Goal: Task Accomplishment & Management: Manage account settings

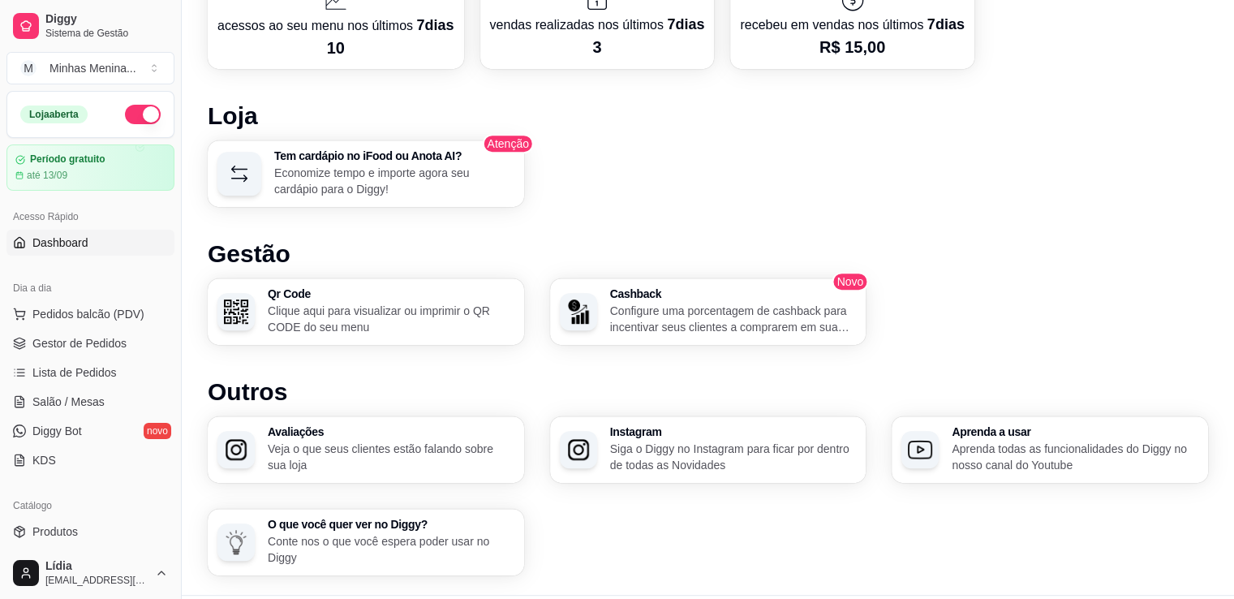
scroll to position [943, 0]
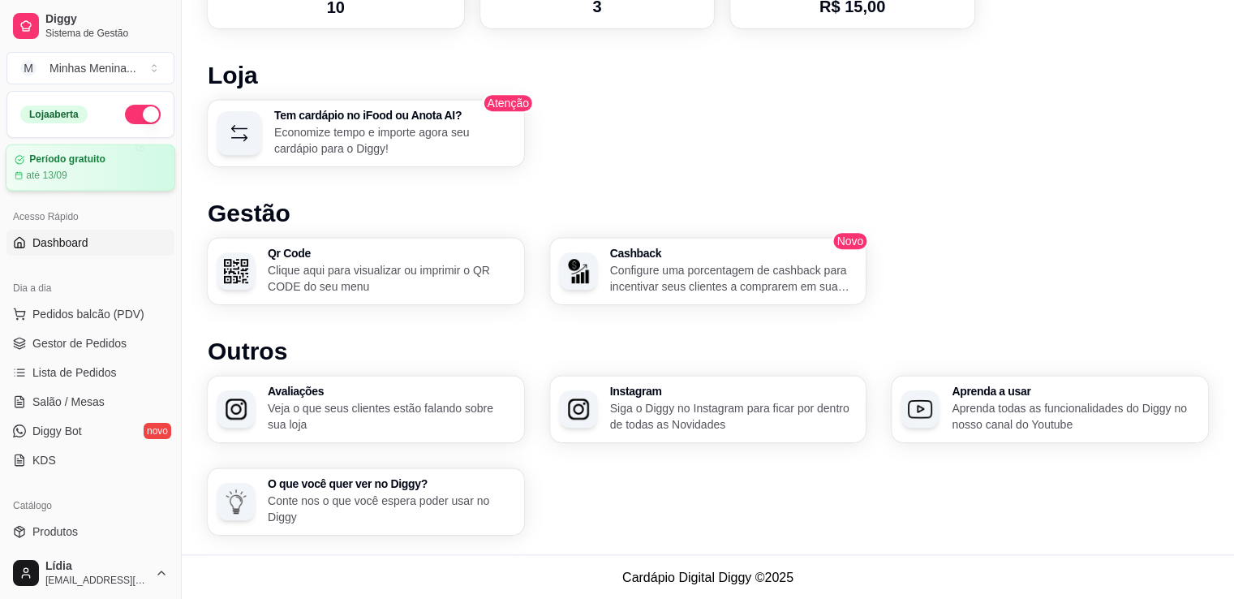
click at [79, 163] on article "Período gratuito" at bounding box center [67, 159] width 76 height 12
click at [54, 312] on span "Pedidos balcão (PDV)" at bounding box center [88, 314] width 112 height 16
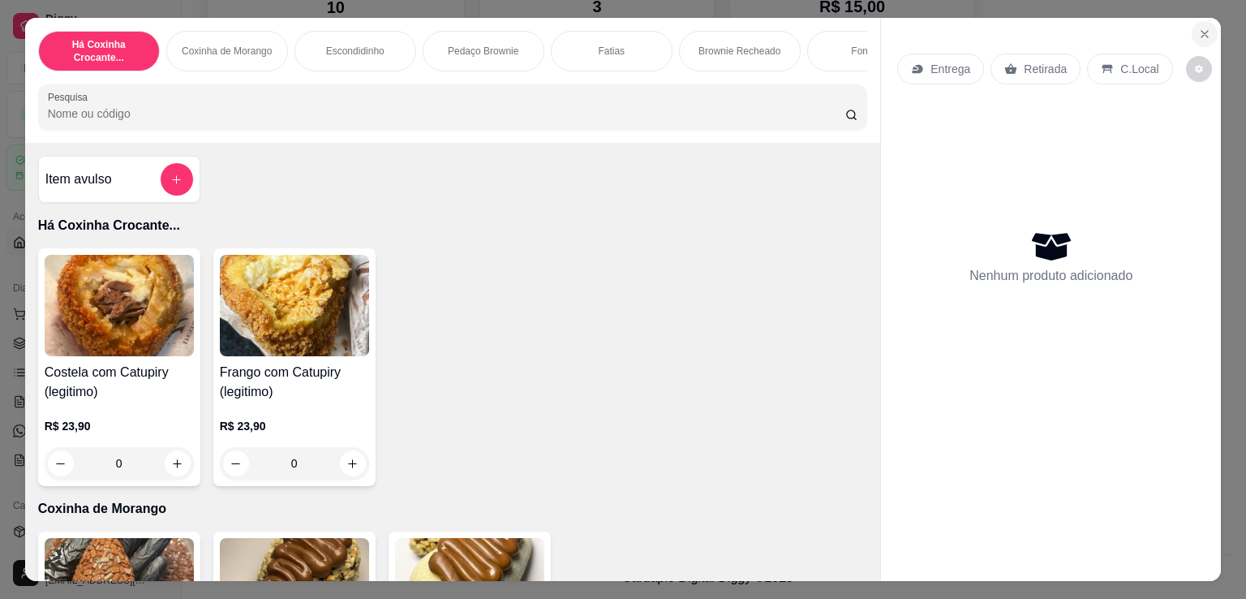
click at [1197, 34] on button "Close" at bounding box center [1205, 34] width 26 height 26
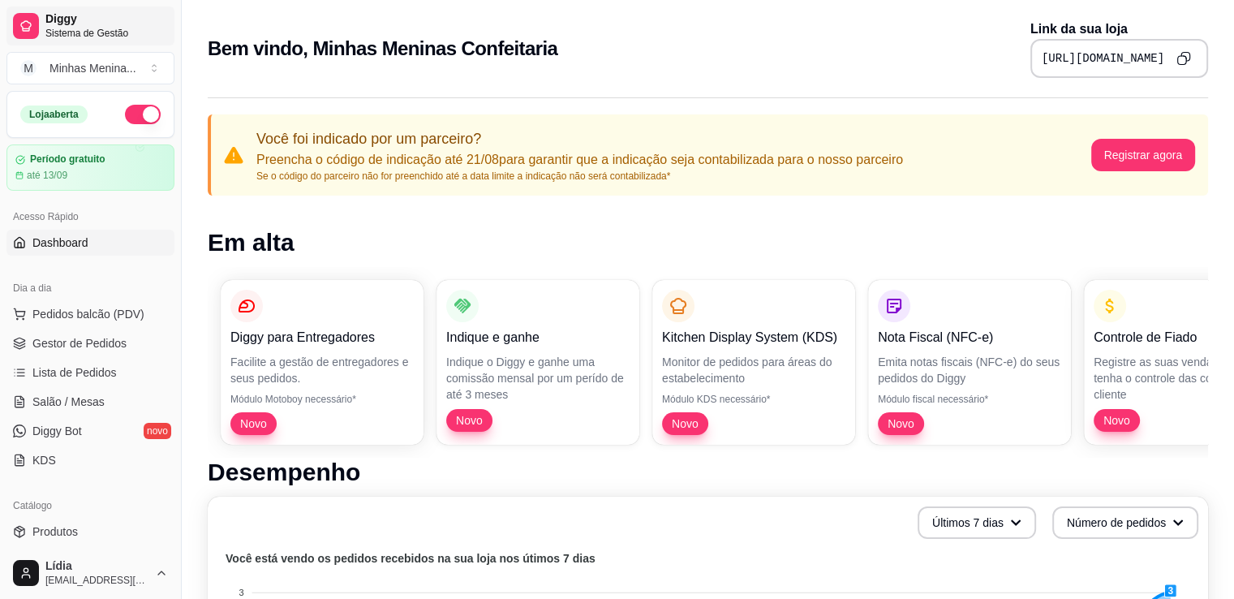
click at [100, 19] on span "Diggy" at bounding box center [106, 19] width 122 height 15
click at [90, 68] on div "Minhas Menina ..." at bounding box center [92, 68] width 87 height 16
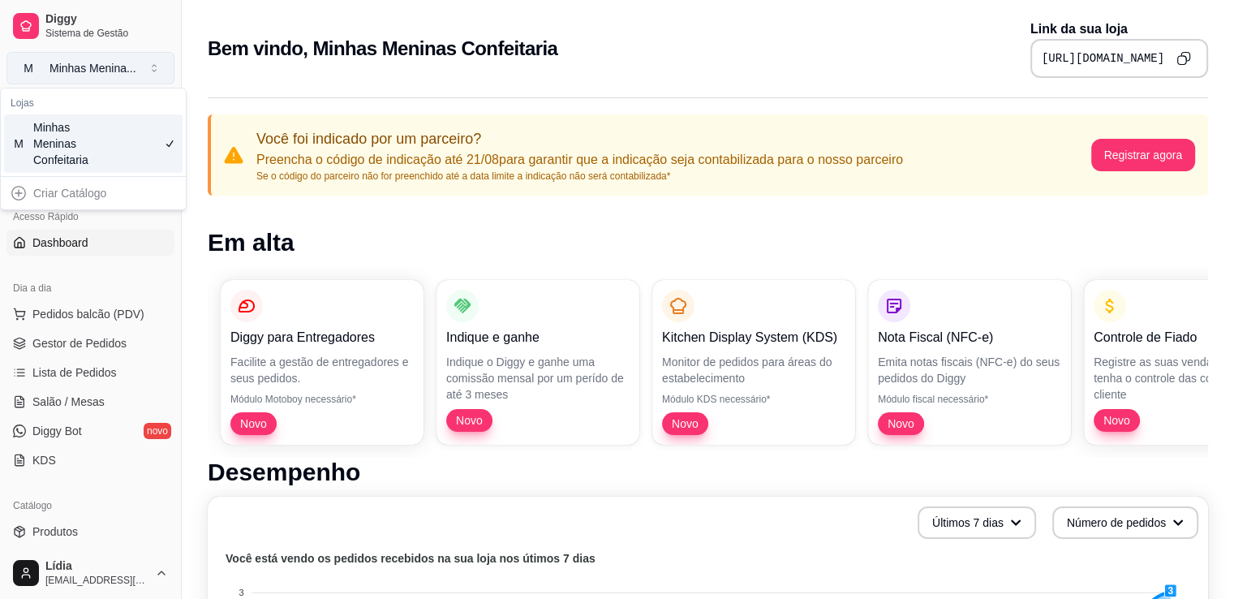
click at [90, 68] on div "Minhas Menina ..." at bounding box center [92, 68] width 87 height 16
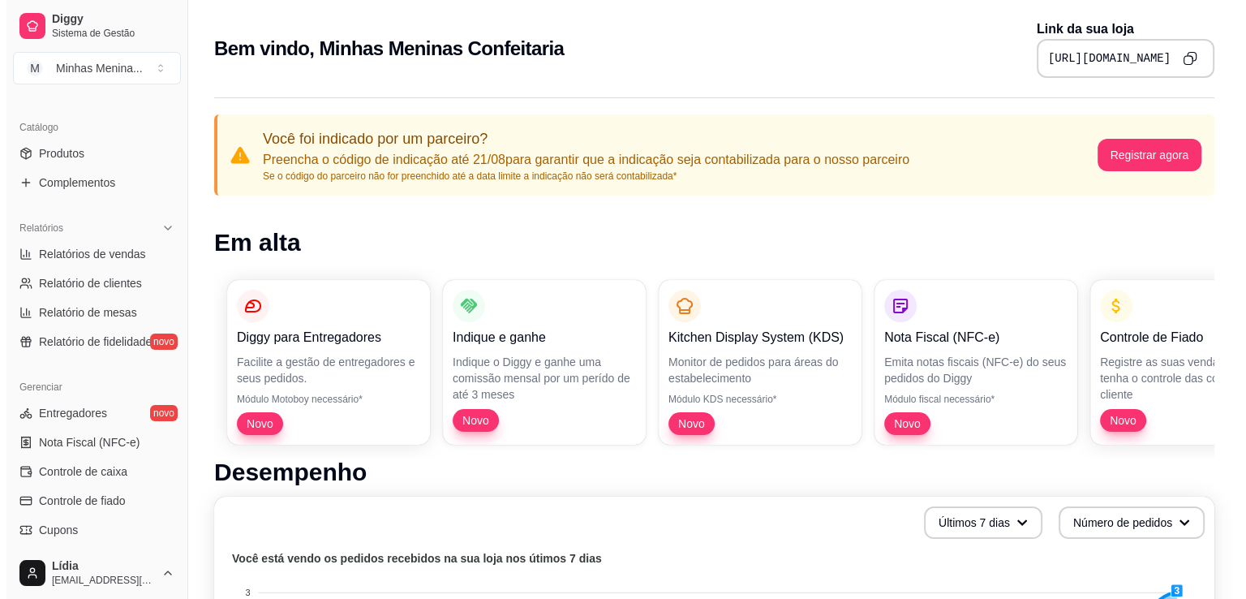
scroll to position [568, 0]
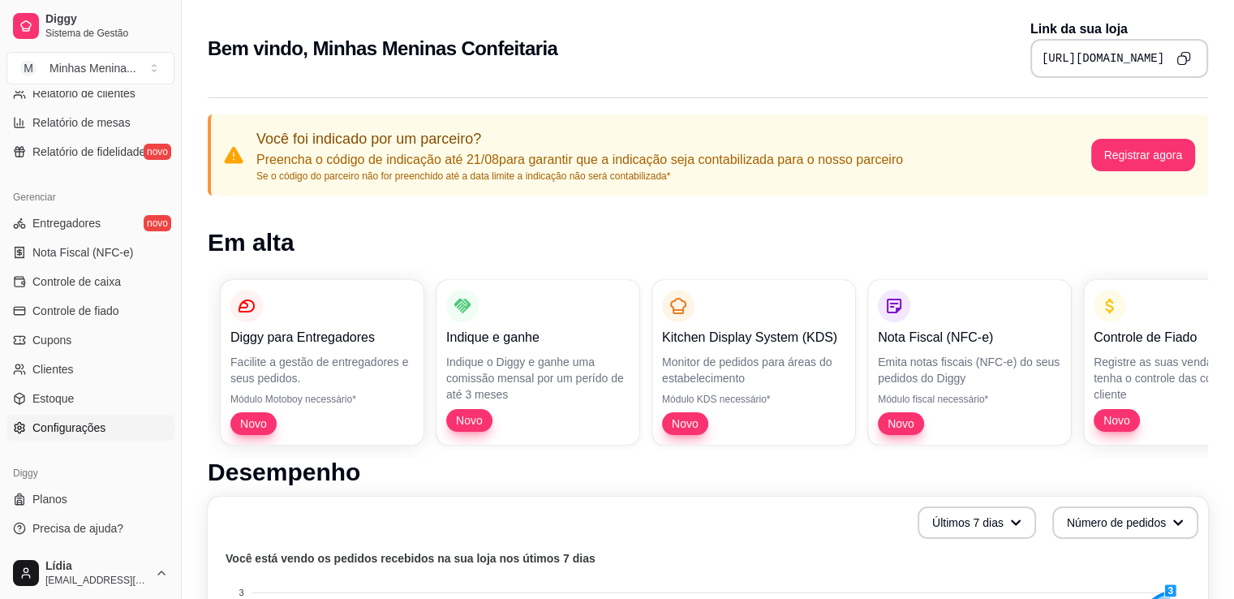
click at [84, 426] on span "Configurações" at bounding box center [68, 427] width 73 height 16
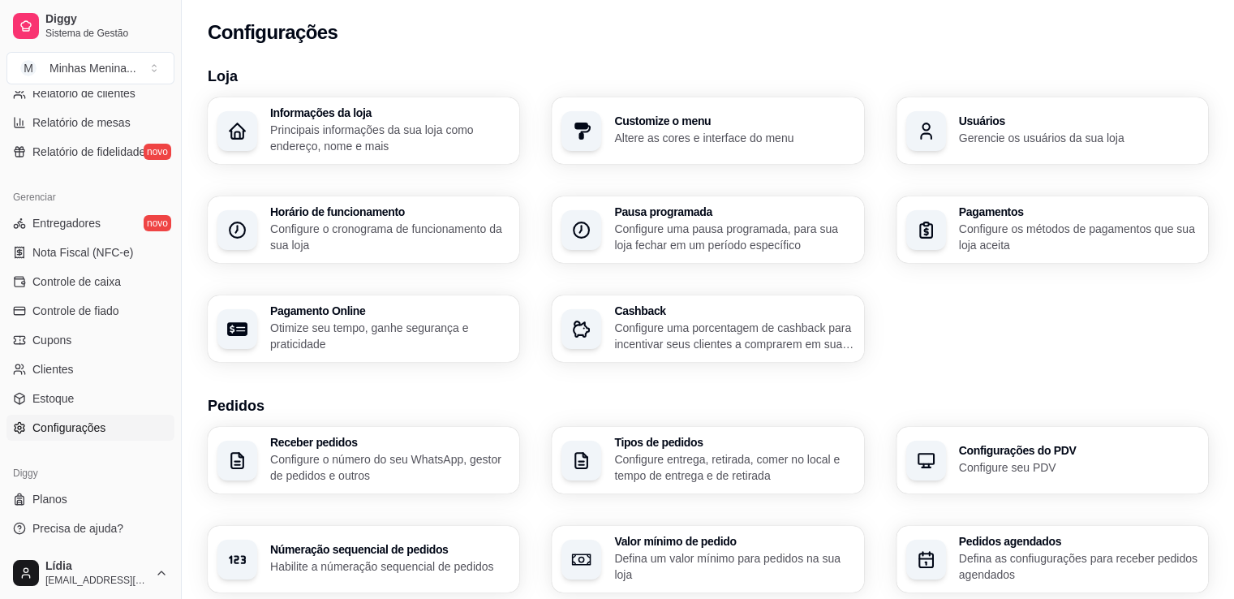
click at [332, 129] on p "Principais informações da sua loja como endereço, nome e mais" at bounding box center [389, 138] width 239 height 32
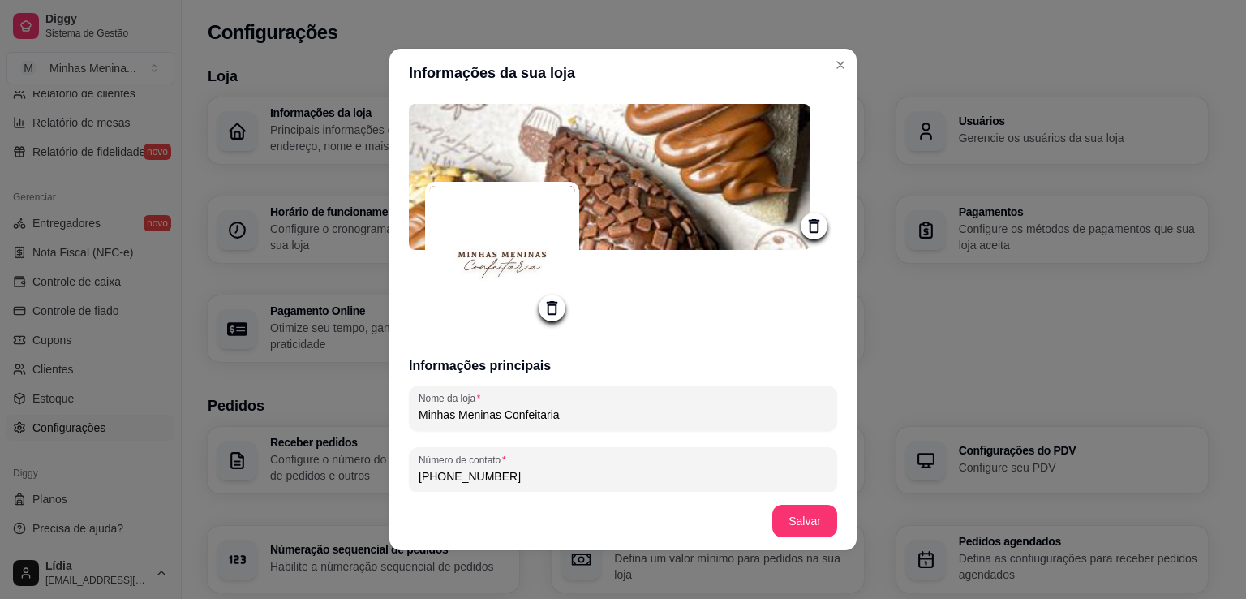
type input "O nome veio das minhas duas filhas, que são minha maior inspiração.Aqui, os doc…"
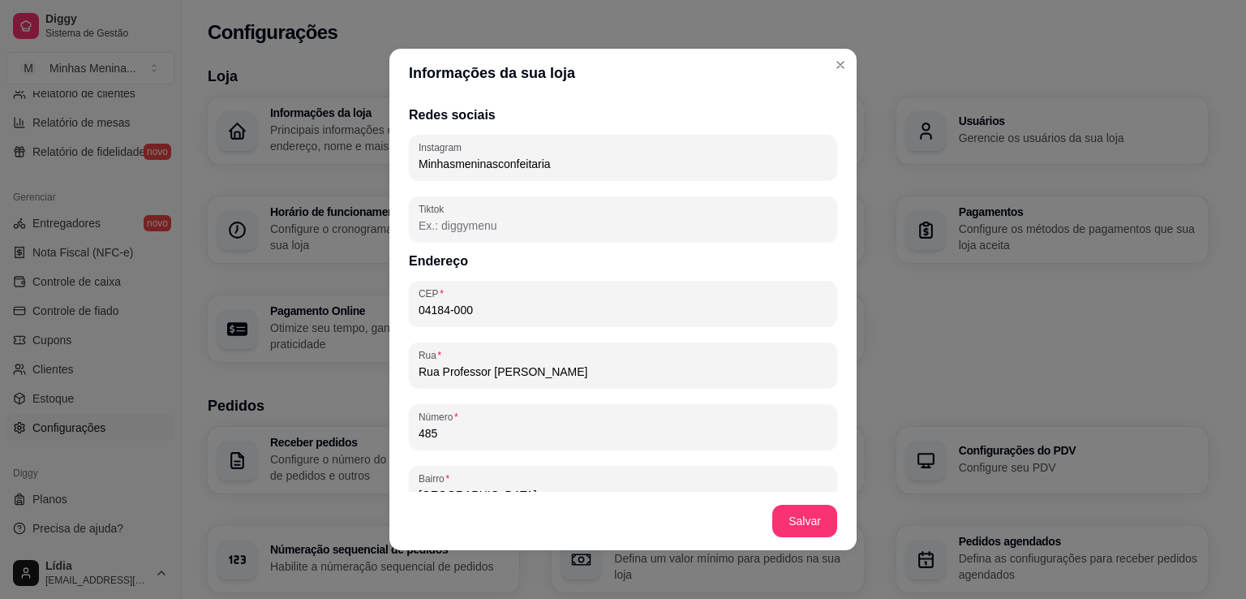
scroll to position [966, 0]
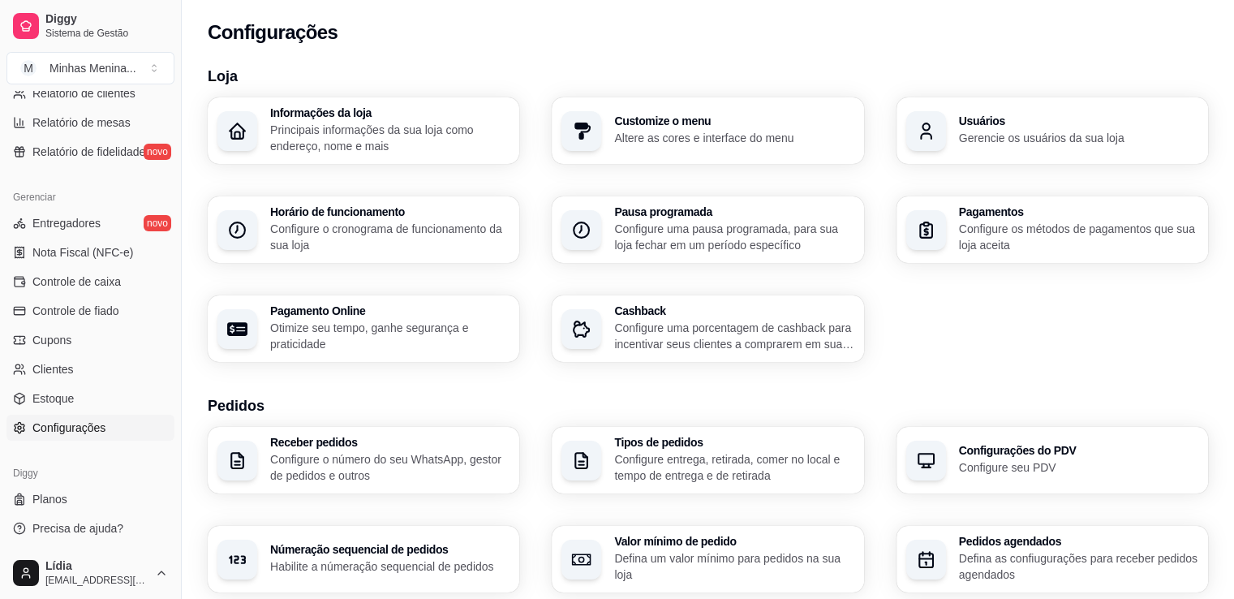
click at [701, 144] on p "Altere as cores e interface do menu" at bounding box center [733, 138] width 239 height 16
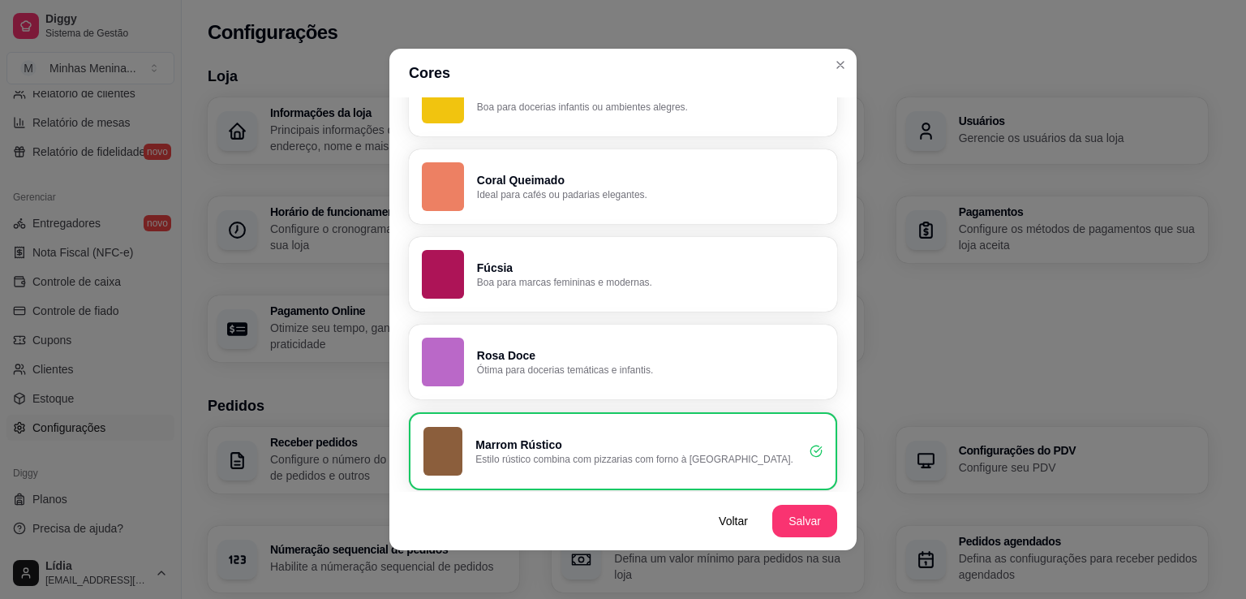
scroll to position [1153, 0]
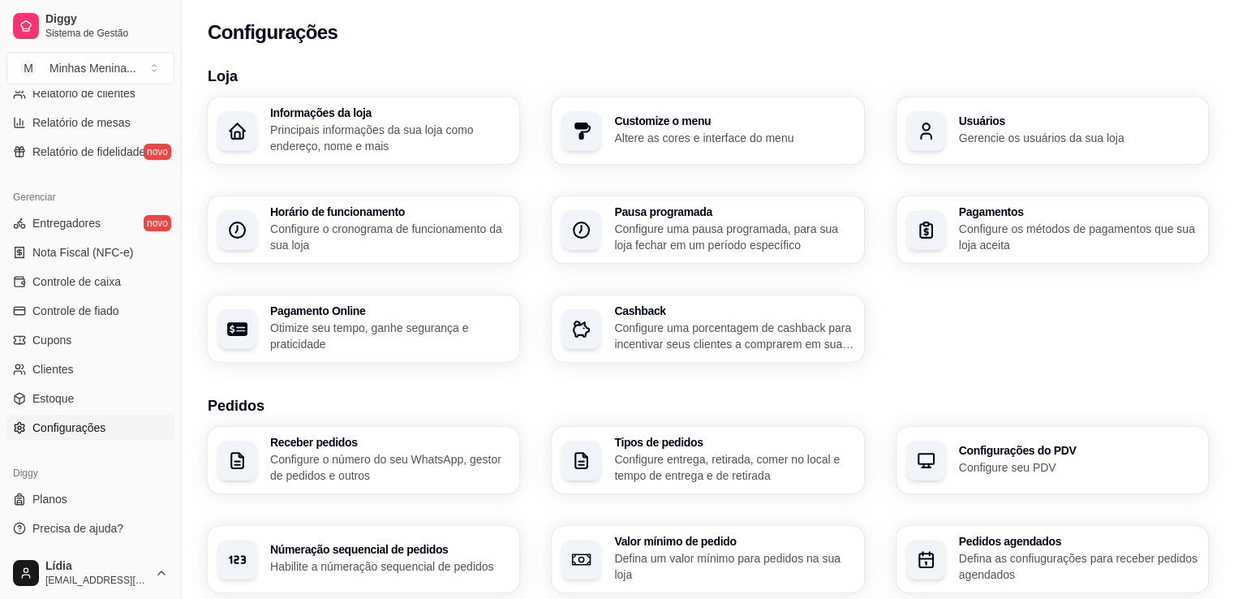
click at [1128, 233] on p "Configure os métodos de pagamentos que sua loja aceita" at bounding box center [1078, 237] width 239 height 32
click at [337, 322] on p "Otimize seu tempo, ganhe segurança e praticidade" at bounding box center [389, 336] width 232 height 32
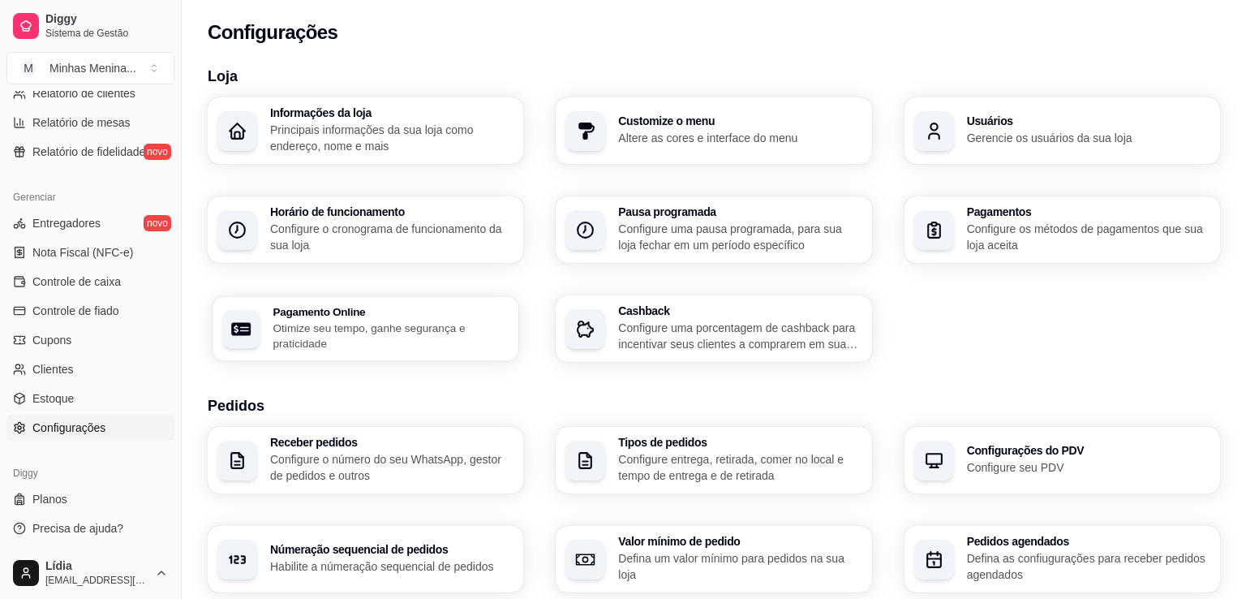
select select "4.98"
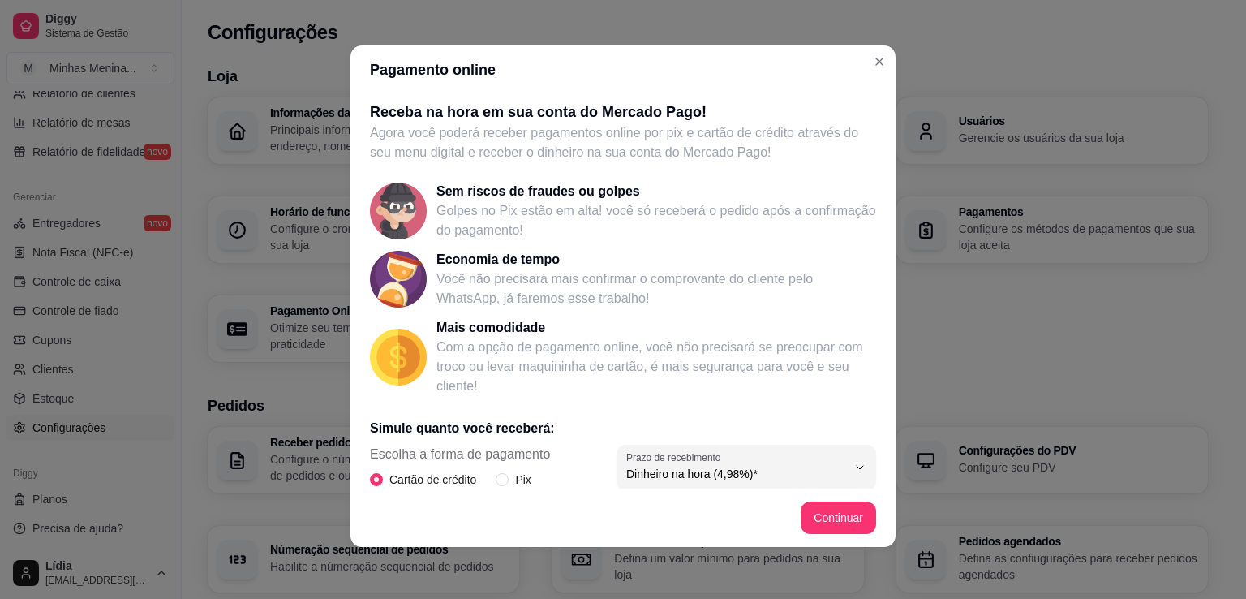
scroll to position [0, 0]
click at [848, 509] on button "Continuar" at bounding box center [838, 517] width 75 height 32
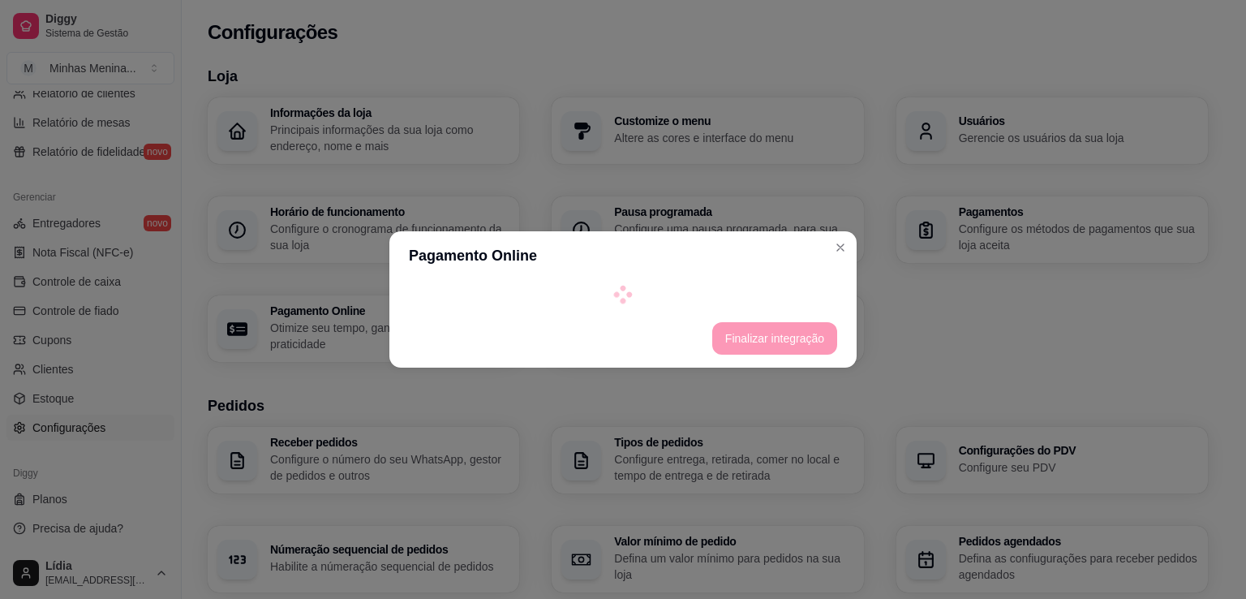
select select "4.98"
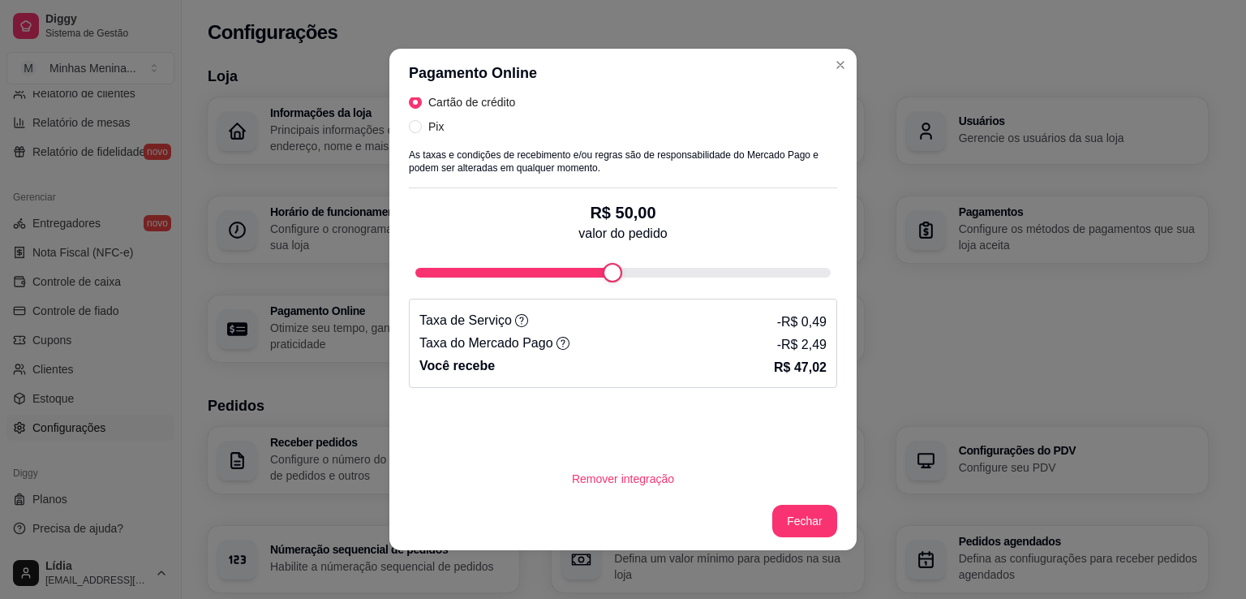
scroll to position [446, 0]
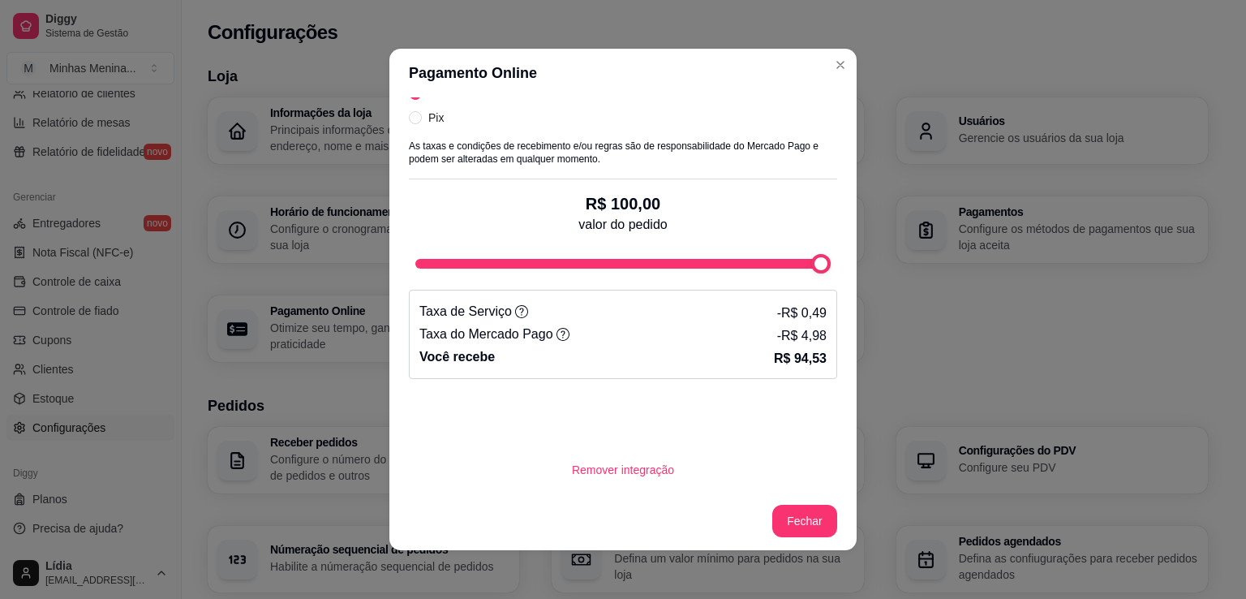
click at [877, 248] on div "Pagamento Online Novo Habilitar Crédito Online Com o crédito online cliente só …" at bounding box center [623, 299] width 1246 height 599
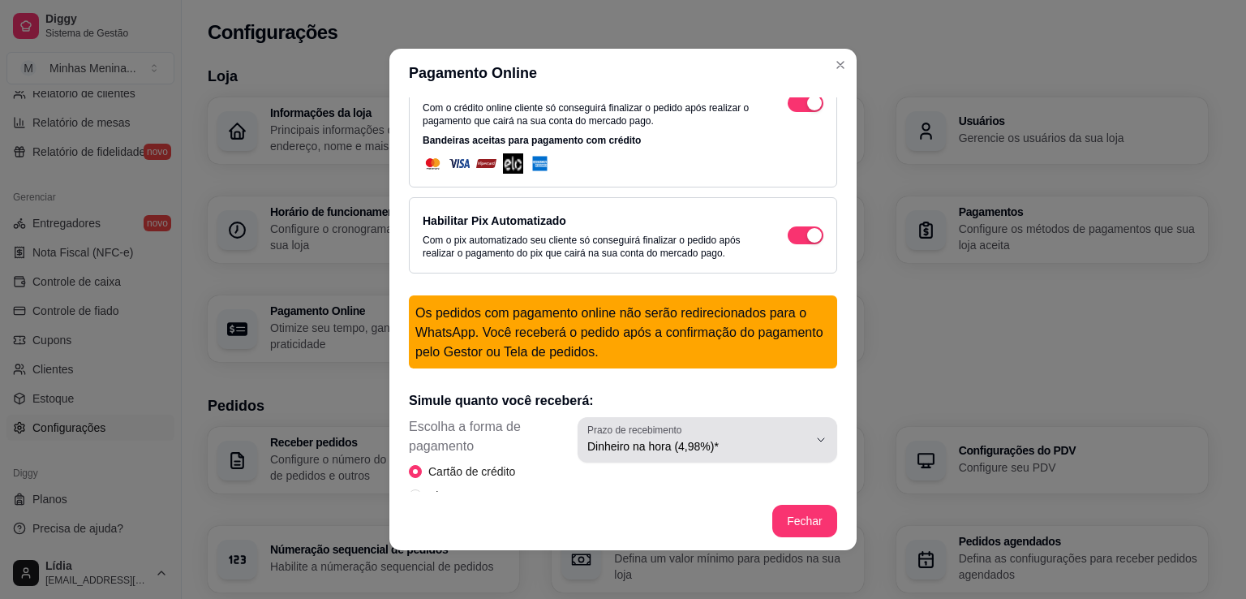
click at [750, 439] on span "Dinheiro na hora (4,98%)*" at bounding box center [697, 446] width 221 height 16
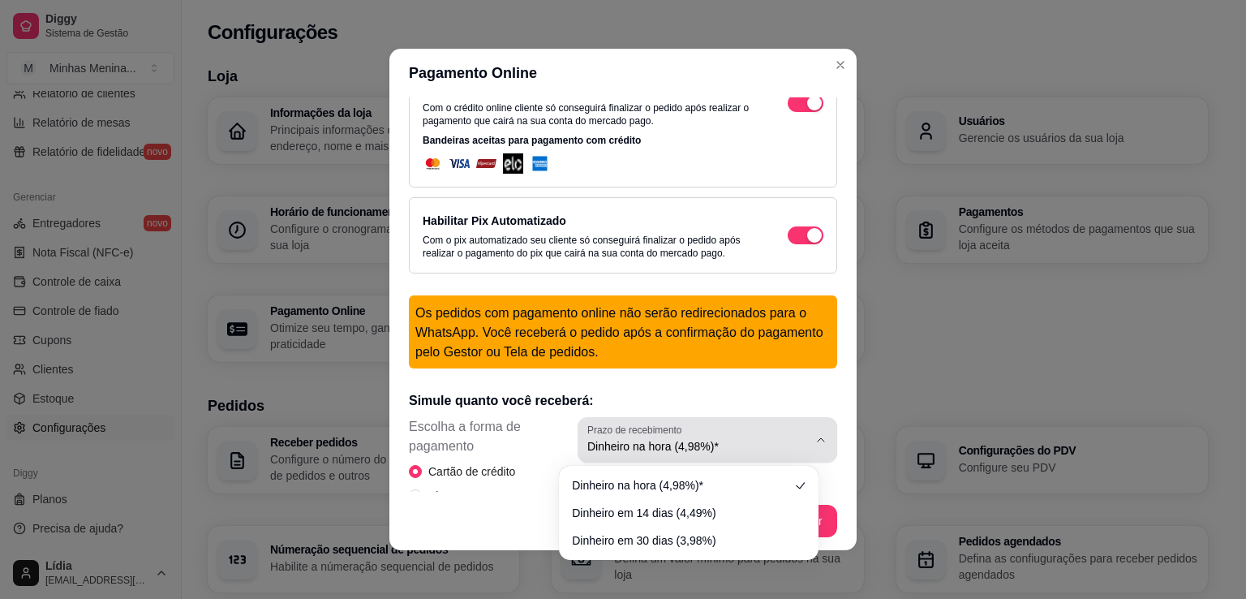
click at [750, 438] on span "Dinheiro na hora (4,98%)*" at bounding box center [697, 446] width 221 height 16
click at [765, 409] on p "Simule quanto você receberá:" at bounding box center [623, 400] width 428 height 19
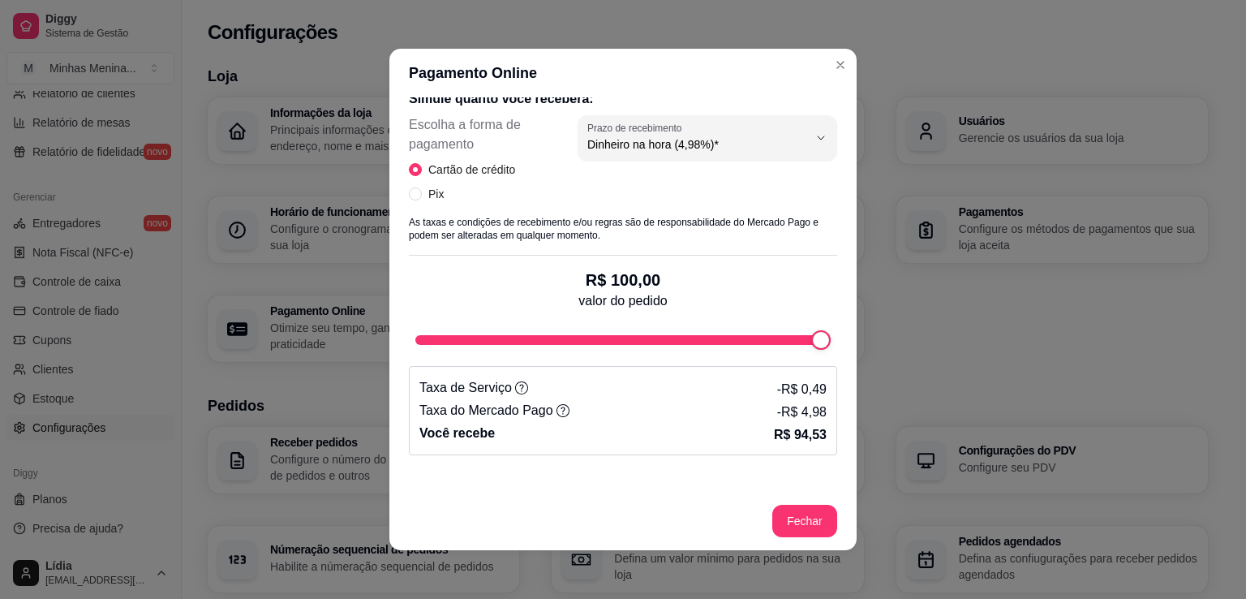
scroll to position [376, 0]
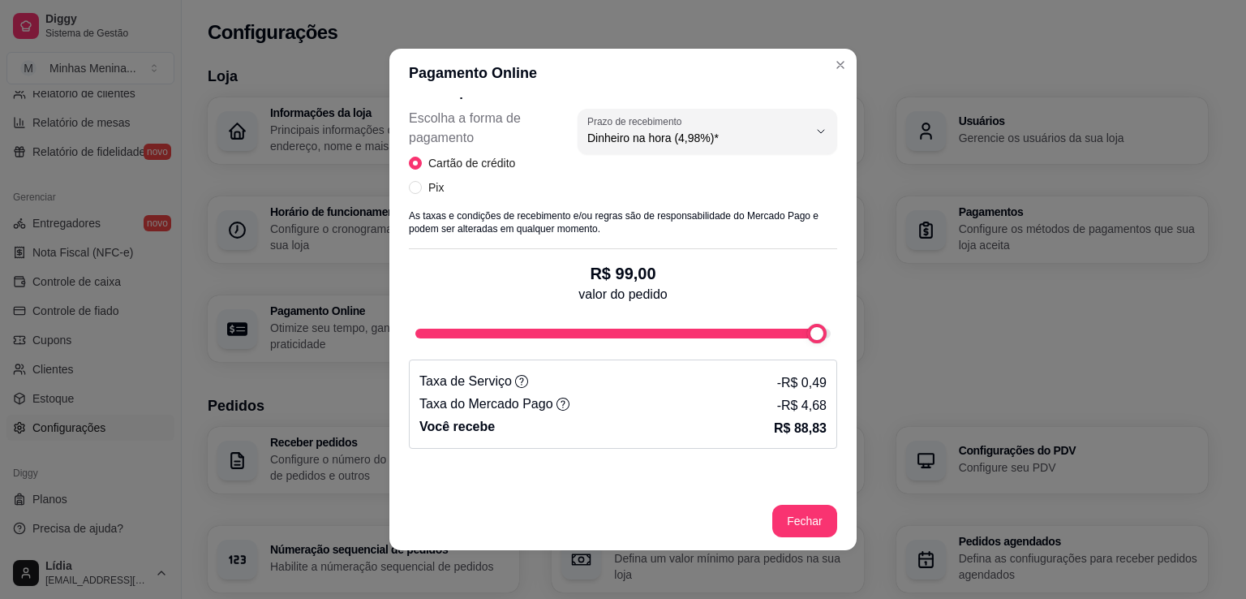
type input "100"
click at [853, 339] on div "Pagamento Online Novo Habilitar Crédito Online Com o crédito online cliente só …" at bounding box center [623, 299] width 1246 height 599
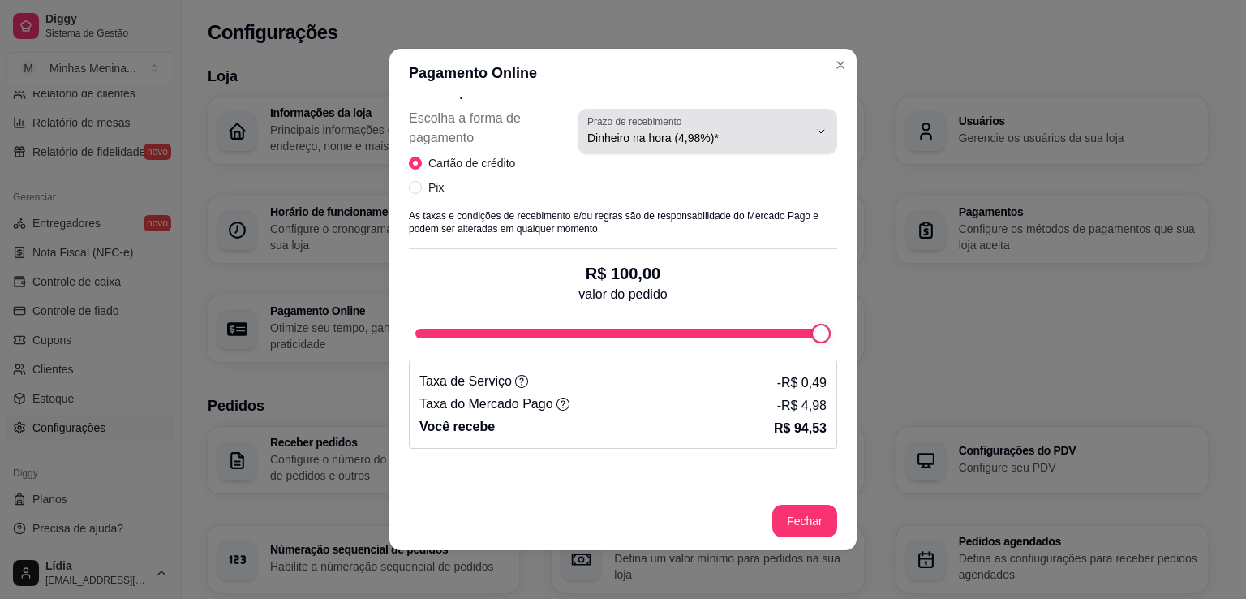
click at [776, 140] on div "Dinheiro na hora (4,98%)*" at bounding box center [697, 131] width 221 height 32
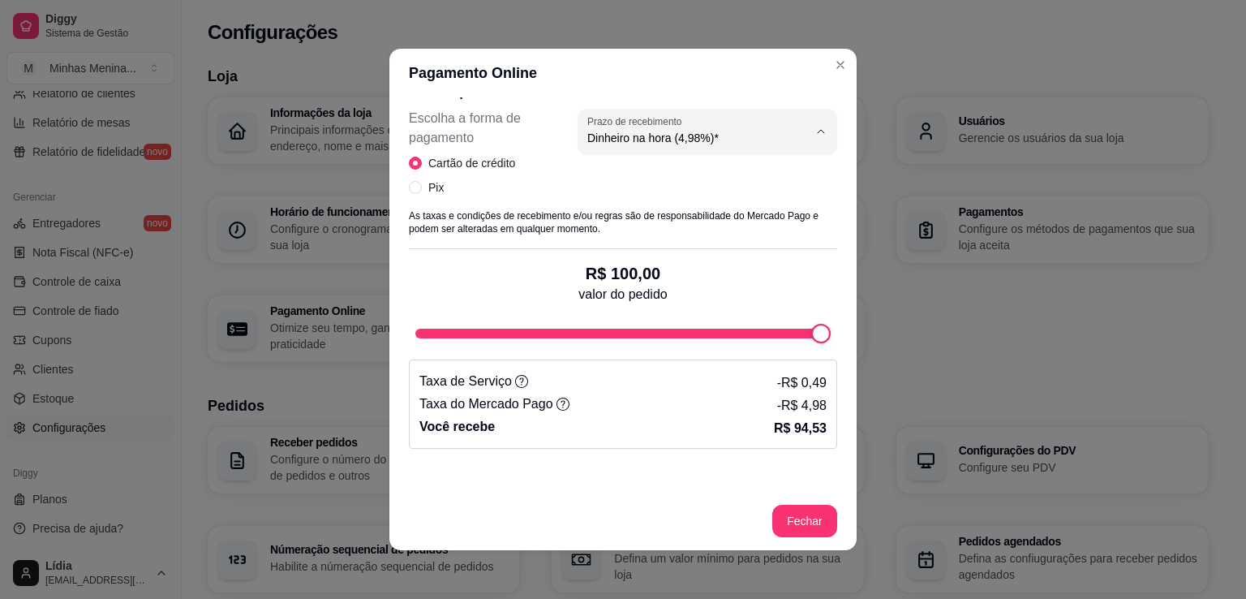
click at [730, 230] on span "Dinheiro em 30 dias (3,98%)" at bounding box center [681, 228] width 208 height 15
type input "3.98"
select select "3.98"
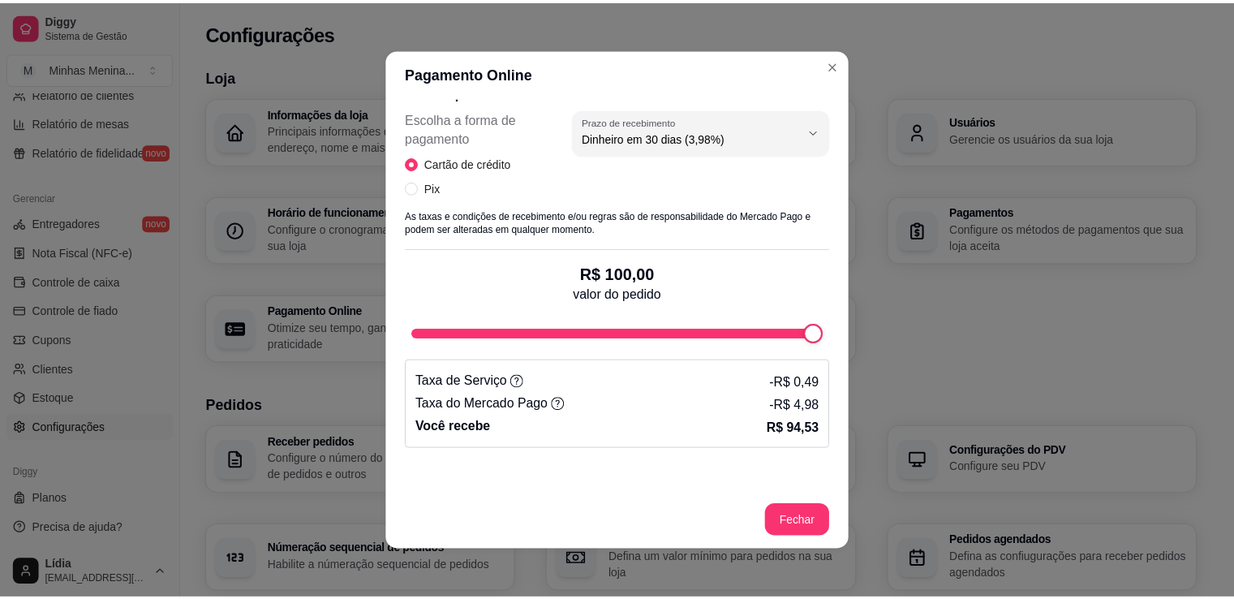
scroll to position [15, 0]
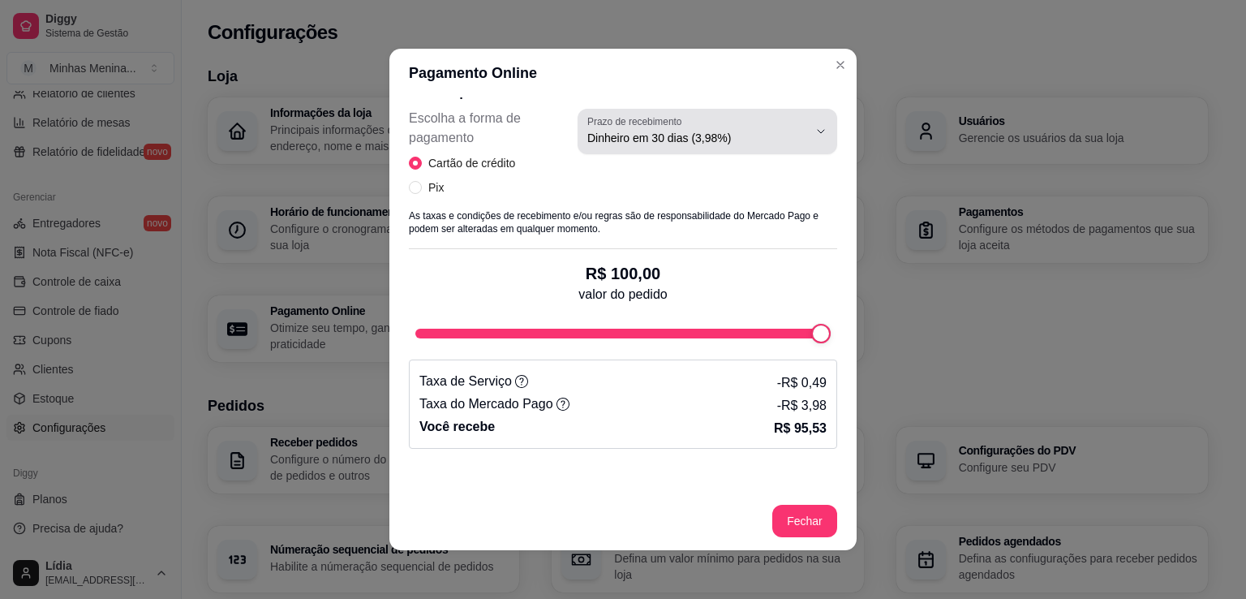
click at [759, 127] on div "Dinheiro em 30 dias (3,98%)" at bounding box center [697, 131] width 221 height 32
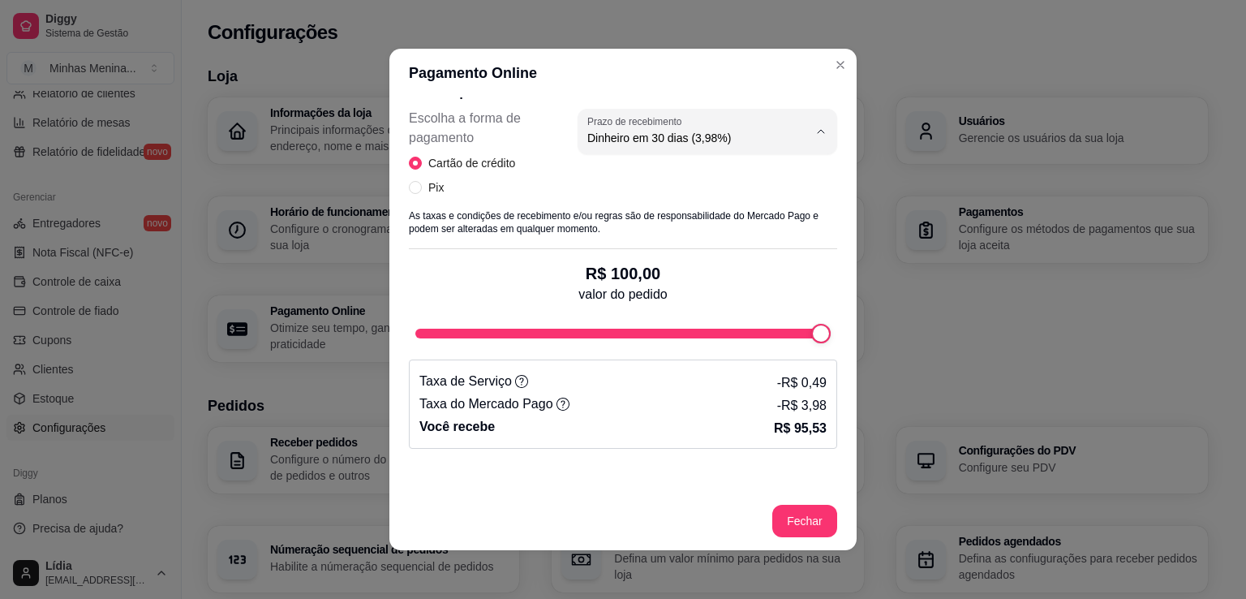
click at [728, 174] on span "Dinheiro na hora (4,98%)*" at bounding box center [681, 175] width 208 height 15
type input "4.98"
select select "4.98"
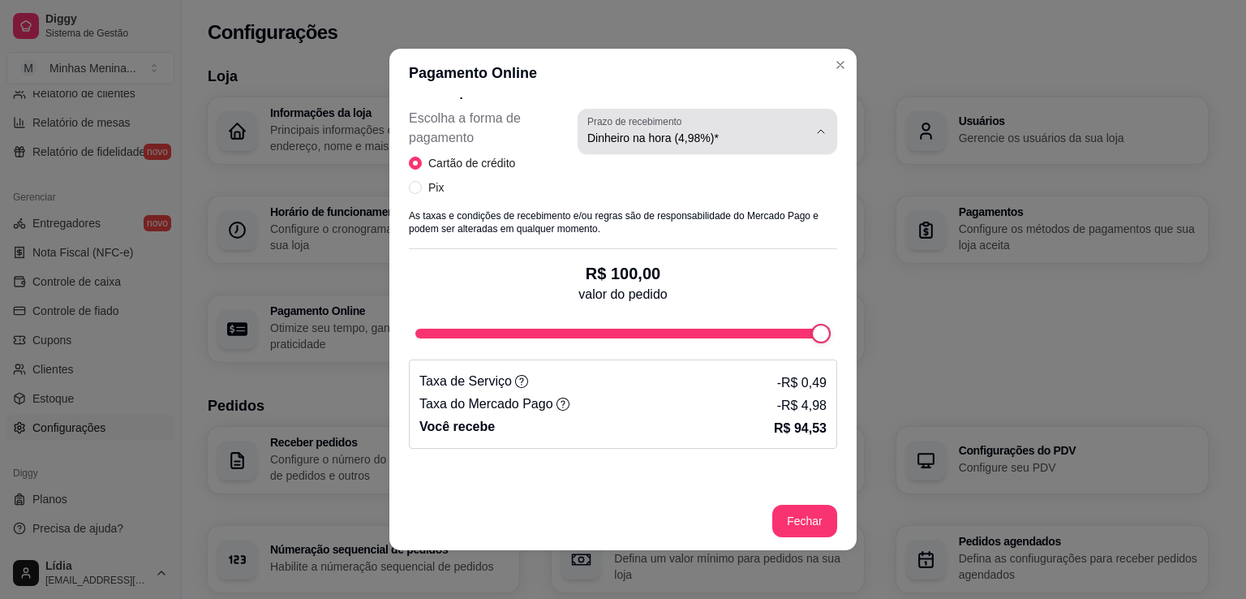
click at [724, 142] on span "Dinheiro na hora (4,98%)*" at bounding box center [697, 138] width 221 height 16
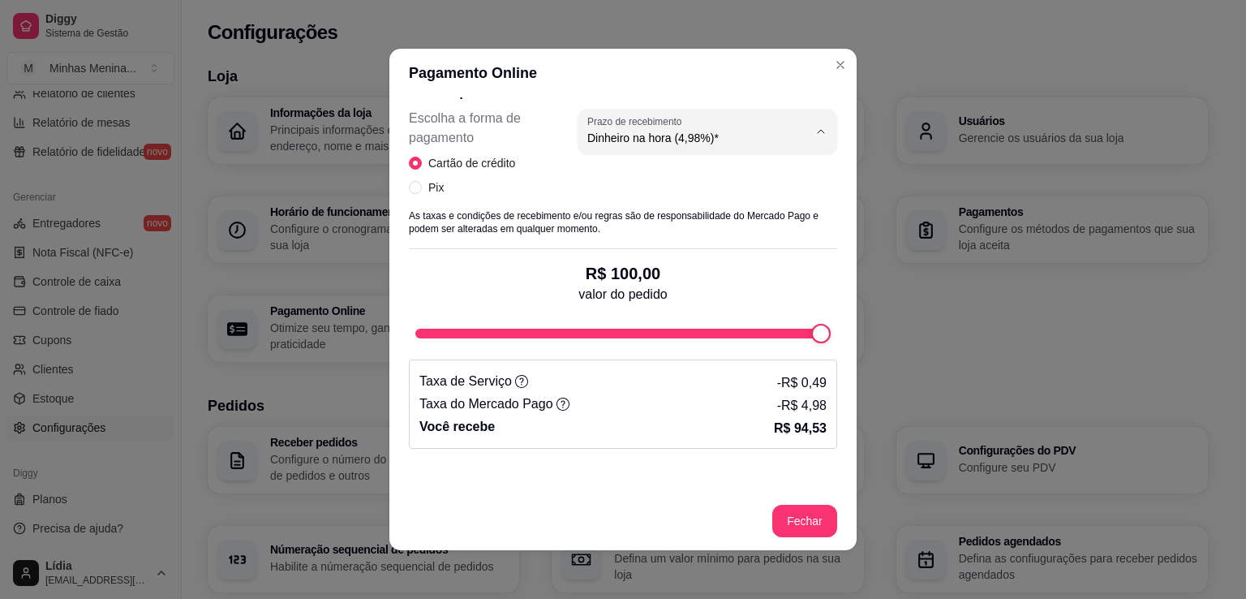
click at [703, 224] on span "Dinheiro em 30 dias (3,98%)" at bounding box center [681, 228] width 208 height 15
type input "3.98"
select select "3.98"
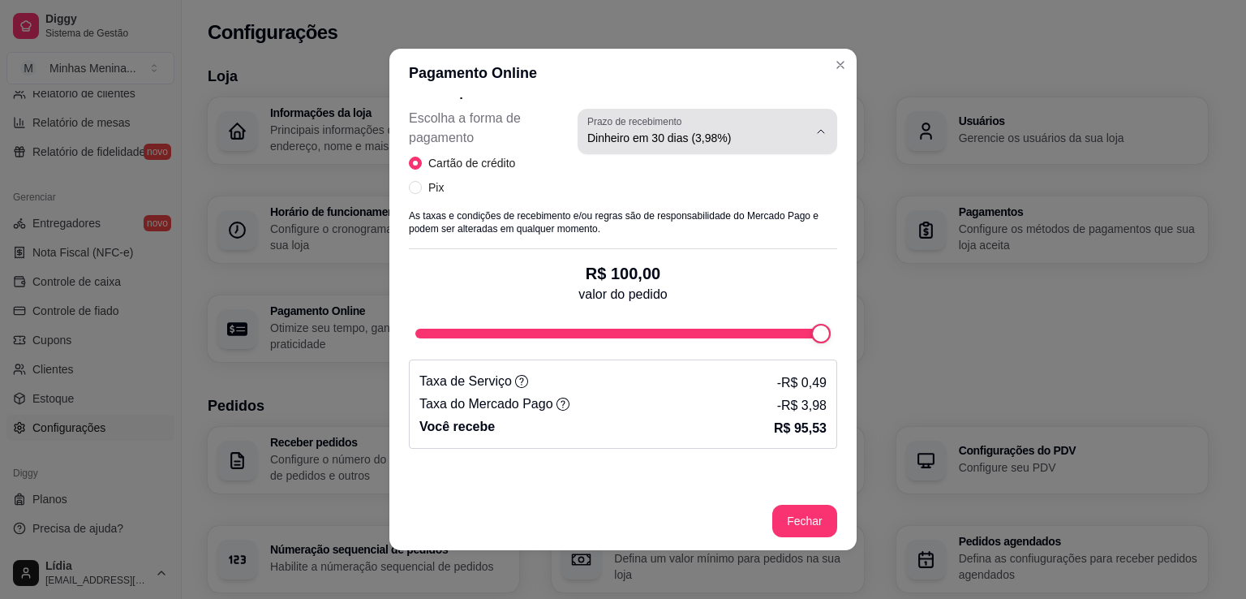
click at [709, 144] on span "Dinheiro em 30 dias (3,98%)" at bounding box center [697, 138] width 221 height 16
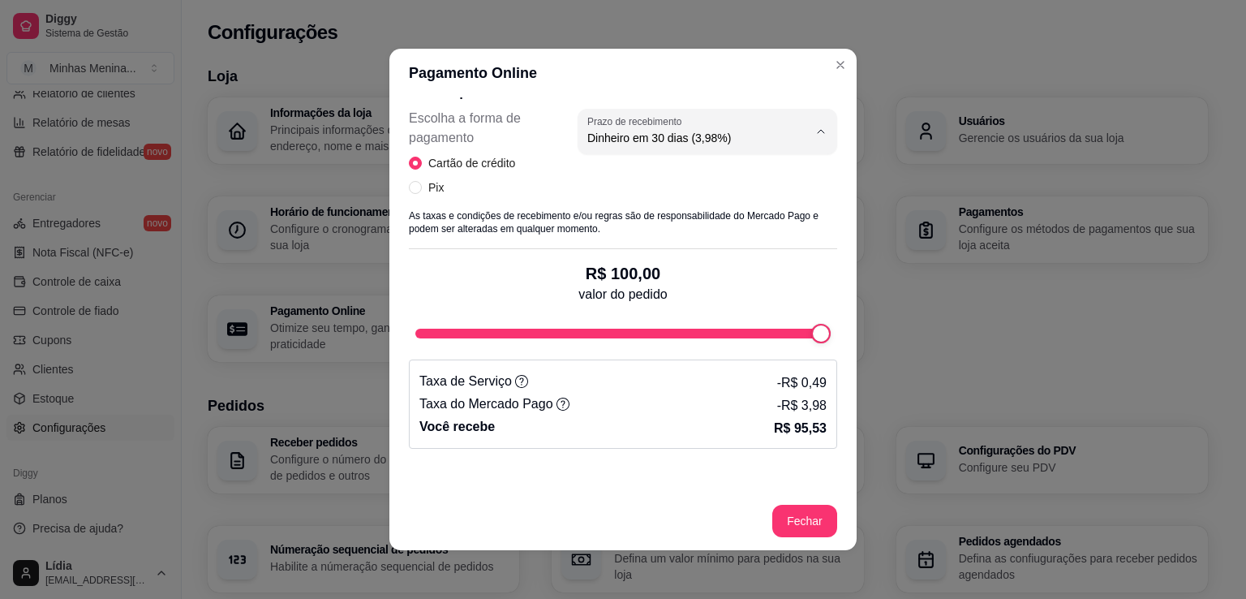
click at [703, 174] on span "Dinheiro na hora (4,98%)*" at bounding box center [681, 175] width 208 height 15
type input "4.98"
select select "4.98"
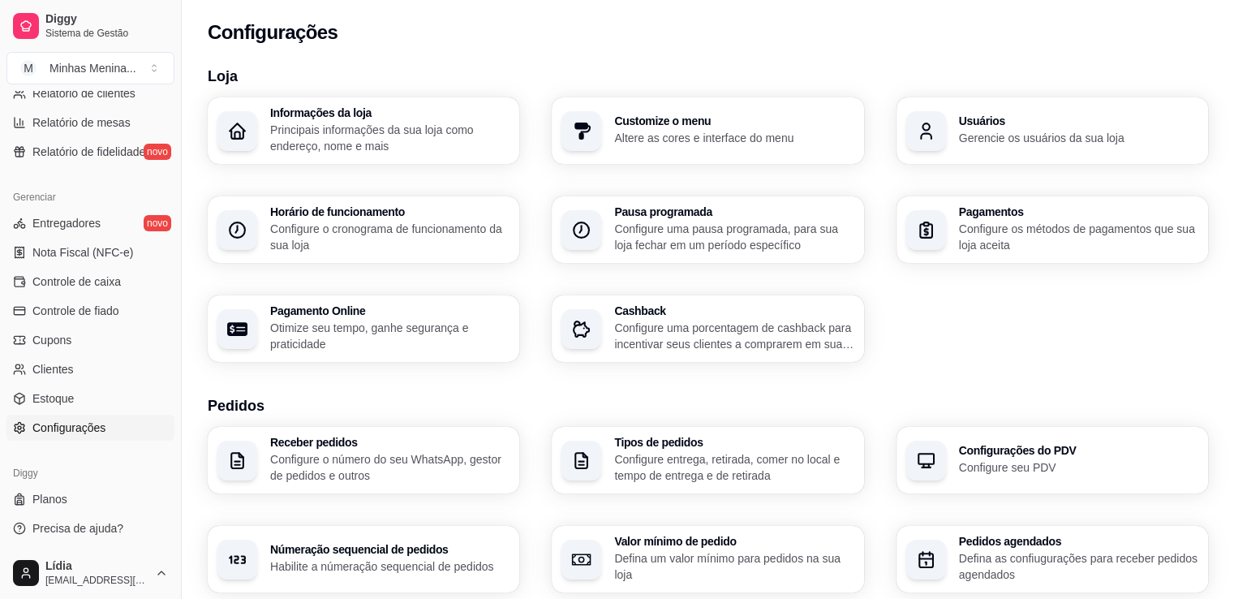
click at [1052, 236] on p "Configure os métodos de pagamentos que sua loja aceita" at bounding box center [1078, 237] width 239 height 32
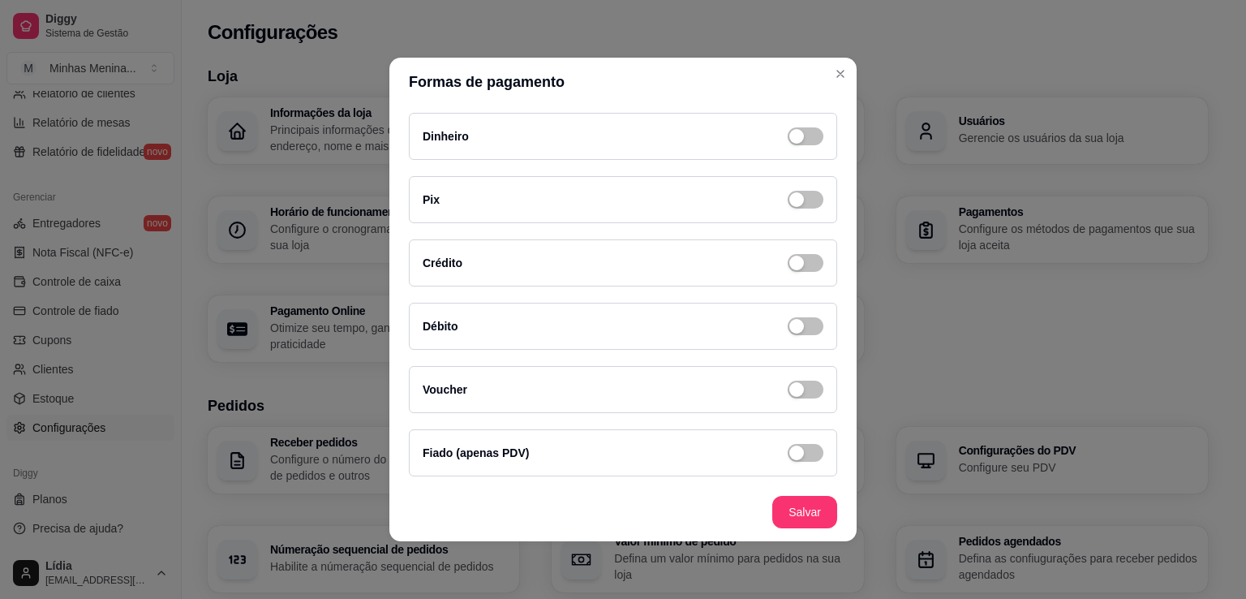
click at [846, 62] on header "Formas de pagamento" at bounding box center [622, 82] width 467 height 49
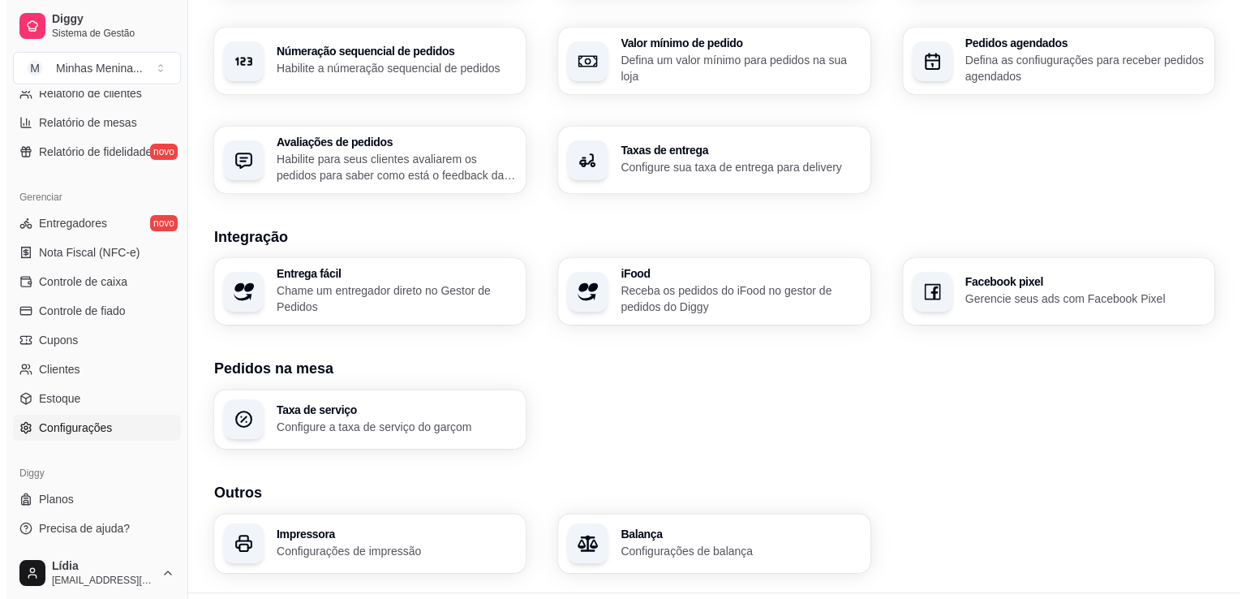
scroll to position [538, 0]
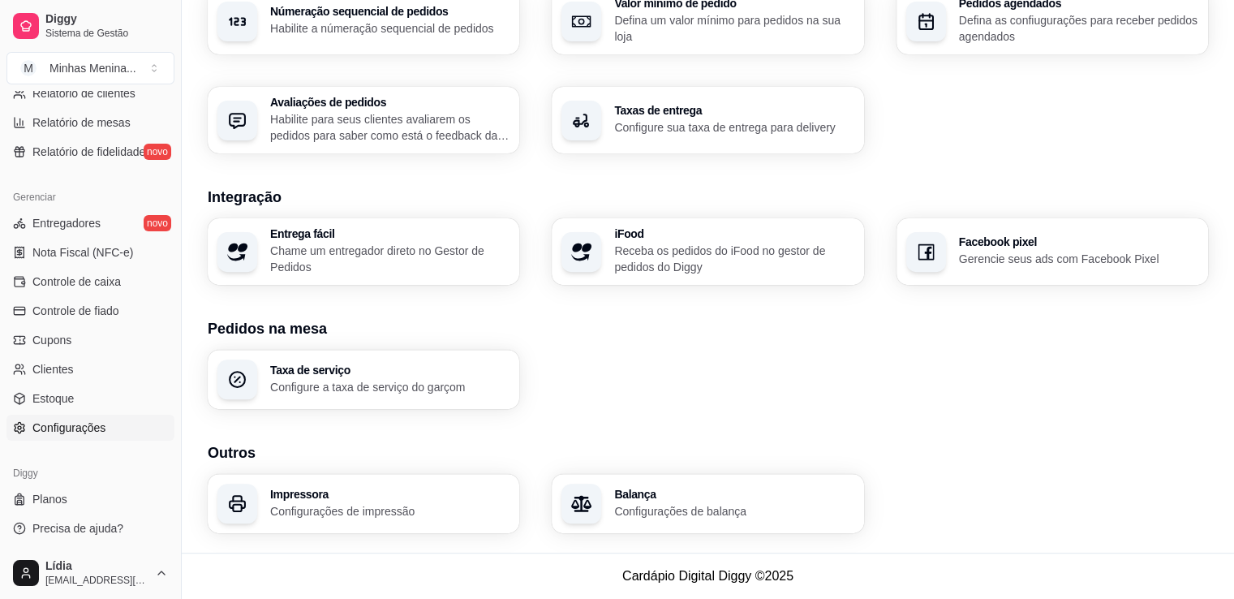
click at [419, 498] on h3 "Impressora" at bounding box center [389, 493] width 239 height 11
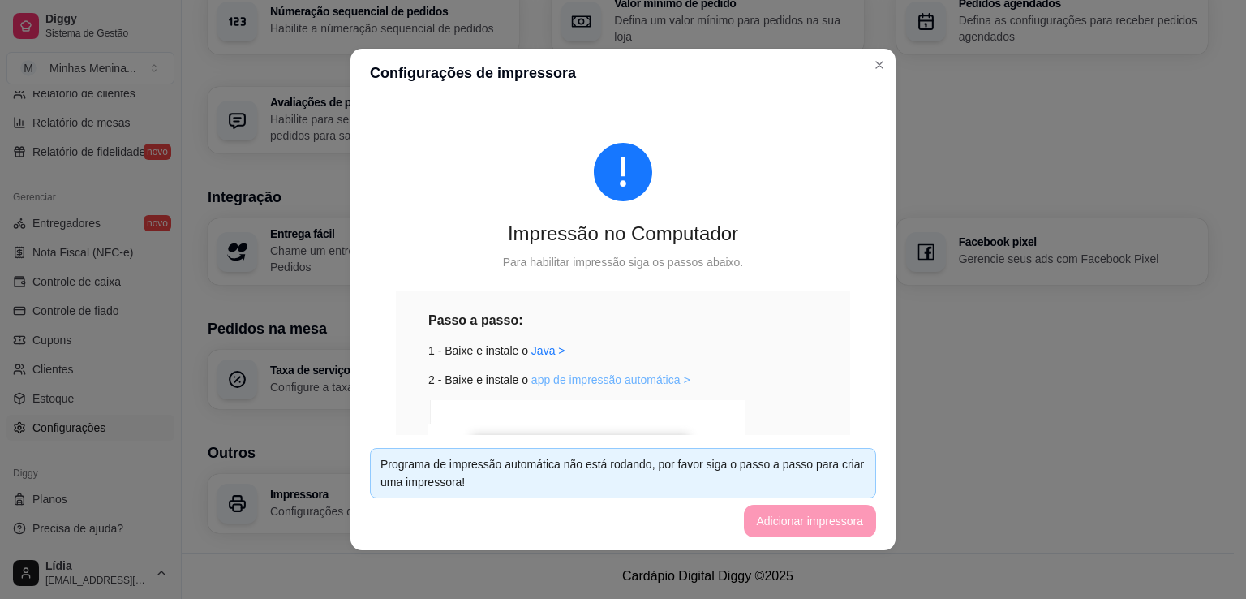
scroll to position [320, 0]
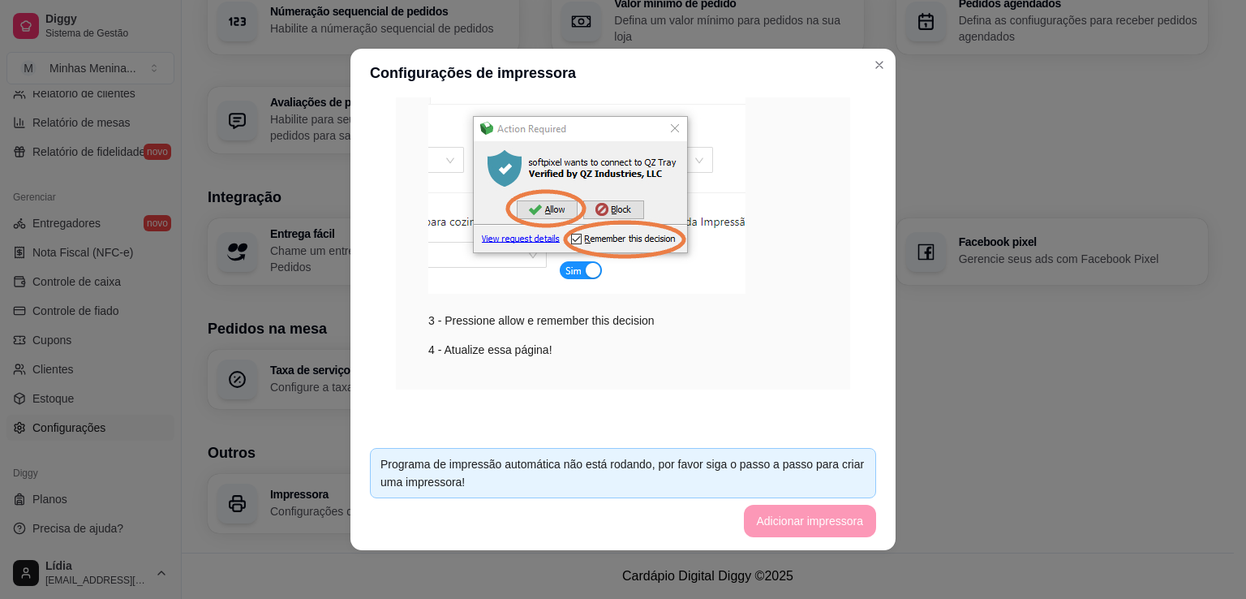
click at [767, 518] on footer "Programa de impressão automática não está rodando, por favor siga o passo a pas…" at bounding box center [622, 492] width 545 height 115
click at [726, 445] on footer "Programa de impressão automática não está rodando, por favor siga o passo a pas…" at bounding box center [622, 492] width 545 height 115
click at [717, 442] on footer "Programa de impressão automática não está rodando, por favor siga o passo a pas…" at bounding box center [622, 492] width 545 height 115
click at [774, 510] on footer "Programa de impressão automática não está rodando, por favor siga o passo a pas…" at bounding box center [622, 492] width 545 height 115
click at [779, 533] on footer "Programa de impressão automática não está rodando, por favor siga o passo a pas…" at bounding box center [622, 492] width 545 height 115
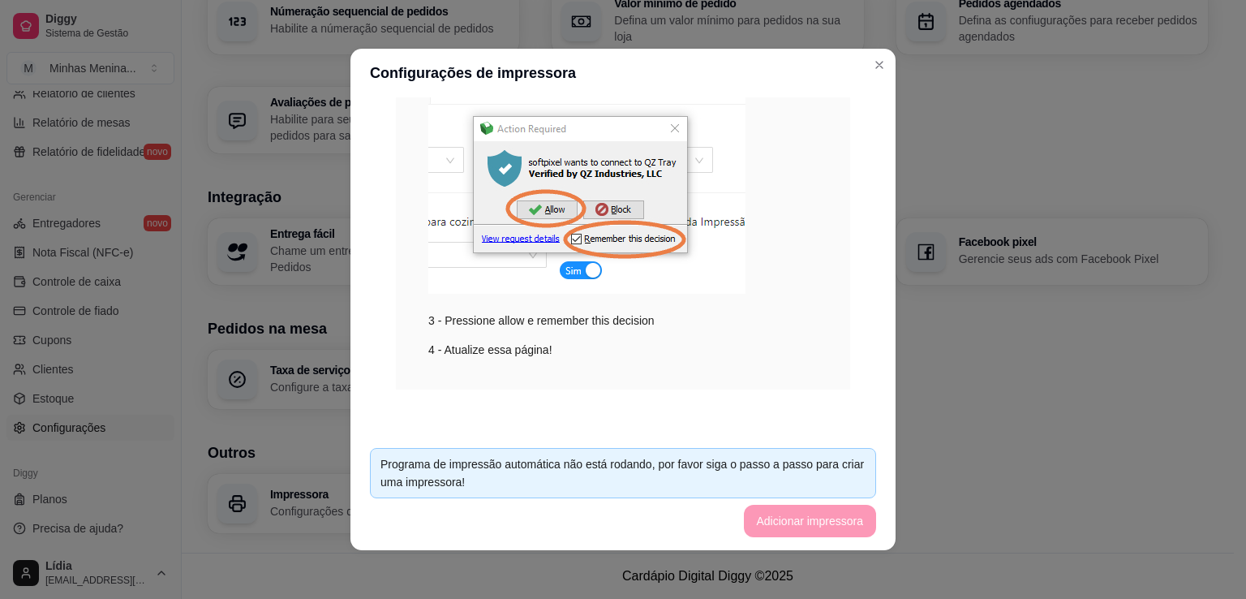
drag, startPoint x: 769, startPoint y: 519, endPoint x: 754, endPoint y: 474, distance: 48.0
click at [768, 518] on footer "Programa de impressão automática não está rodando, por favor siga o passo a pas…" at bounding box center [622, 492] width 545 height 115
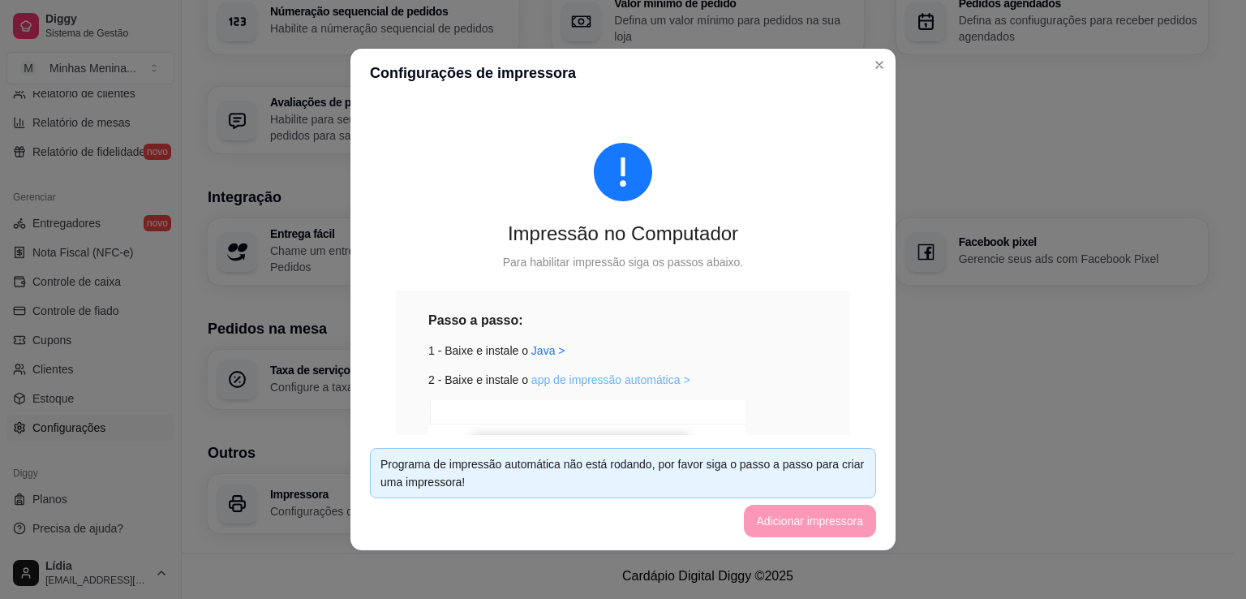
click at [564, 382] on link "app de impressão automática >" at bounding box center [610, 379] width 159 height 13
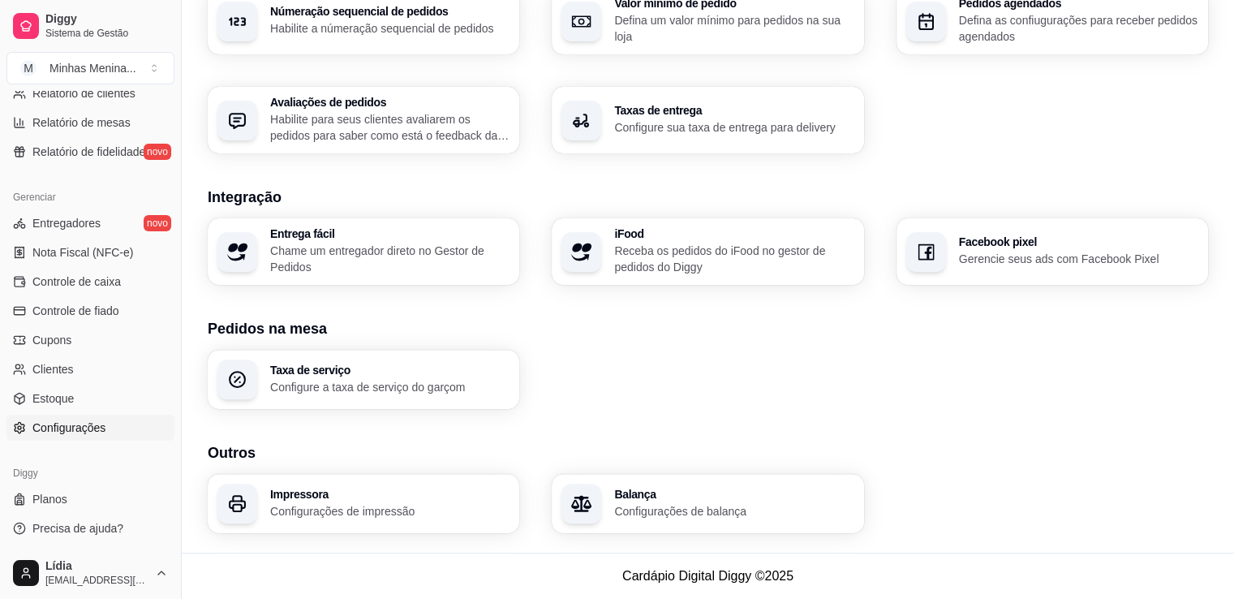
click at [461, 517] on p "Configurações de impressão" at bounding box center [389, 511] width 239 height 16
click at [372, 374] on h3 "Taxa de serviço" at bounding box center [389, 369] width 239 height 11
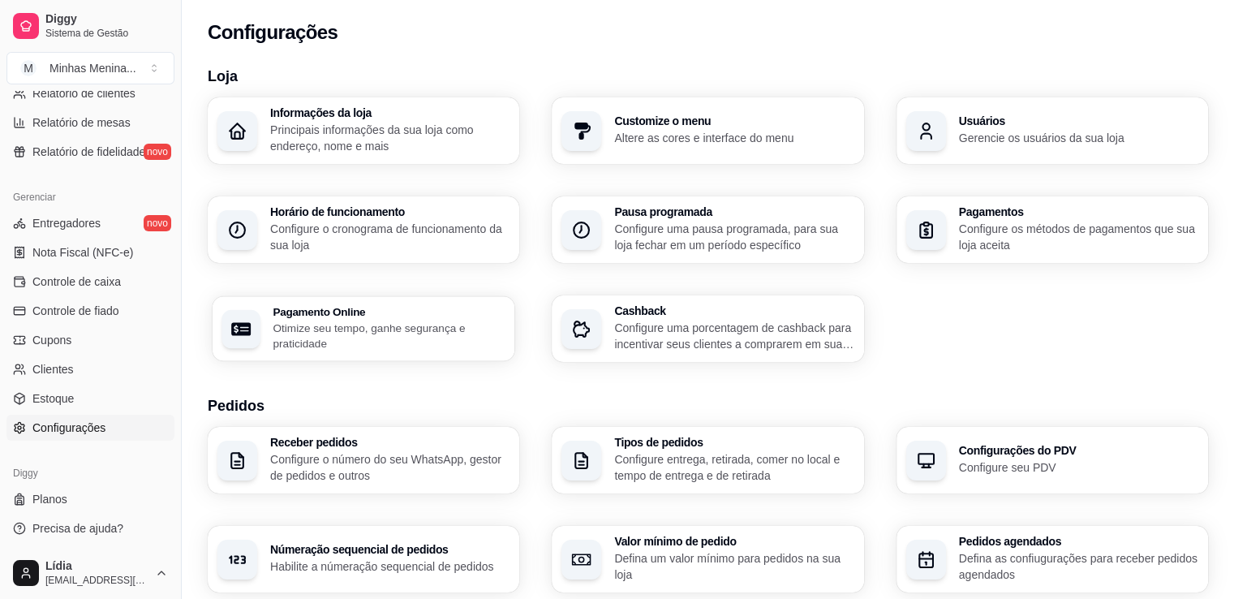
click at [396, 355] on div "Pagamento Online Otimize seu tempo, ganhe segurança e praticidade" at bounding box center [364, 328] width 303 height 65
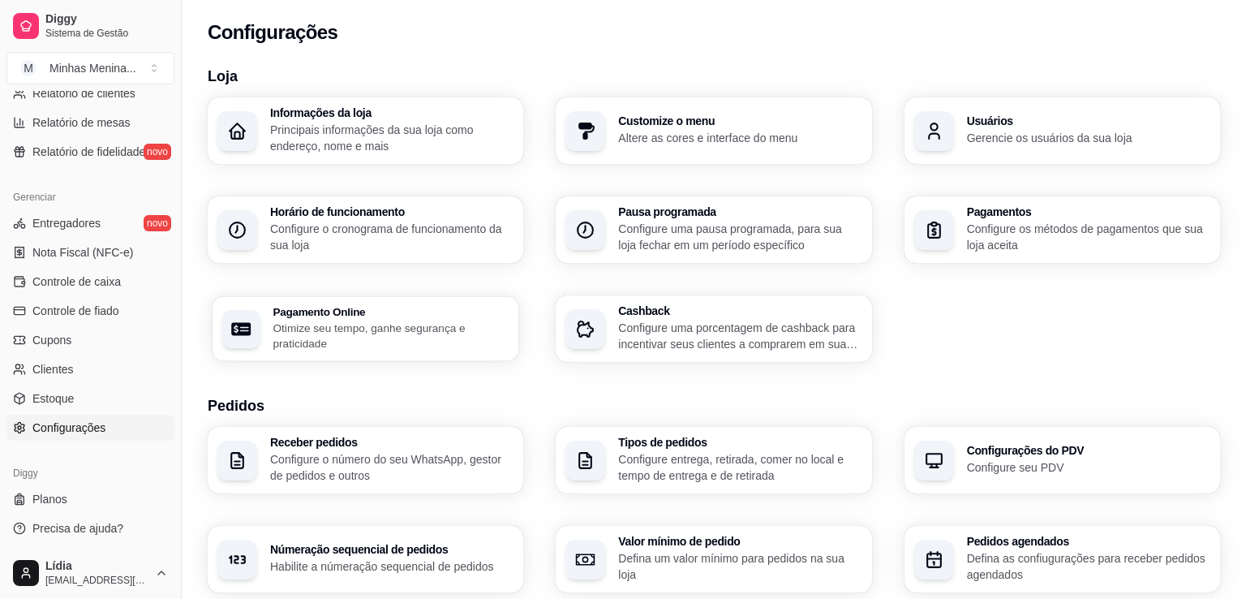
select select "4.98"
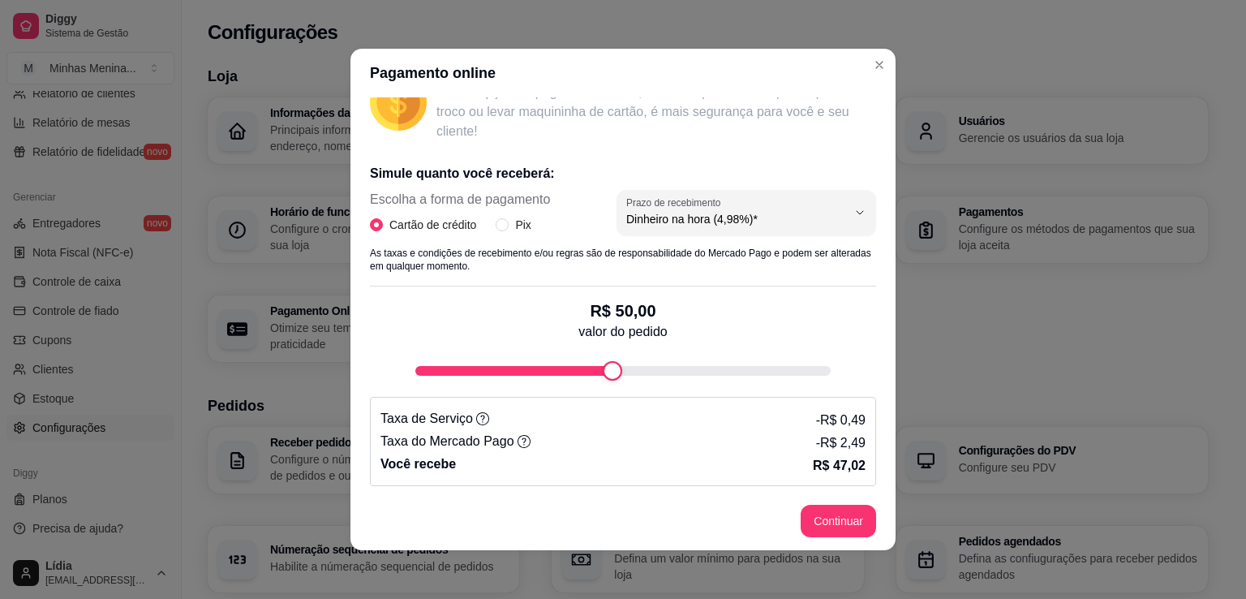
scroll to position [259, 0]
click at [500, 225] on input "Pix" at bounding box center [502, 223] width 13 height 13
radio input "true"
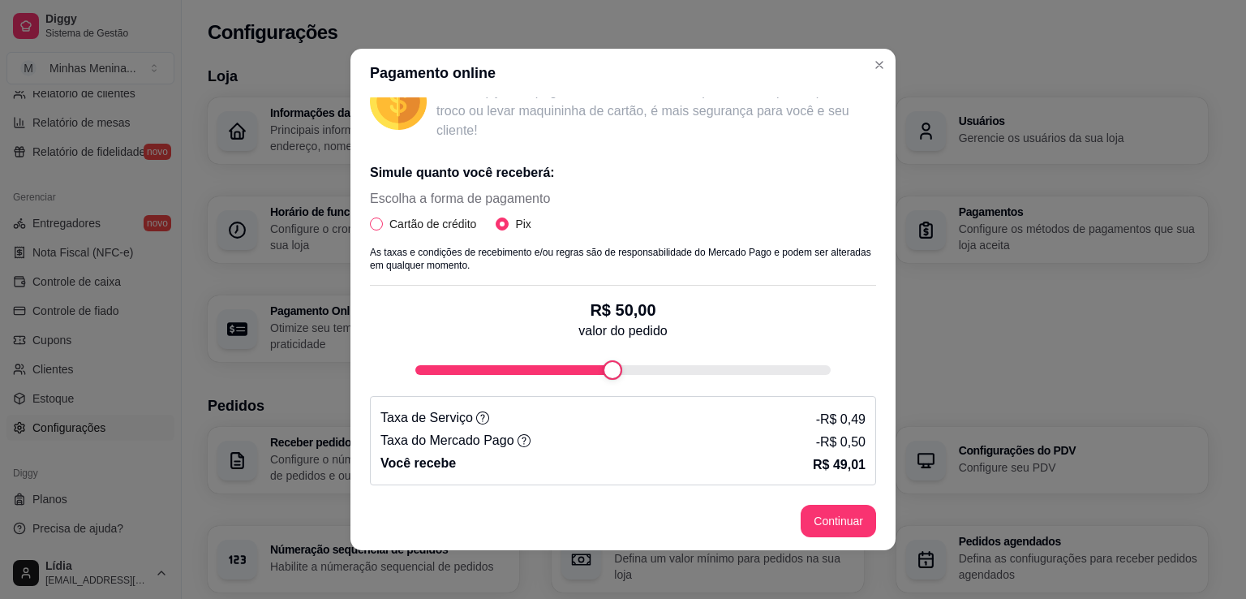
click at [376, 226] on label "Cartão de crédito" at bounding box center [426, 224] width 113 height 18
click at [376, 226] on input "Cartão de crédito" at bounding box center [376, 223] width 13 height 13
radio input "true"
radio input "false"
select select "4.98"
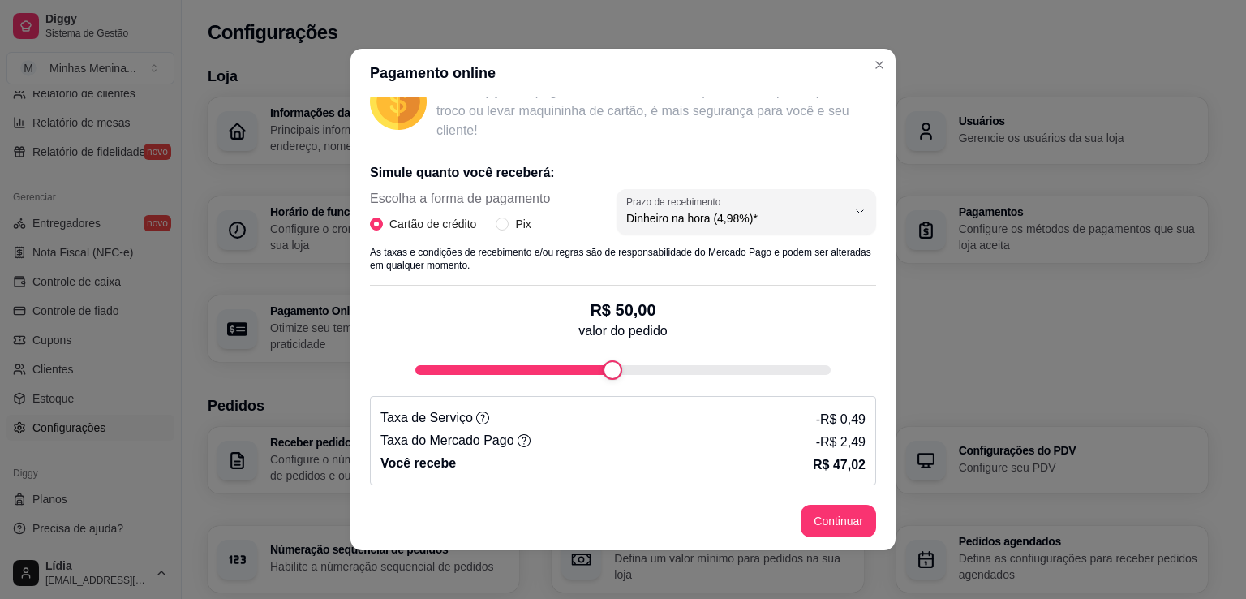
scroll to position [0, 0]
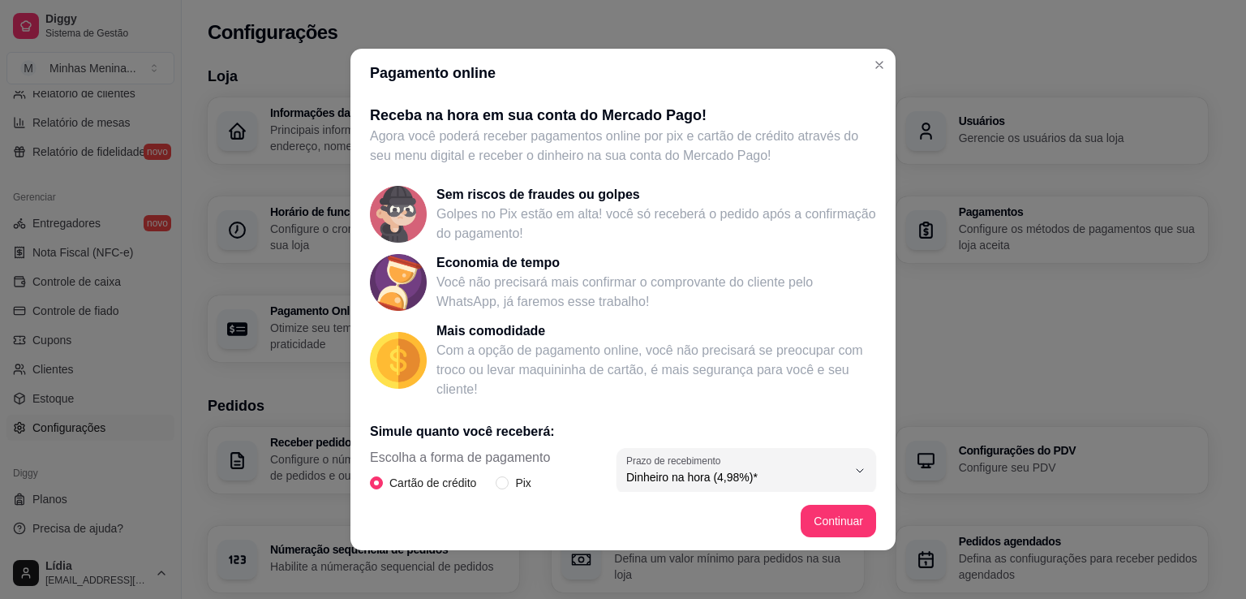
click at [488, 479] on div "Cartão de crédito Pix" at bounding box center [460, 483] width 180 height 18
click at [498, 479] on input "Pix" at bounding box center [502, 482] width 13 height 13
radio input "true"
radio input "false"
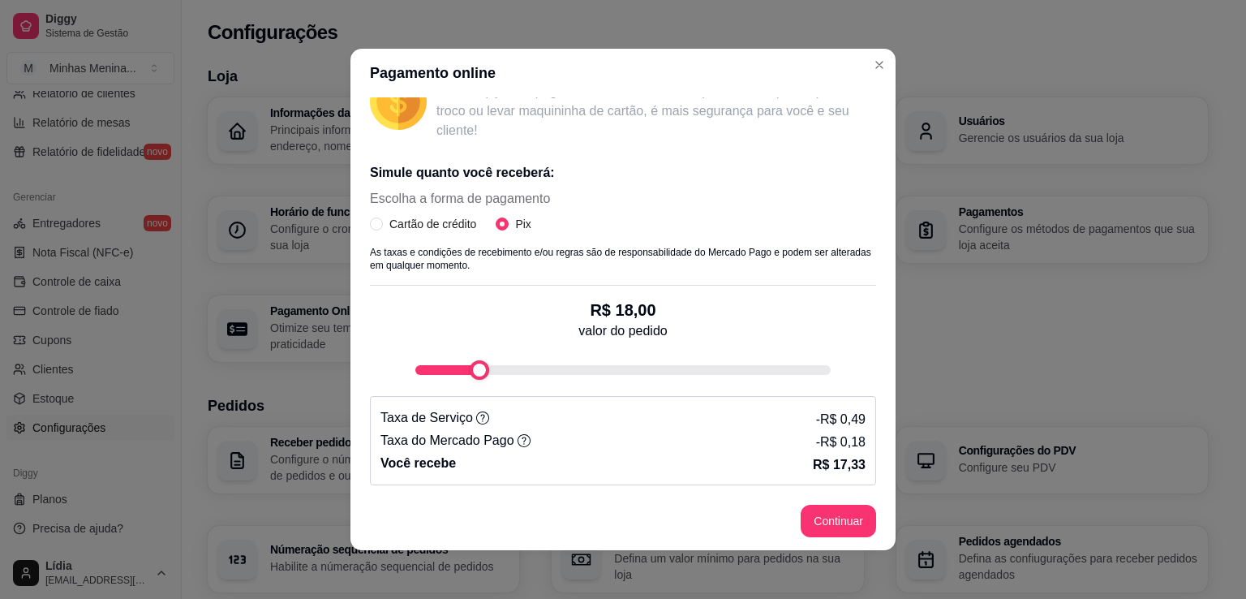
click at [463, 396] on div "Simule quanto você receberá: Escolha a forma de pagamento Cartão de crédito Pix…" at bounding box center [623, 317] width 506 height 335
type input "19"
click at [474, 370] on div "fee-calculator" at bounding box center [483, 369] width 19 height 19
click at [857, 66] on header "Pagamento online" at bounding box center [622, 73] width 545 height 49
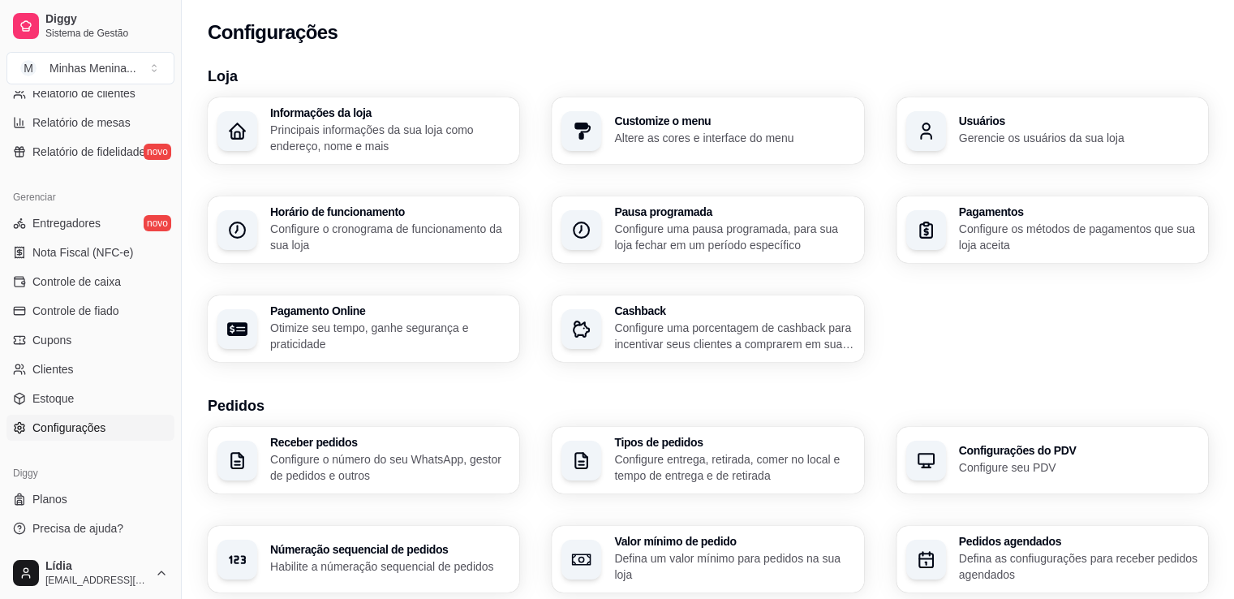
click at [1045, 215] on h3 "Pagamentos" at bounding box center [1078, 211] width 239 height 11
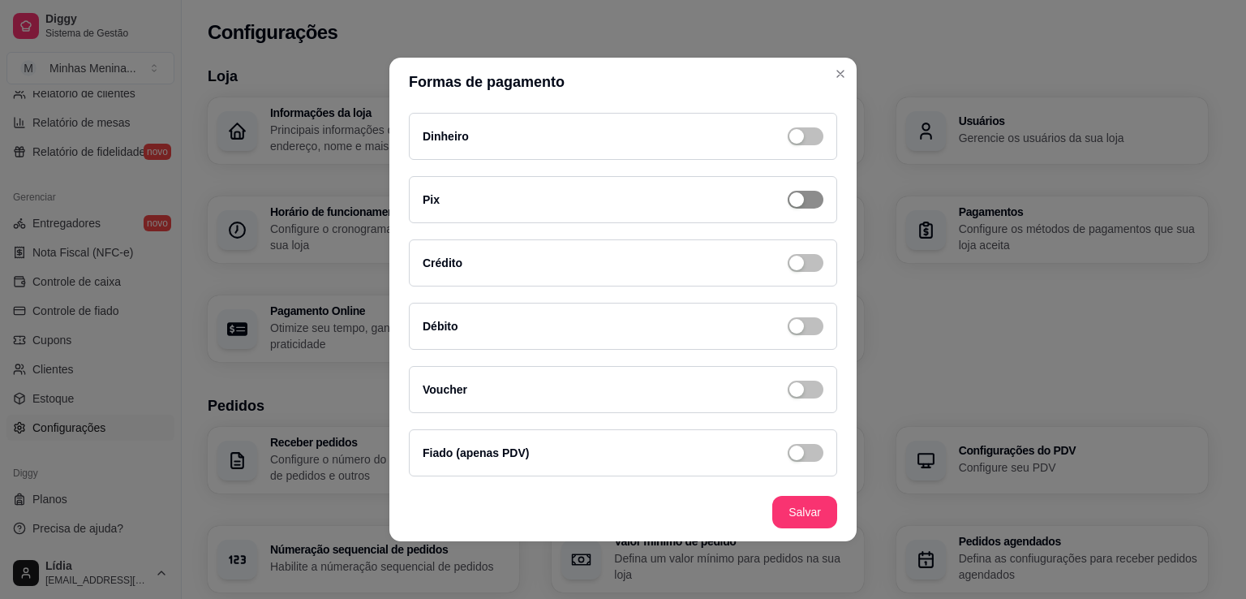
click at [801, 144] on div "button" at bounding box center [796, 136] width 15 height 15
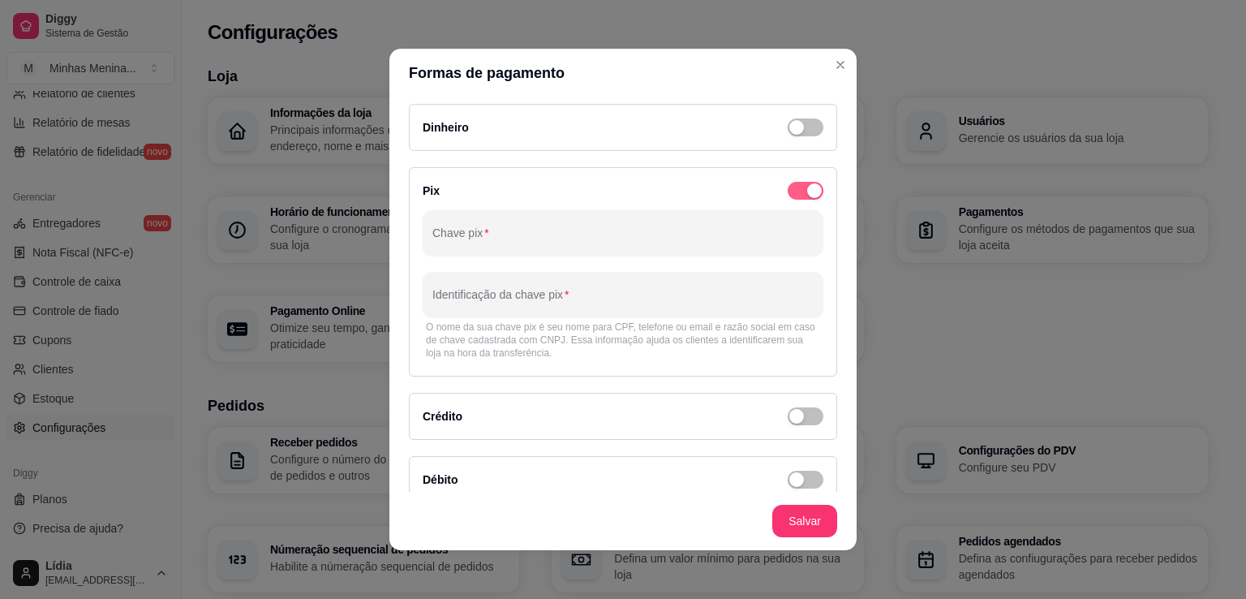
click at [807, 192] on div "button" at bounding box center [814, 190] width 15 height 15
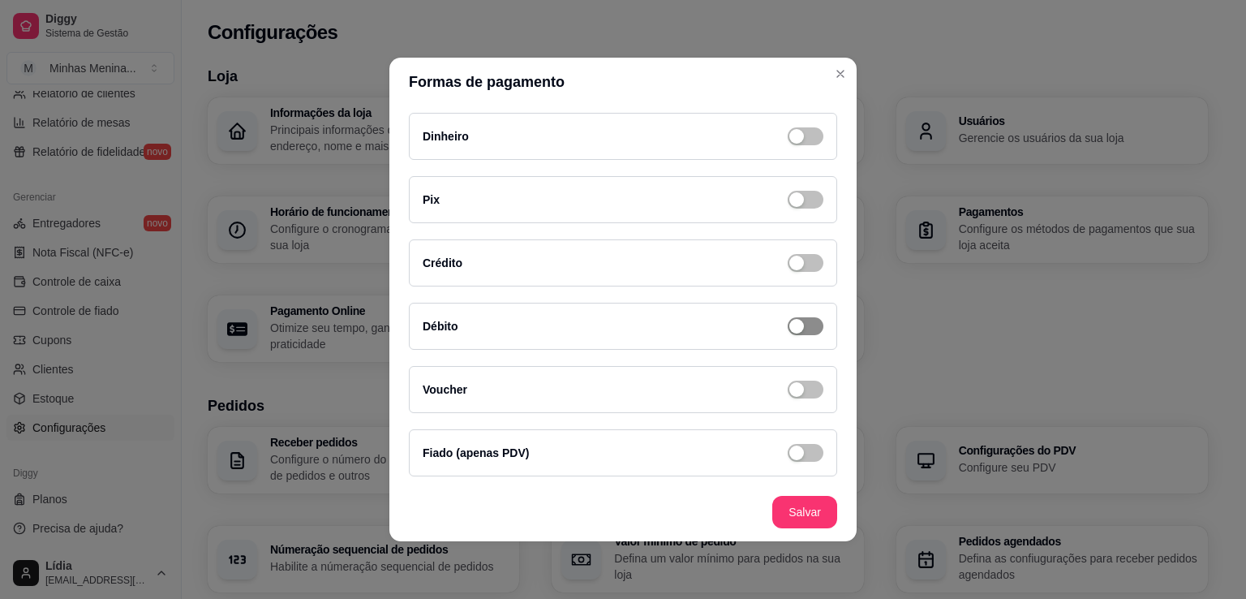
click at [789, 144] on div "button" at bounding box center [796, 136] width 15 height 15
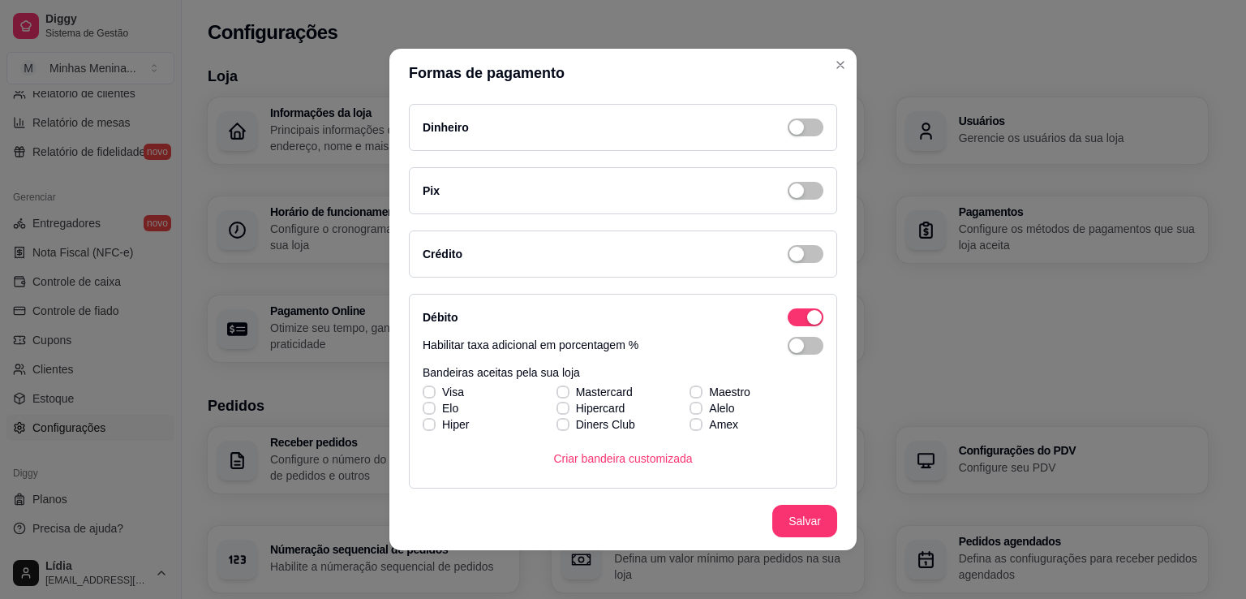
click at [790, 329] on div "Débito Habilitar taxa adicional em porcentagem % Bandeiras aceitas pela sua loj…" at bounding box center [623, 391] width 428 height 195
click at [807, 320] on div "button" at bounding box center [814, 317] width 15 height 15
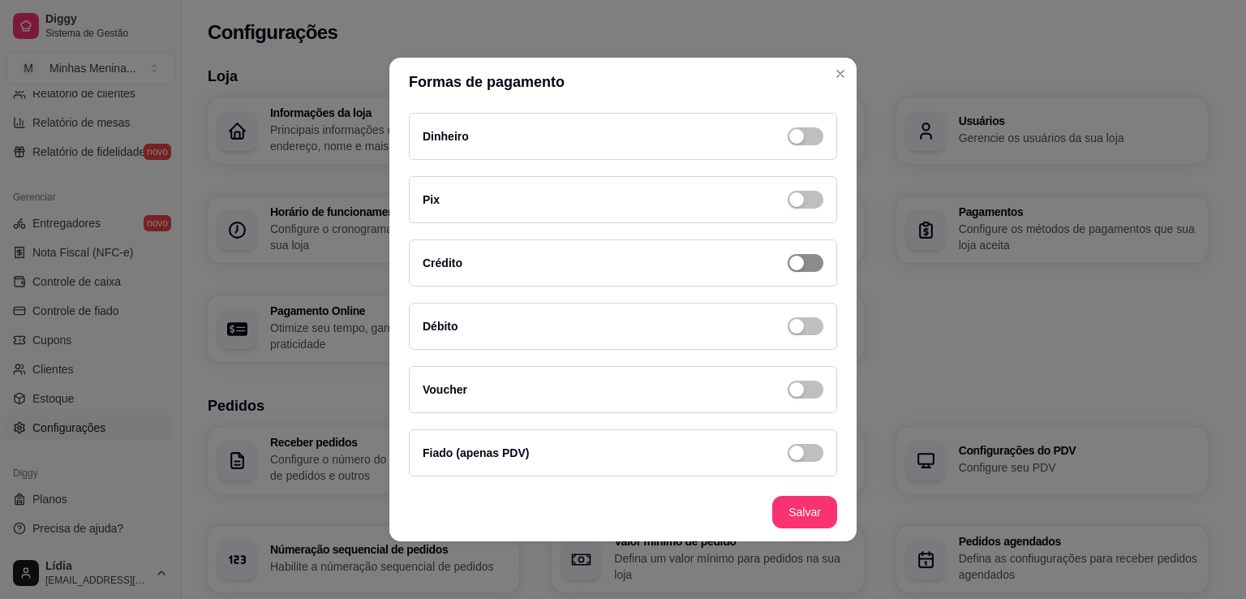
click at [801, 144] on div "button" at bounding box center [796, 136] width 15 height 15
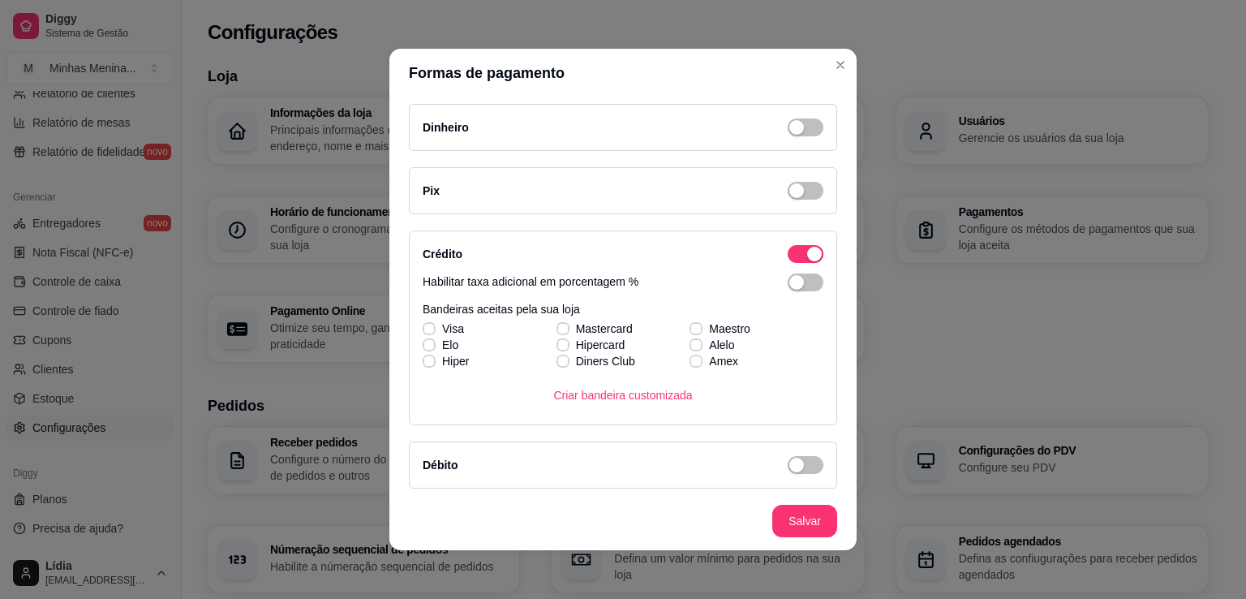
click at [801, 268] on div "Crédito Habilitar taxa adicional em porcentagem % Bandeiras aceitas pela sua lo…" at bounding box center [623, 327] width 428 height 195
click at [791, 277] on span "button" at bounding box center [806, 282] width 36 height 18
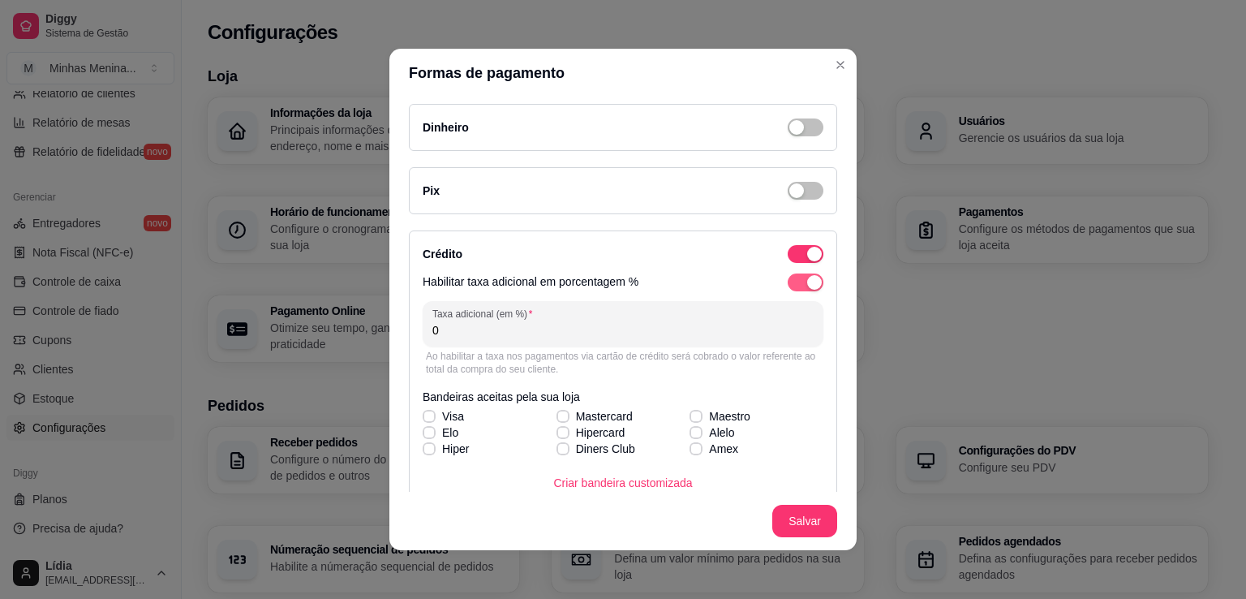
click at [807, 277] on div "button" at bounding box center [814, 282] width 15 height 15
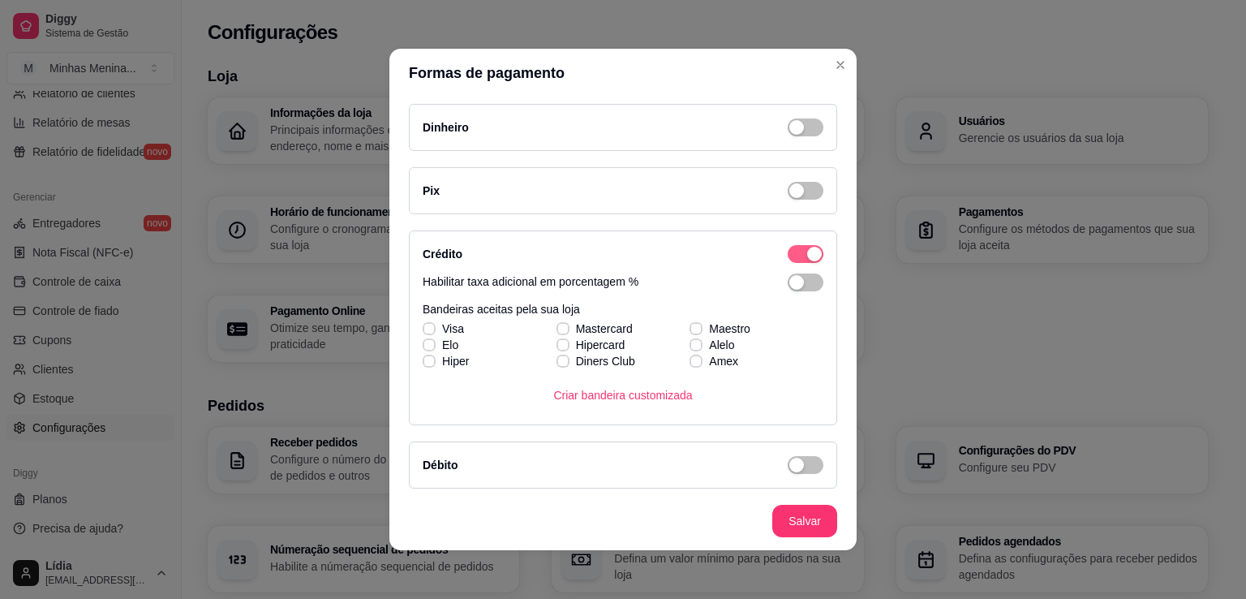
click at [807, 251] on div "button" at bounding box center [814, 254] width 15 height 15
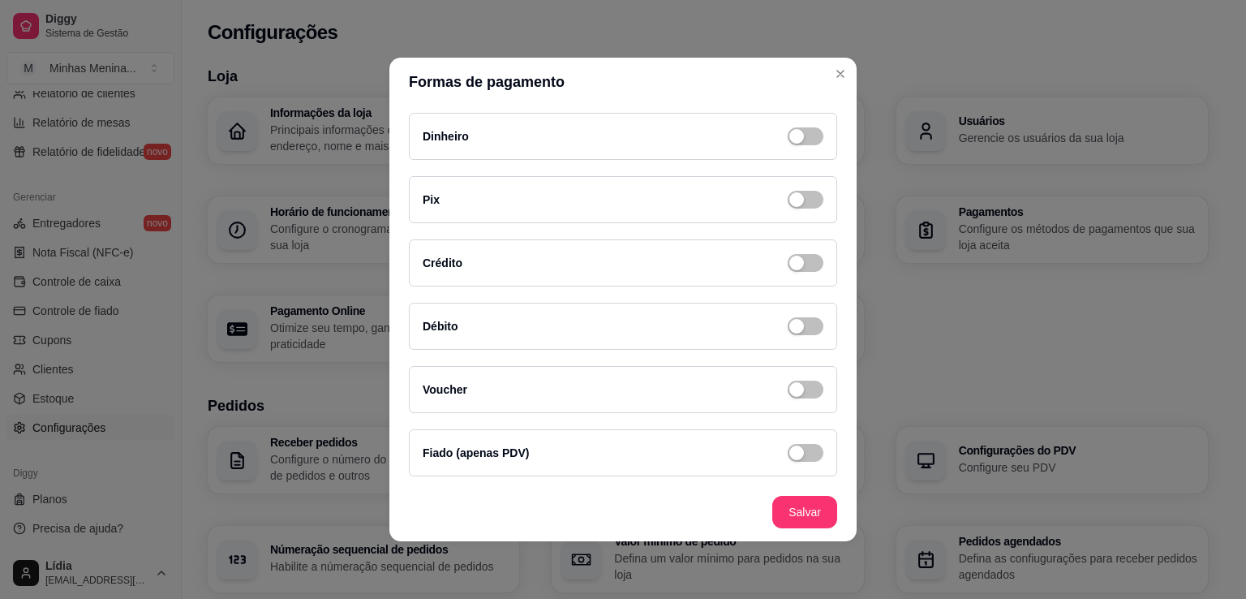
click at [817, 145] on span "button" at bounding box center [806, 136] width 36 height 18
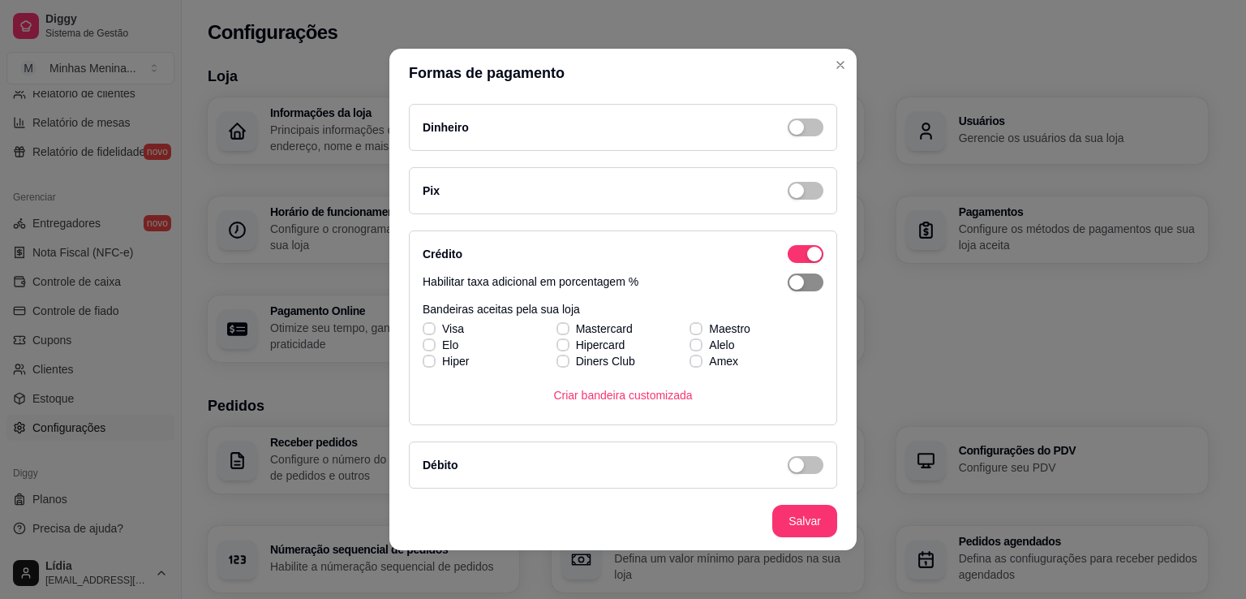
click at [801, 280] on span "button" at bounding box center [806, 282] width 36 height 18
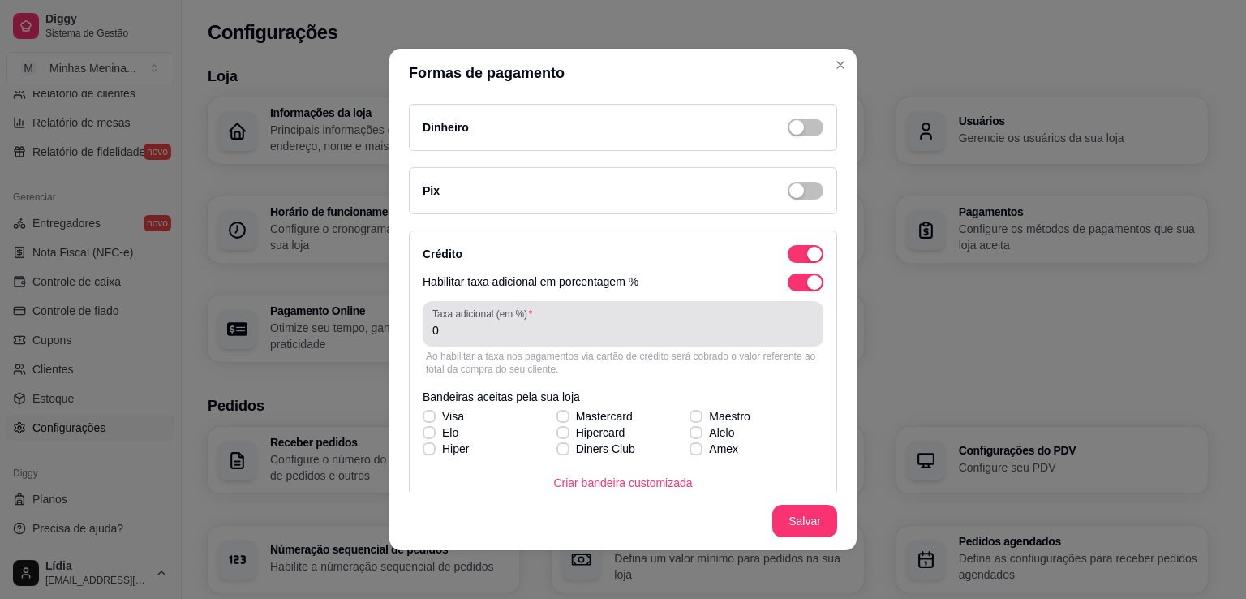
click at [621, 319] on div "0" at bounding box center [622, 323] width 381 height 32
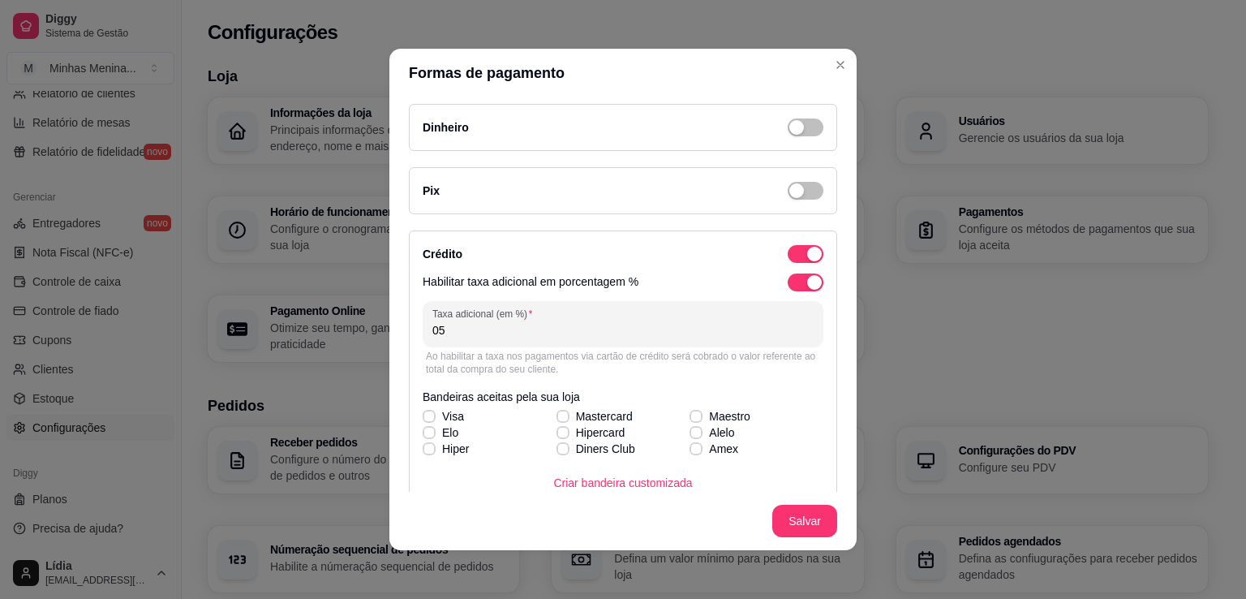
type input "0"
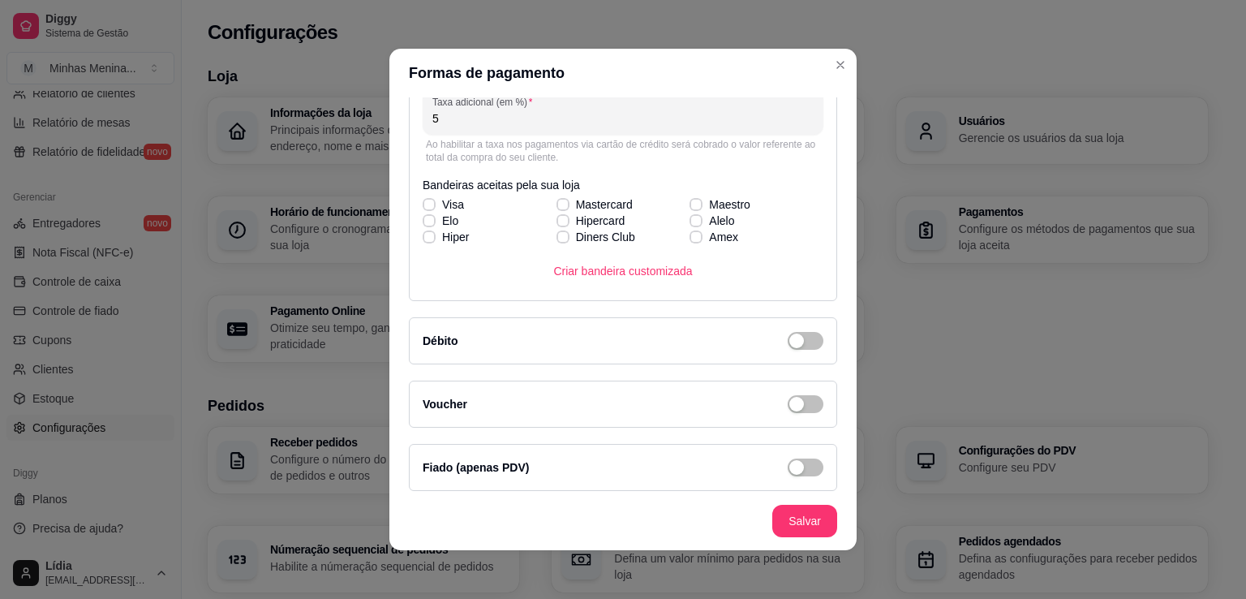
scroll to position [216, 0]
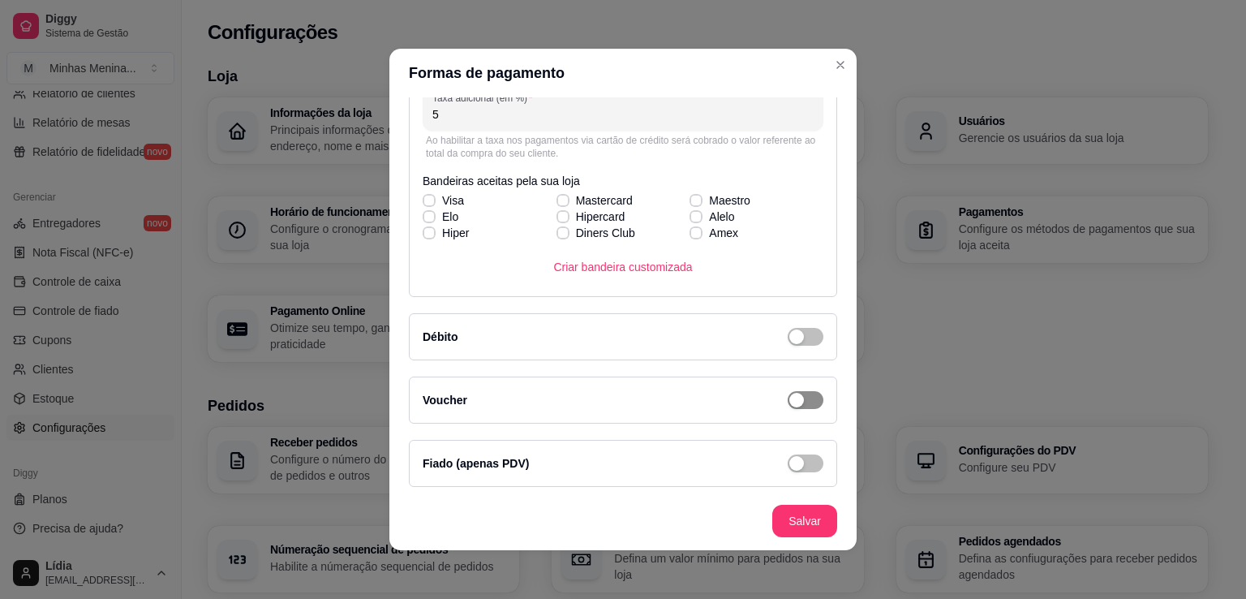
type input "5"
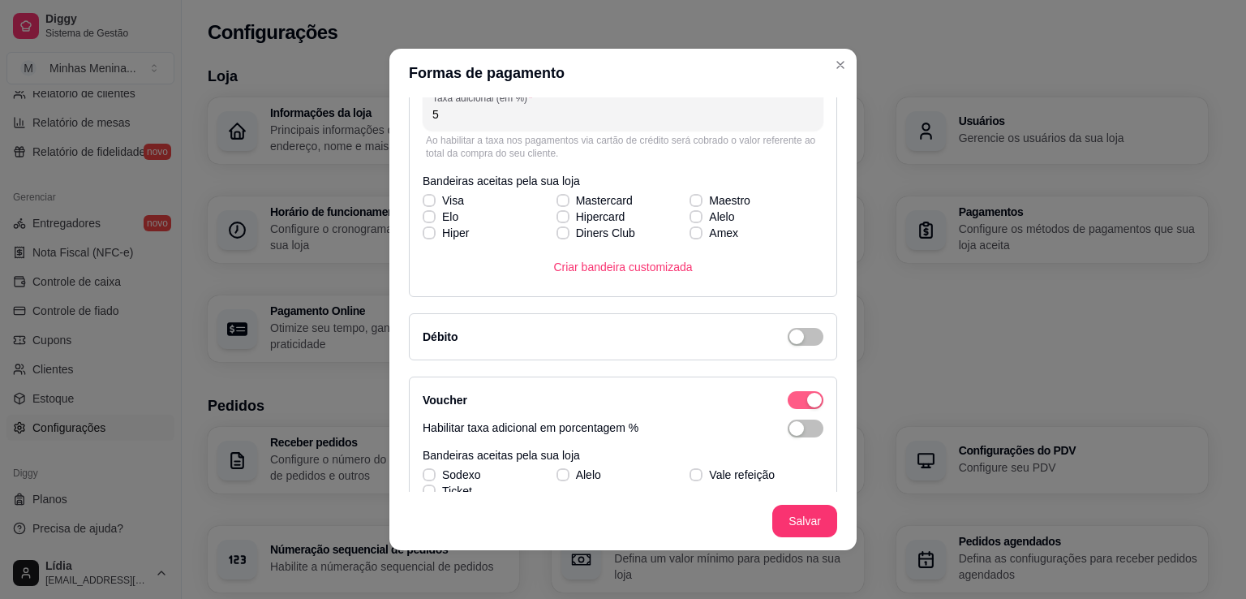
click at [788, 47] on span "button" at bounding box center [806, 38] width 36 height 18
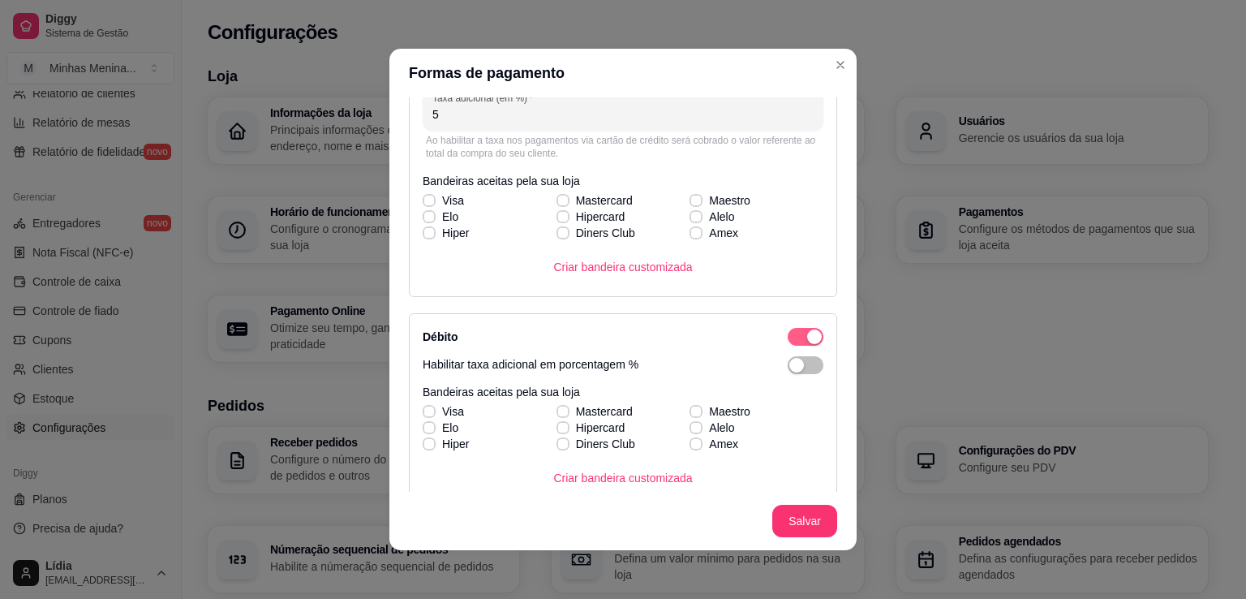
click at [788, 47] on button "button" at bounding box center [806, 38] width 36 height 18
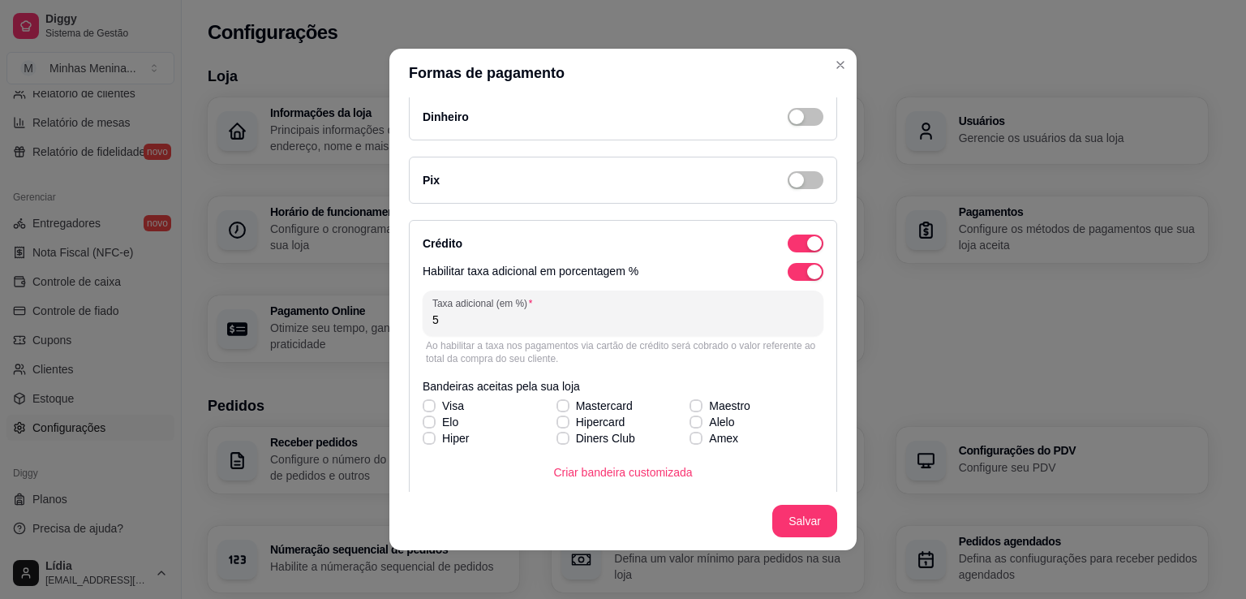
scroll to position [0, 0]
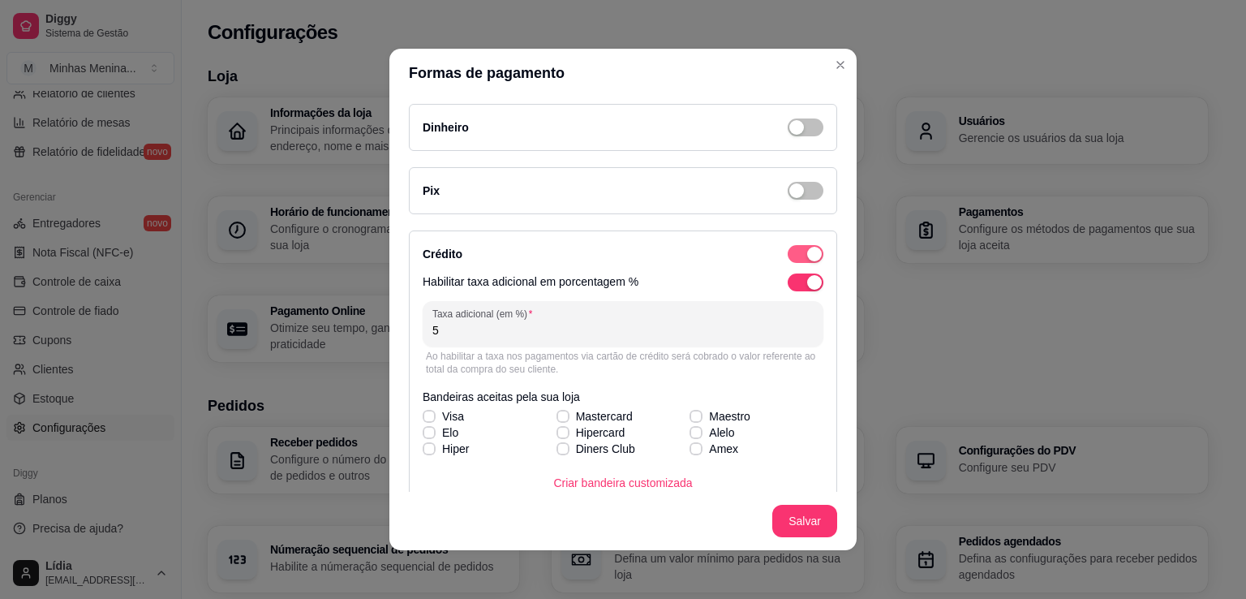
click at [802, 247] on div "Crédito" at bounding box center [623, 253] width 401 height 19
click at [807, 248] on div "button" at bounding box center [814, 254] width 15 height 15
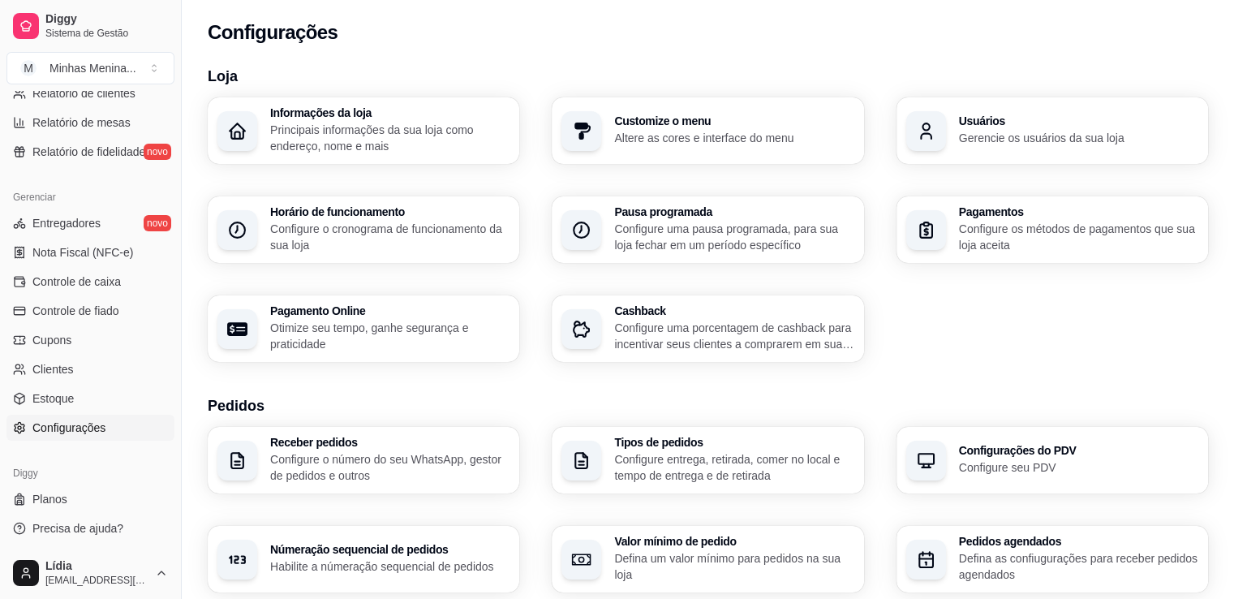
click at [674, 342] on p "Configure uma porcentagem de cashback para incentivar seus clientes a comprarem…" at bounding box center [733, 336] width 239 height 32
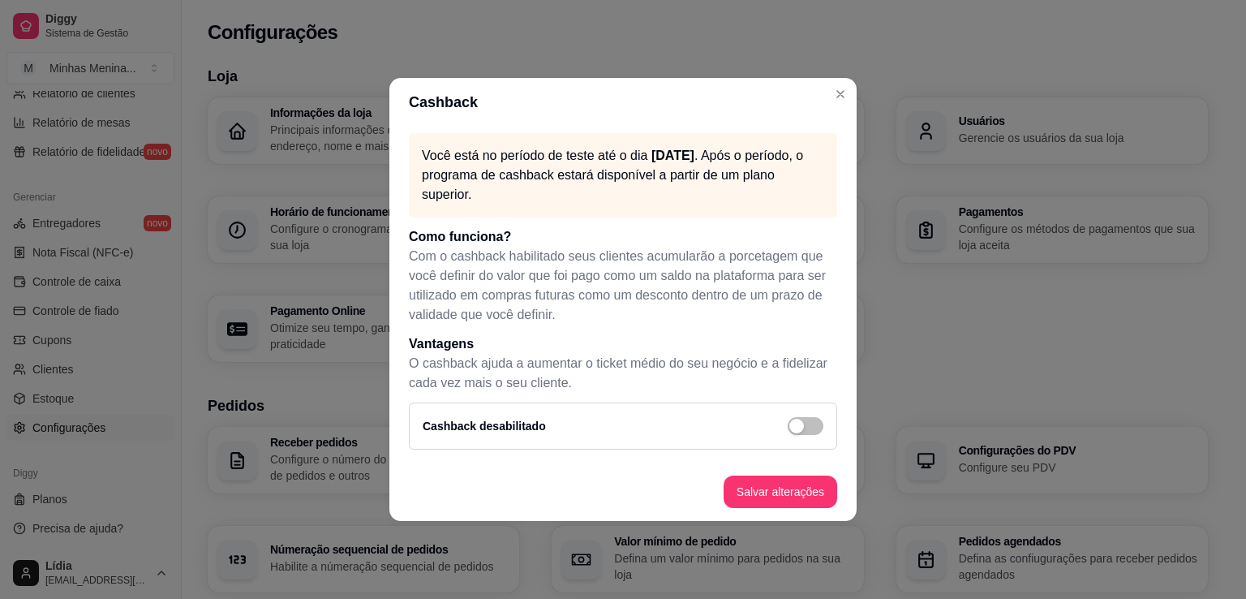
click at [827, 103] on header "Cashback" at bounding box center [622, 102] width 467 height 49
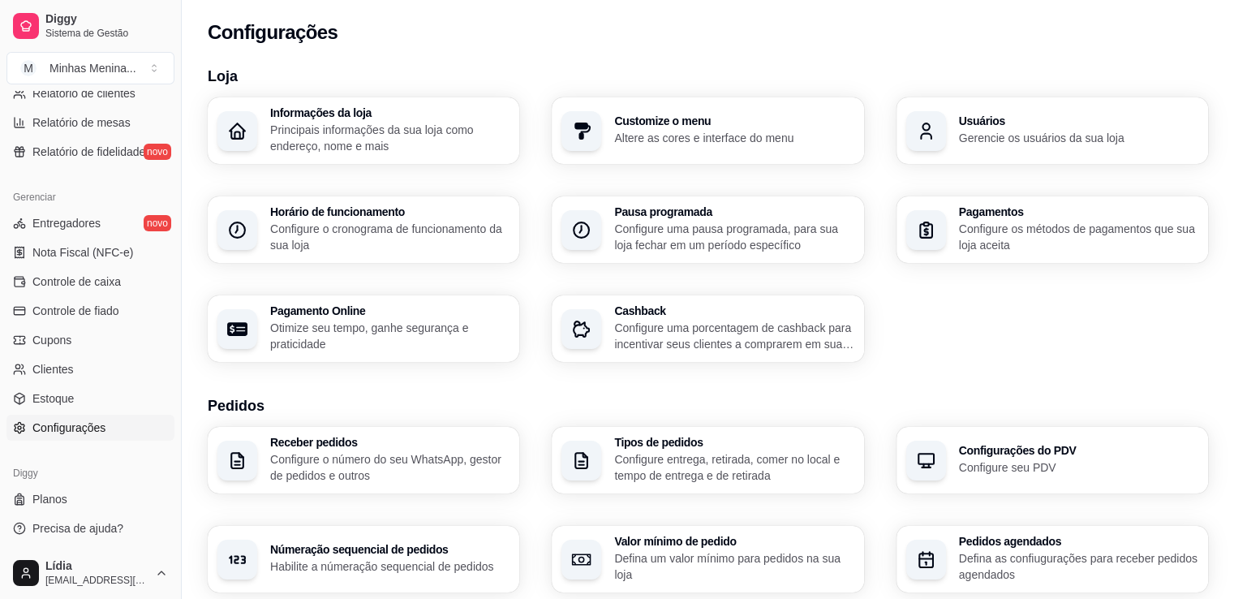
click at [720, 453] on p "Configure entrega, retirada, comer no local e tempo de entrega e de retirada" at bounding box center [733, 467] width 239 height 32
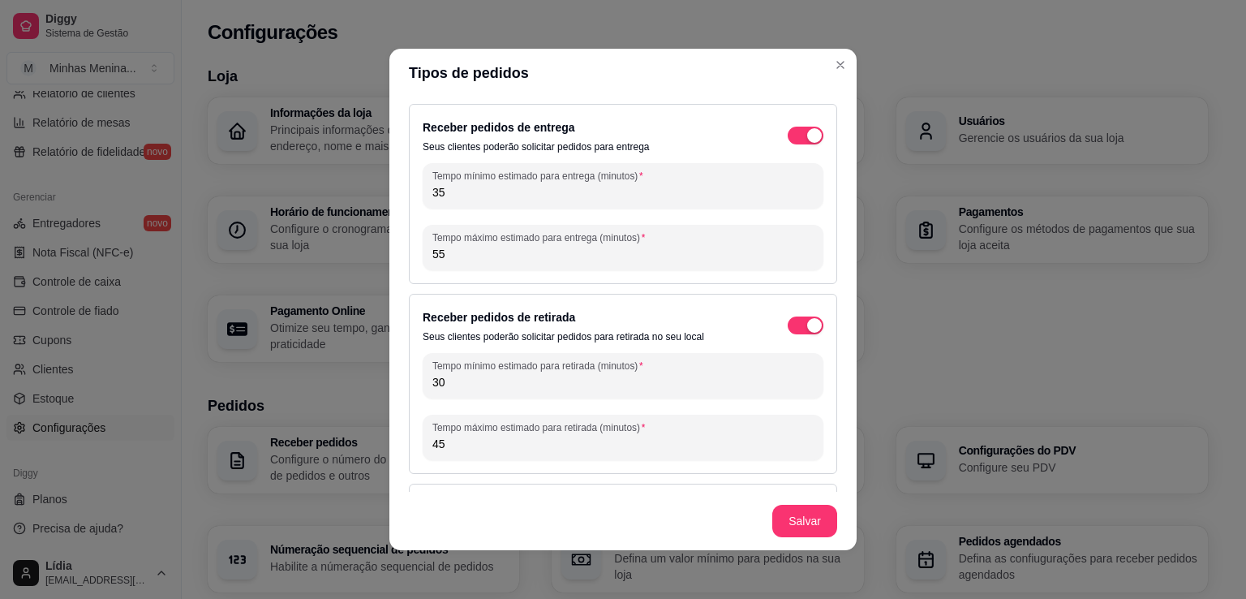
click at [556, 199] on input "35" at bounding box center [622, 192] width 381 height 16
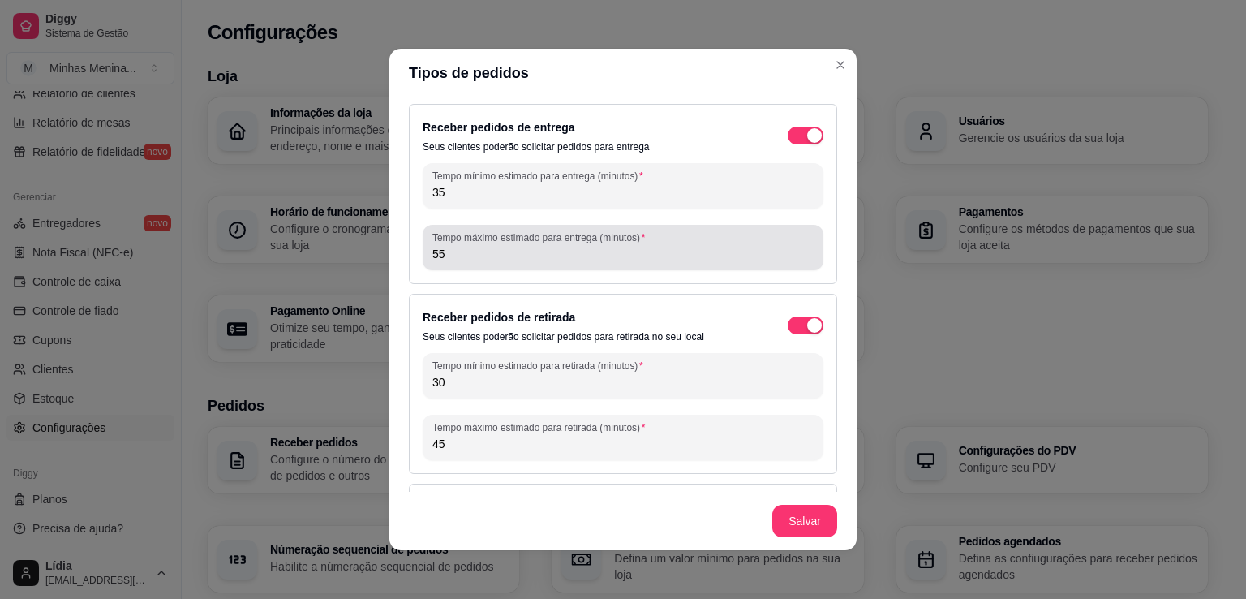
type input "3"
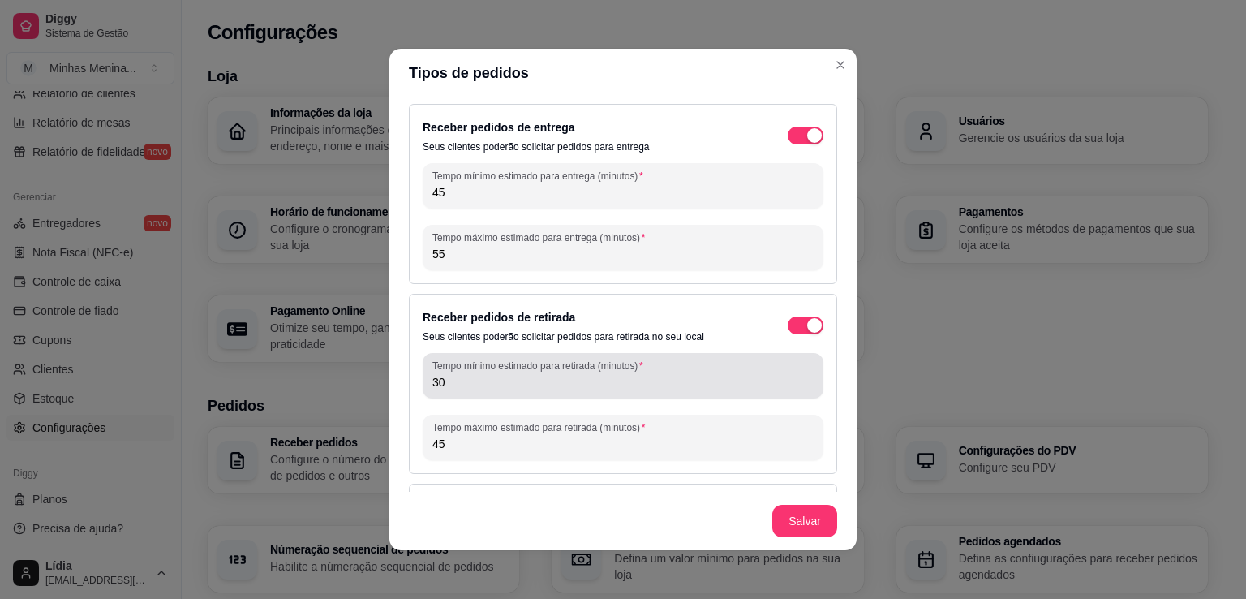
type input "45"
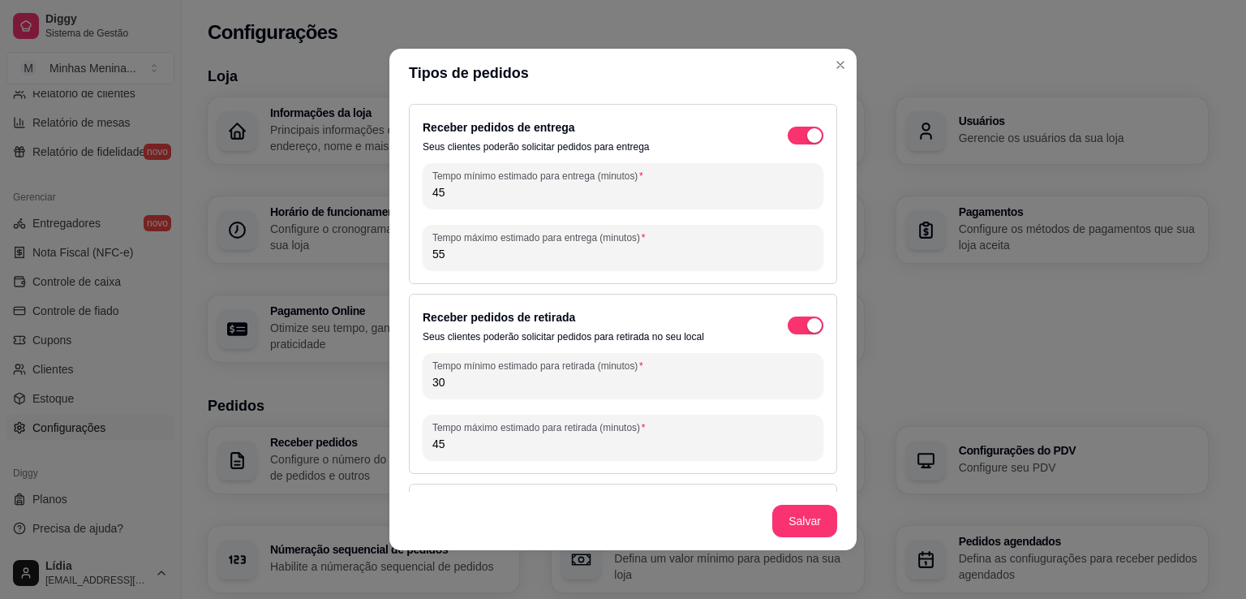
click at [495, 374] on input "30" at bounding box center [622, 382] width 381 height 16
type input "3"
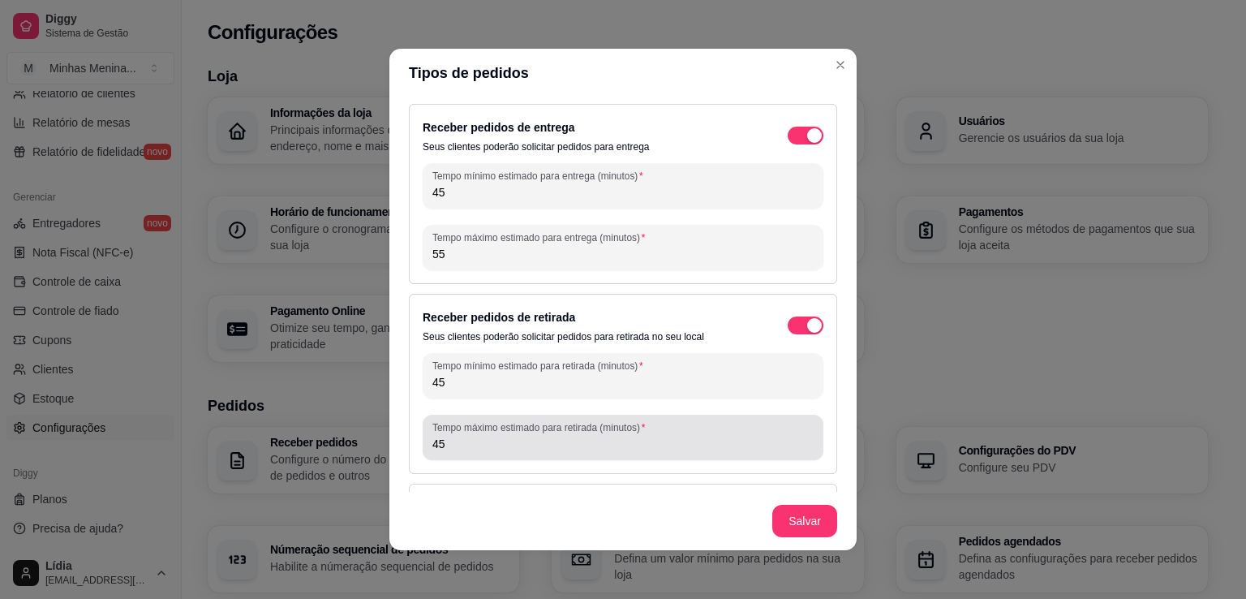
type input "45"
click at [472, 431] on label "Tempo máximo estimado para retirada (minutos)" at bounding box center [541, 427] width 218 height 14
click at [472, 436] on input "45" at bounding box center [622, 444] width 381 height 16
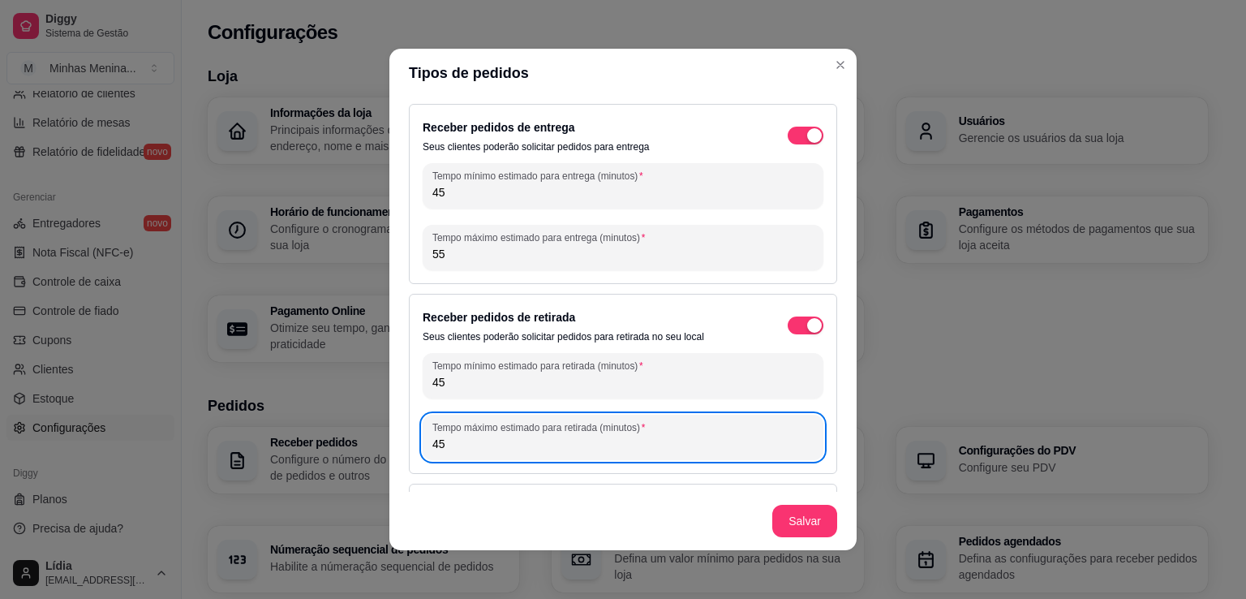
type input "4"
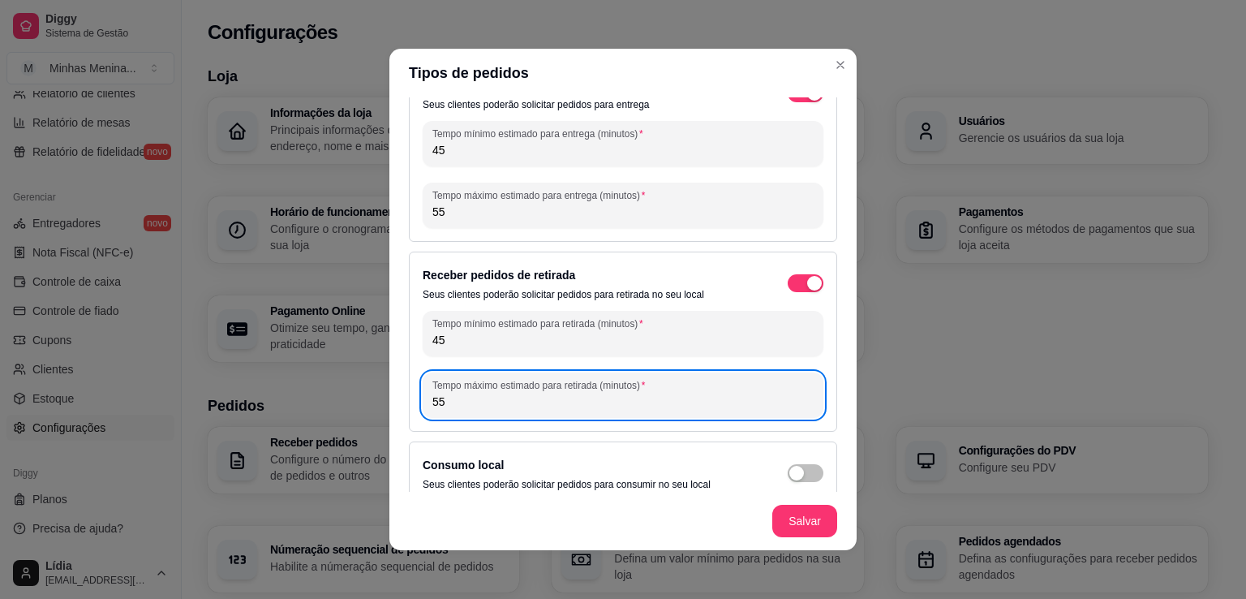
scroll to position [61, 0]
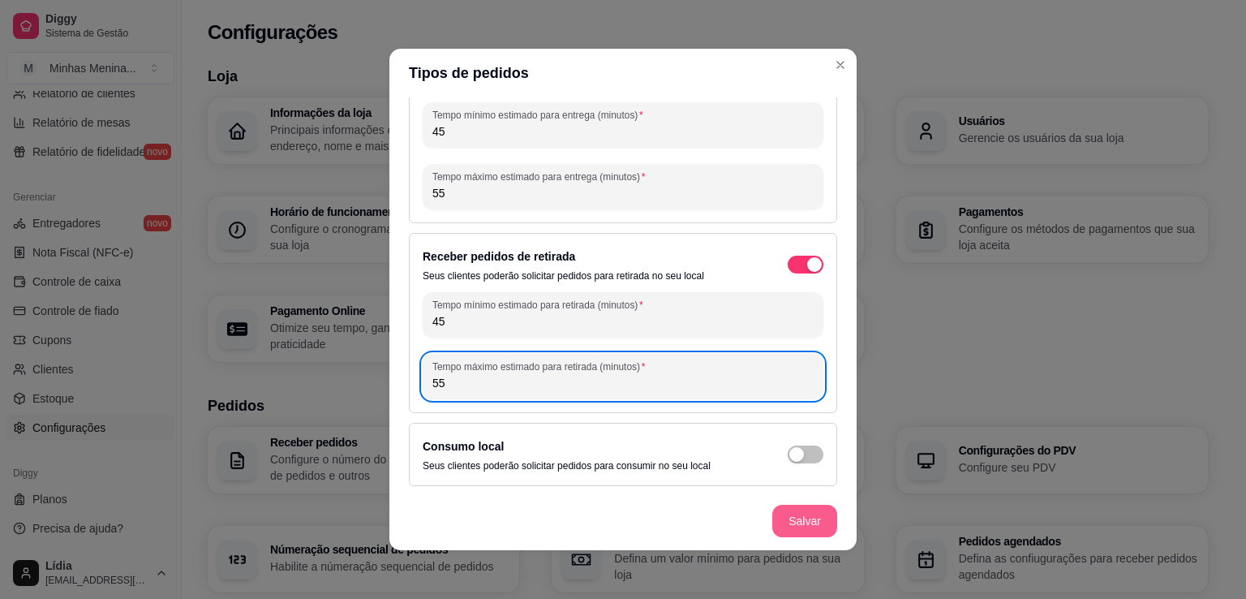
type input "55"
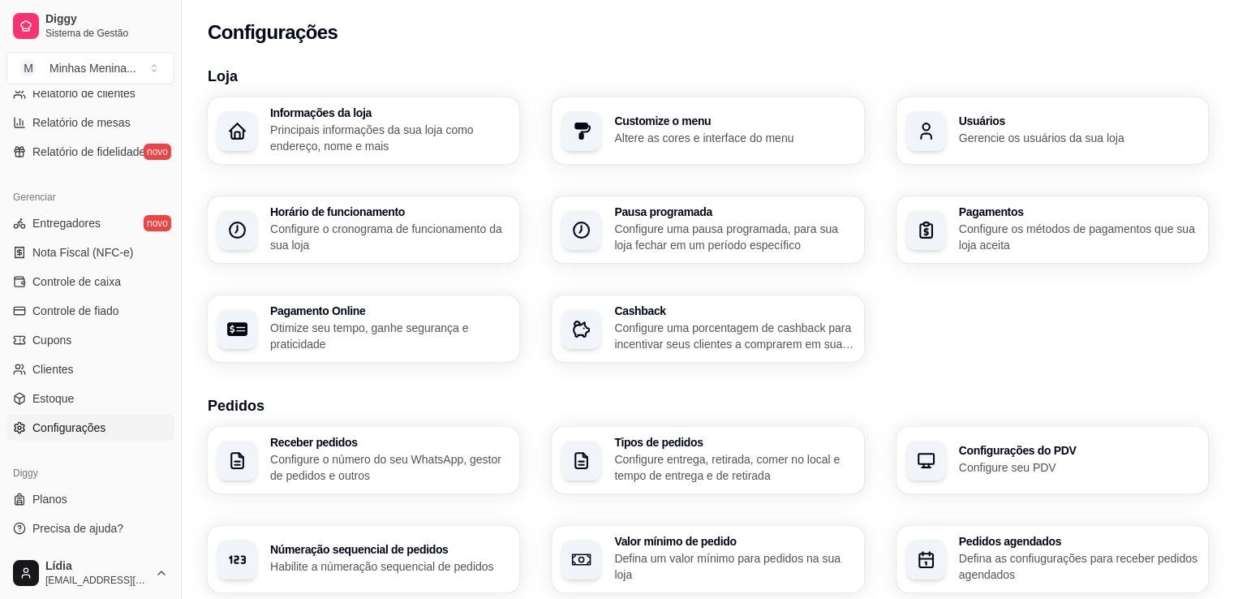
click at [419, 145] on p "Principais informações da sua loja como endereço, nome e mais" at bounding box center [389, 138] width 239 height 32
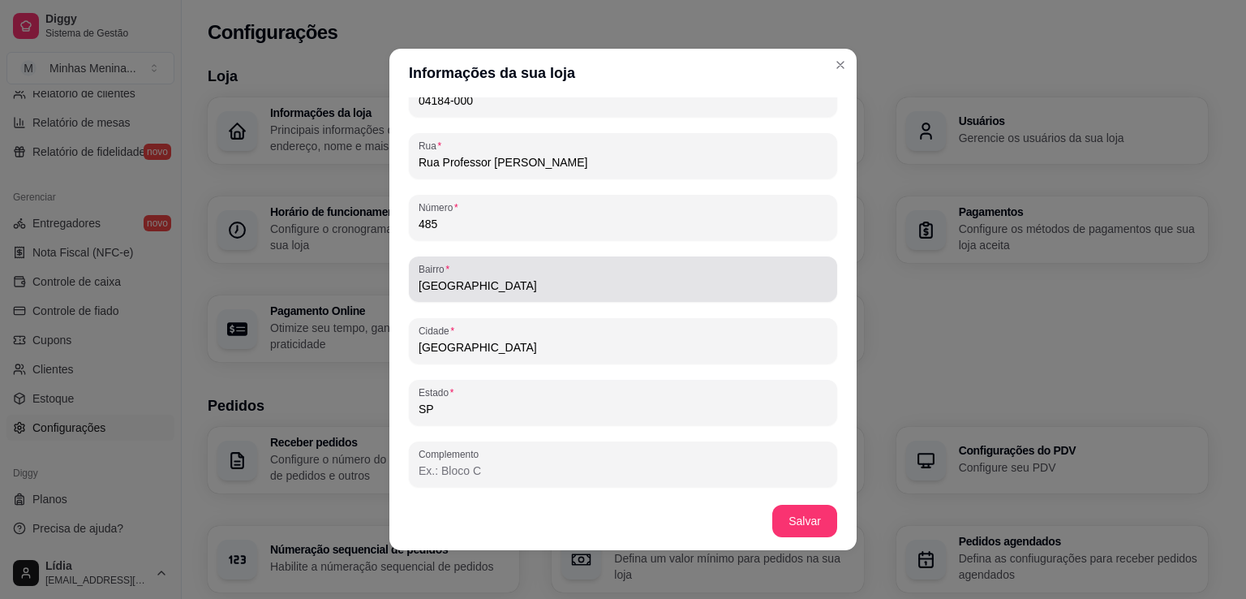
scroll to position [3, 0]
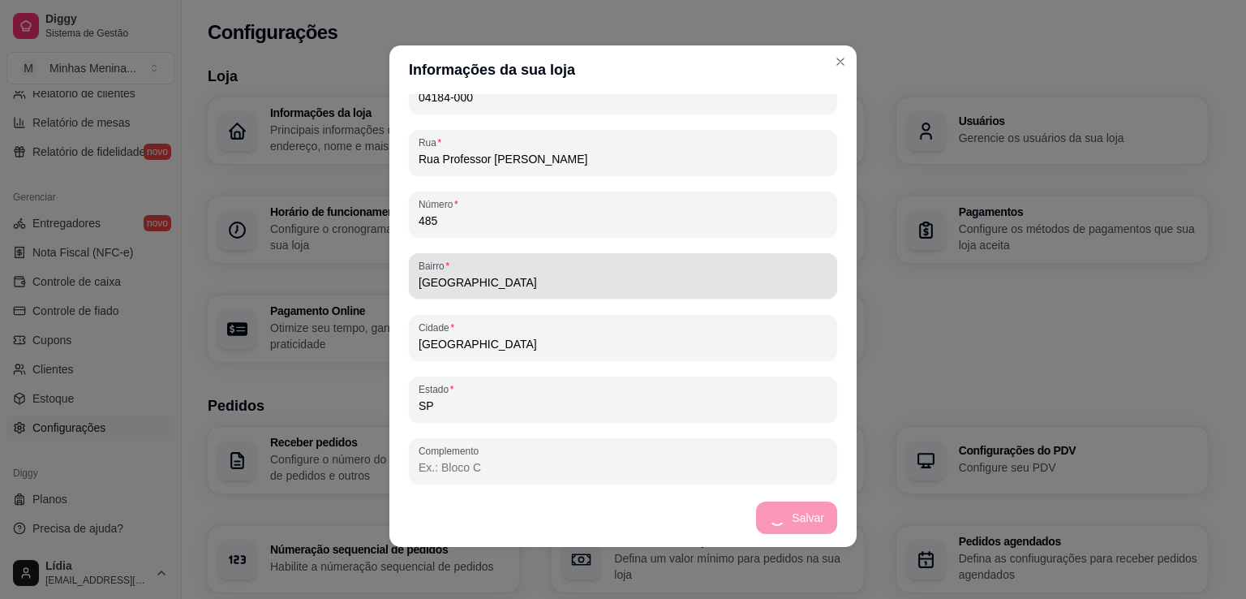
type input "O nome veio das minhas duas filhas, que são minha maior inspiração.Aqui, os doc…"
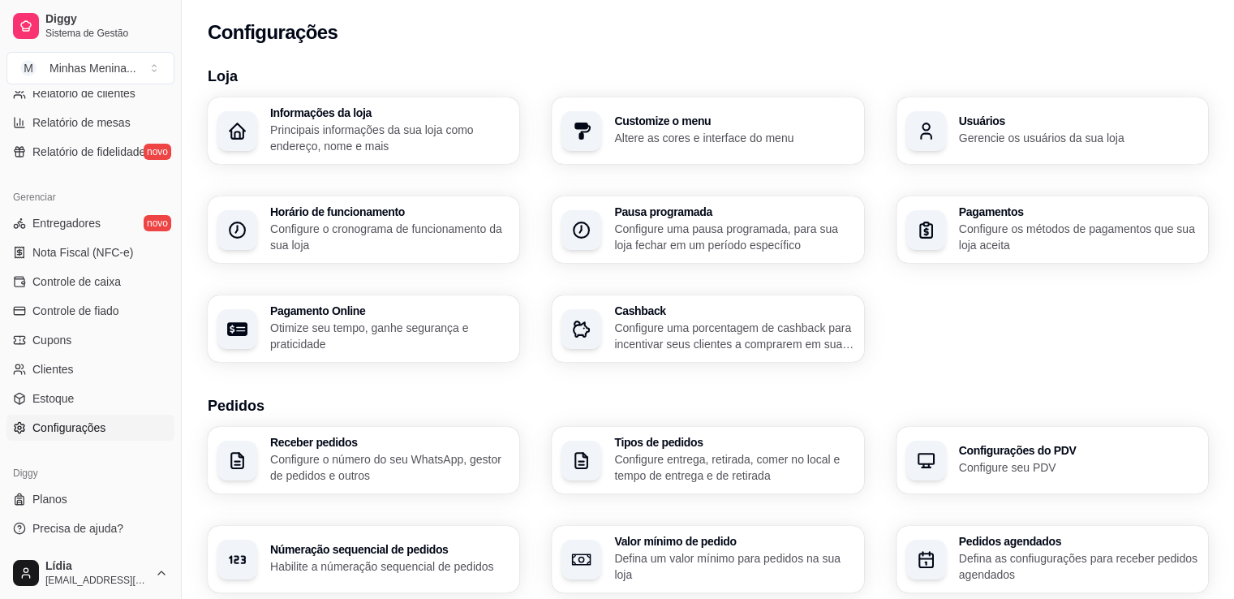
click at [389, 235] on p "Configure o cronograma de funcionamento da sua loja" at bounding box center [389, 237] width 239 height 32
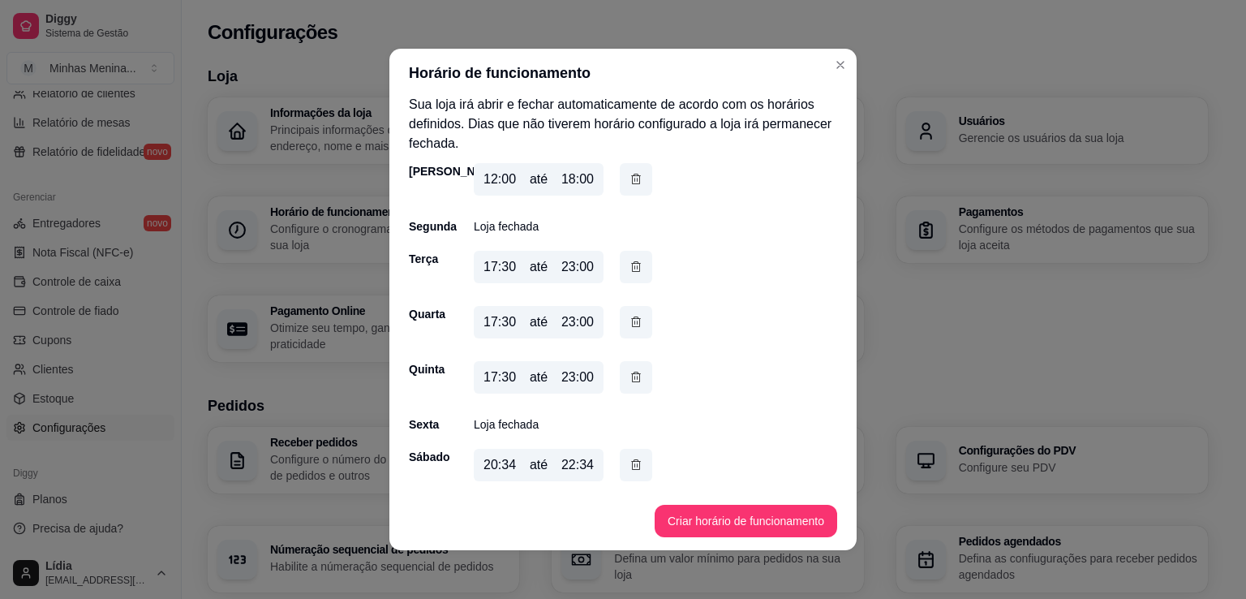
scroll to position [11, 0]
click at [630, 458] on icon "button" at bounding box center [636, 461] width 13 height 17
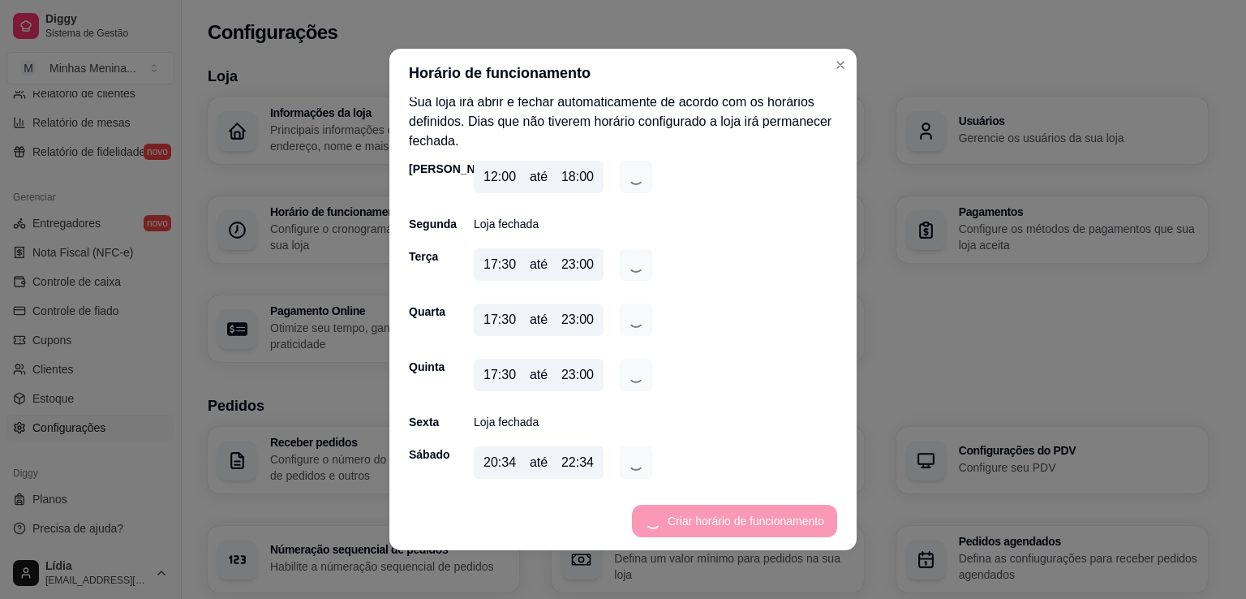
scroll to position [0, 0]
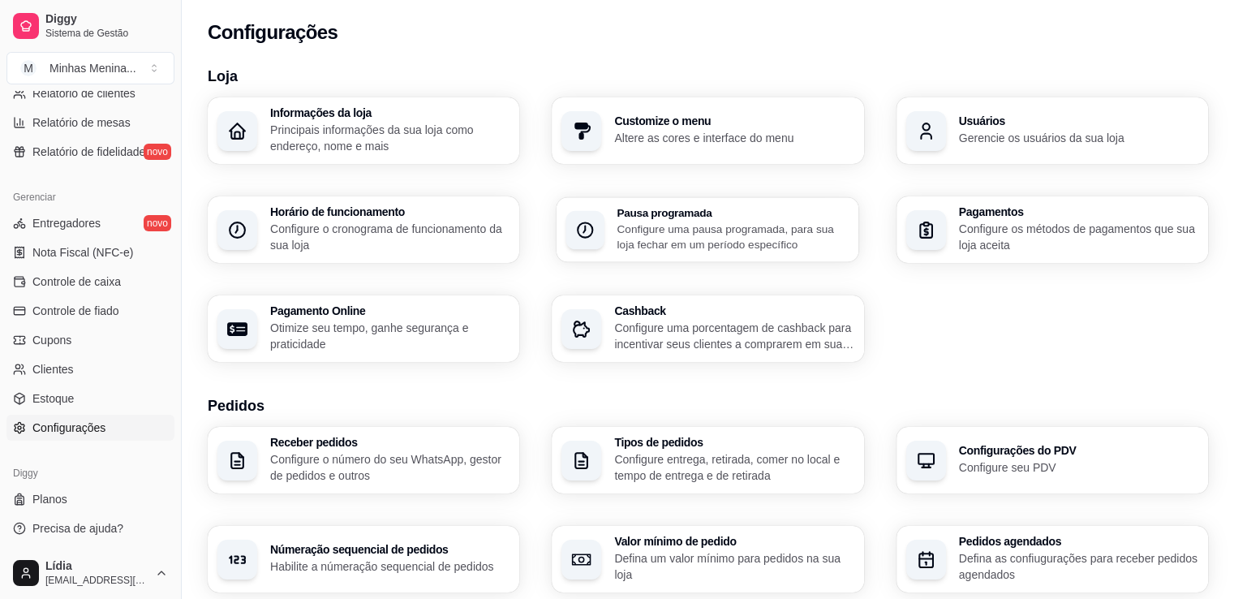
click at [715, 204] on div "Pausa programada Configure uma pausa programada, para sua loja fechar em um per…" at bounding box center [707, 229] width 303 height 65
click at [1046, 231] on p "Configure os métodos de pagamentos que sua loja aceita" at bounding box center [1077, 237] width 232 height 32
click at [402, 339] on p "Otimize seu tempo, ganhe segurança e praticidade" at bounding box center [389, 336] width 239 height 32
select select "4.98"
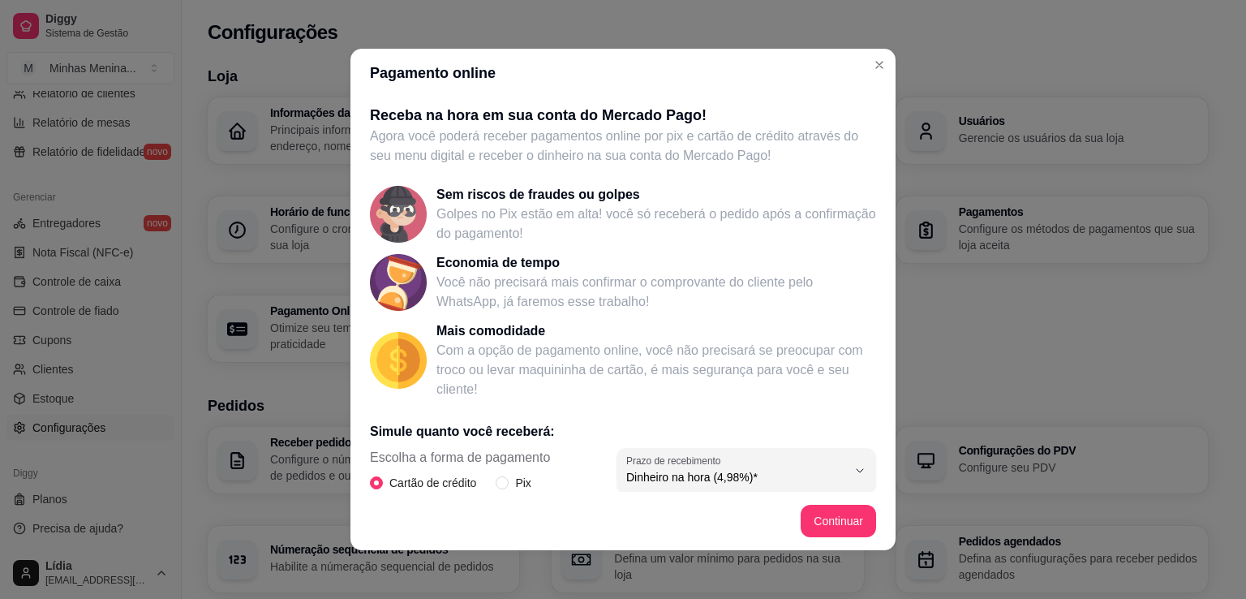
scroll to position [259, 0]
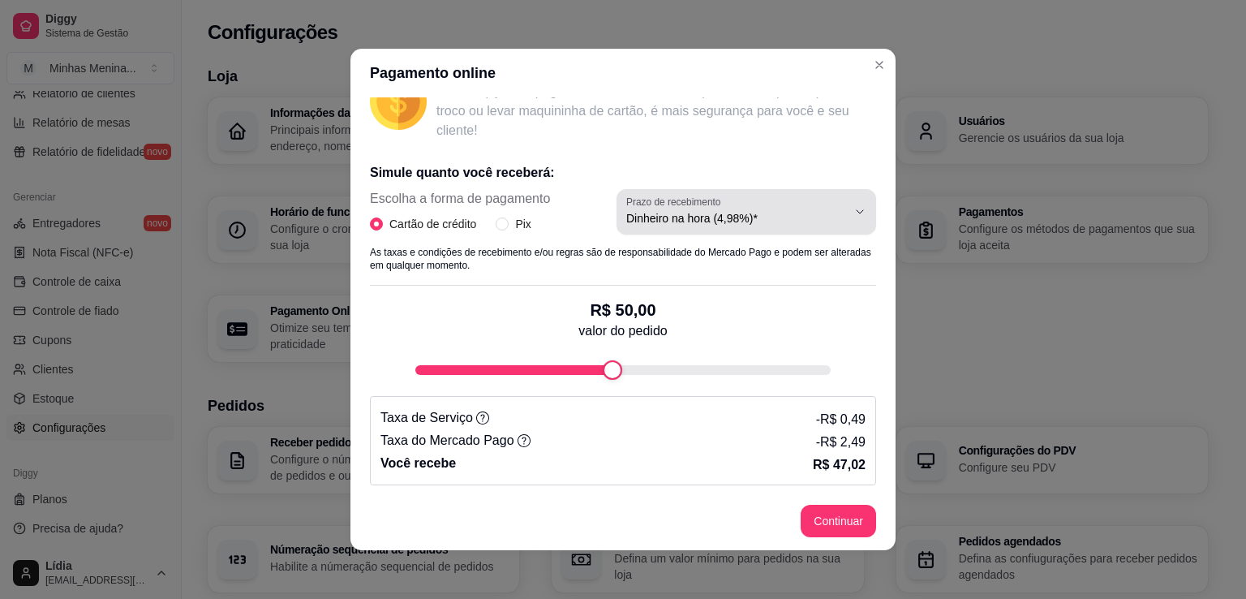
click at [672, 221] on span "Dinheiro na hora (4,98%)*" at bounding box center [736, 218] width 221 height 16
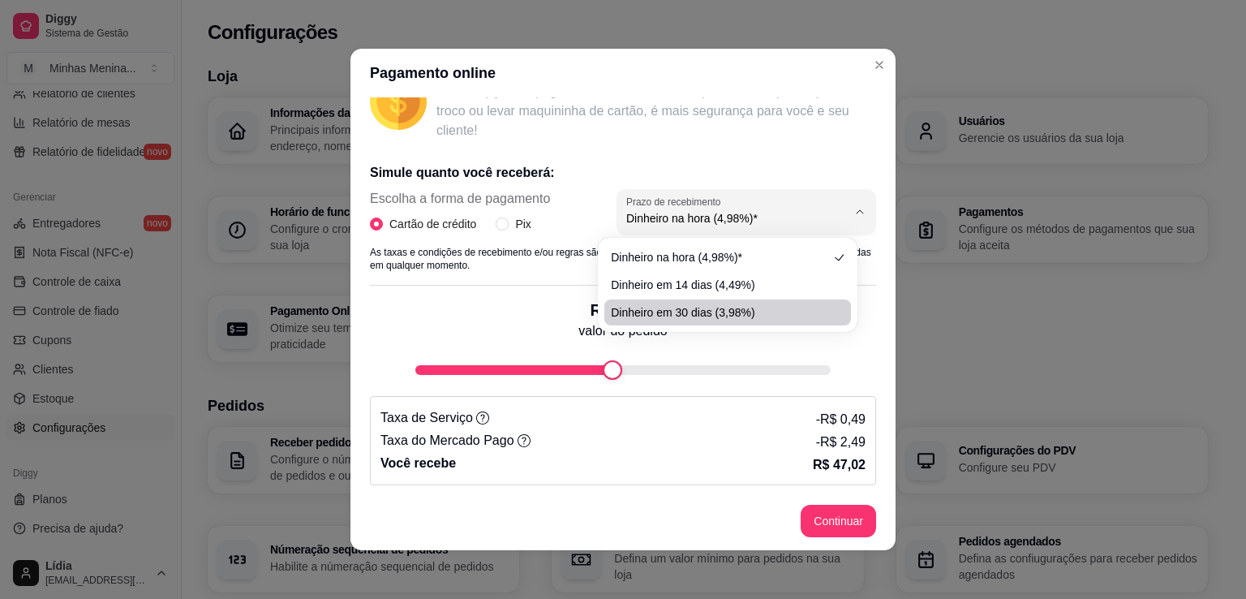
click at [579, 362] on div "fee-calculator" at bounding box center [622, 369] width 415 height 19
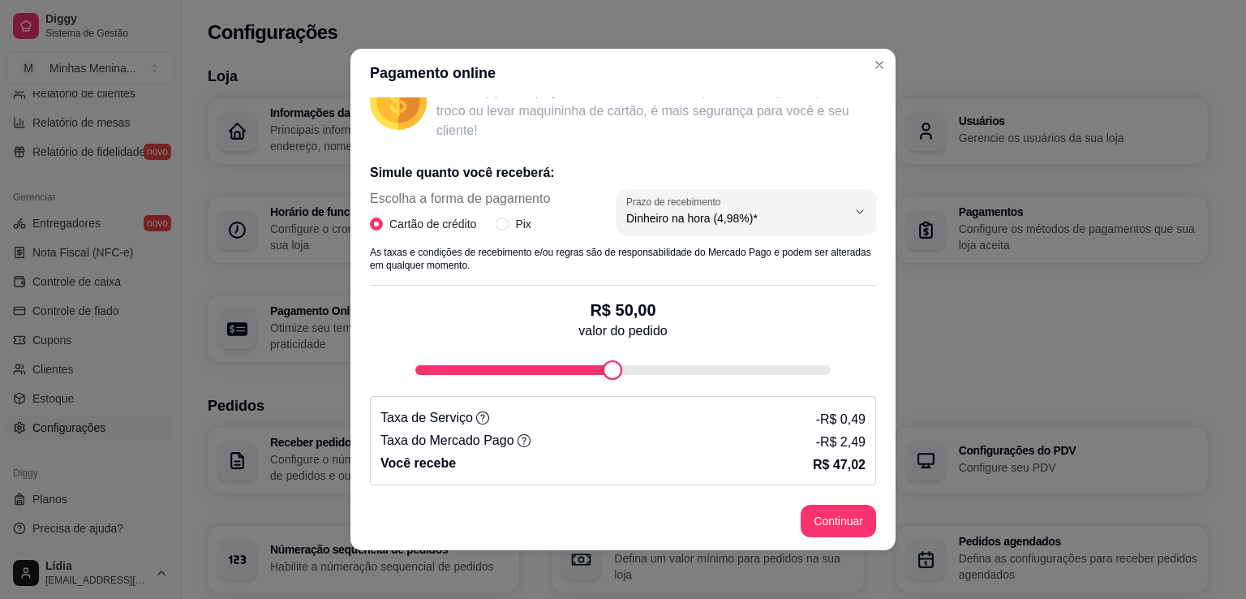
click at [578, 363] on div "fee-calculator" at bounding box center [622, 369] width 415 height 19
click at [566, 372] on div "fee-calculator" at bounding box center [622, 370] width 415 height 10
click at [537, 374] on div "fee-calculator" at bounding box center [622, 369] width 415 height 19
click at [491, 373] on div "fee-calculator" at bounding box center [622, 370] width 415 height 10
click at [499, 376] on div "fee-calculator" at bounding box center [508, 369] width 19 height 19
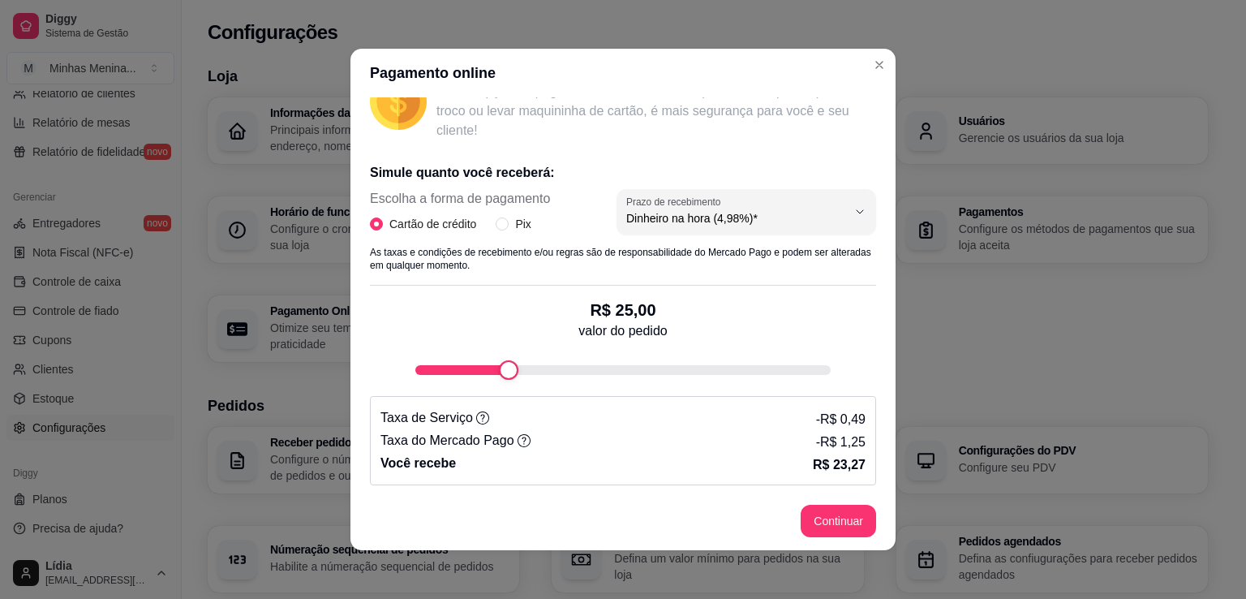
click at [466, 374] on div "fee-calculator" at bounding box center [622, 369] width 415 height 19
click at [474, 371] on div "fee-calculator" at bounding box center [622, 370] width 415 height 10
type input "19"
click at [475, 374] on div "fee-calculator" at bounding box center [483, 369] width 19 height 19
click at [496, 225] on input "Pix" at bounding box center [502, 223] width 13 height 13
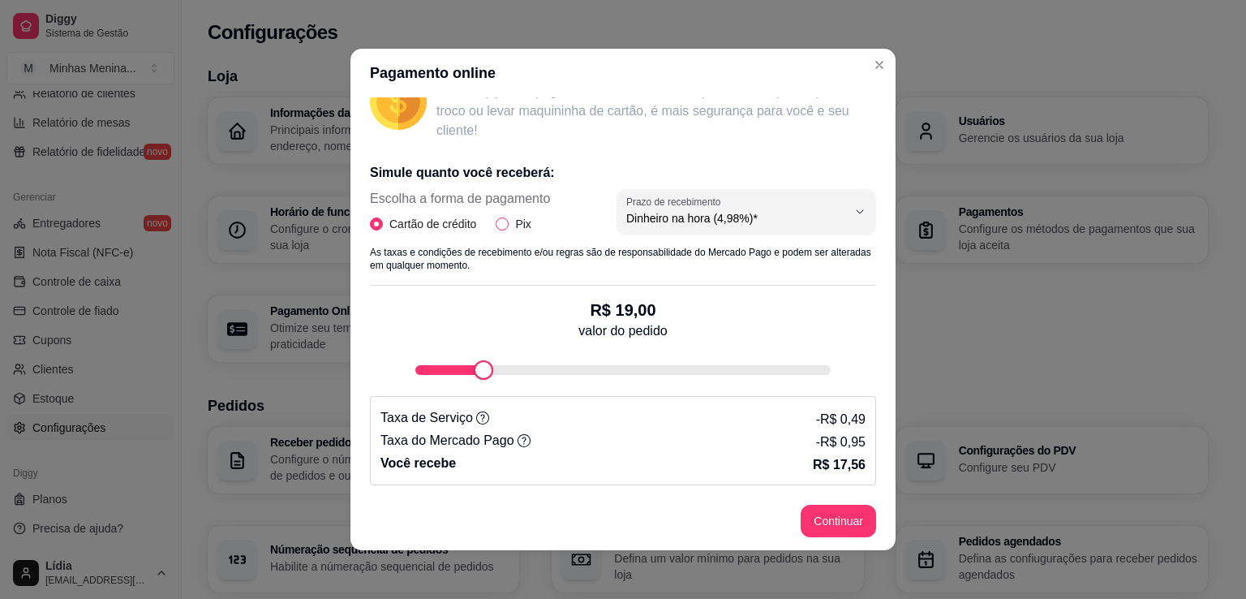
radio input "true"
click at [370, 219] on input "Cartão de crédito" at bounding box center [376, 223] width 13 height 13
radio input "true"
select select "4.98"
click at [496, 226] on input "Pix" at bounding box center [502, 223] width 13 height 13
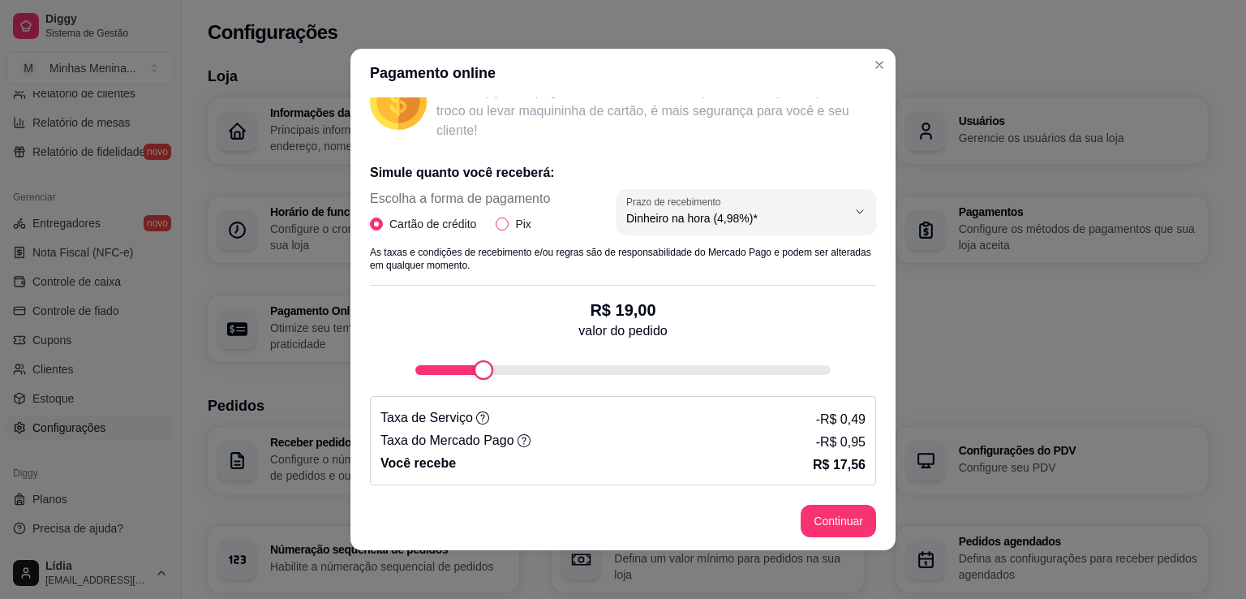
radio input "true"
radio input "false"
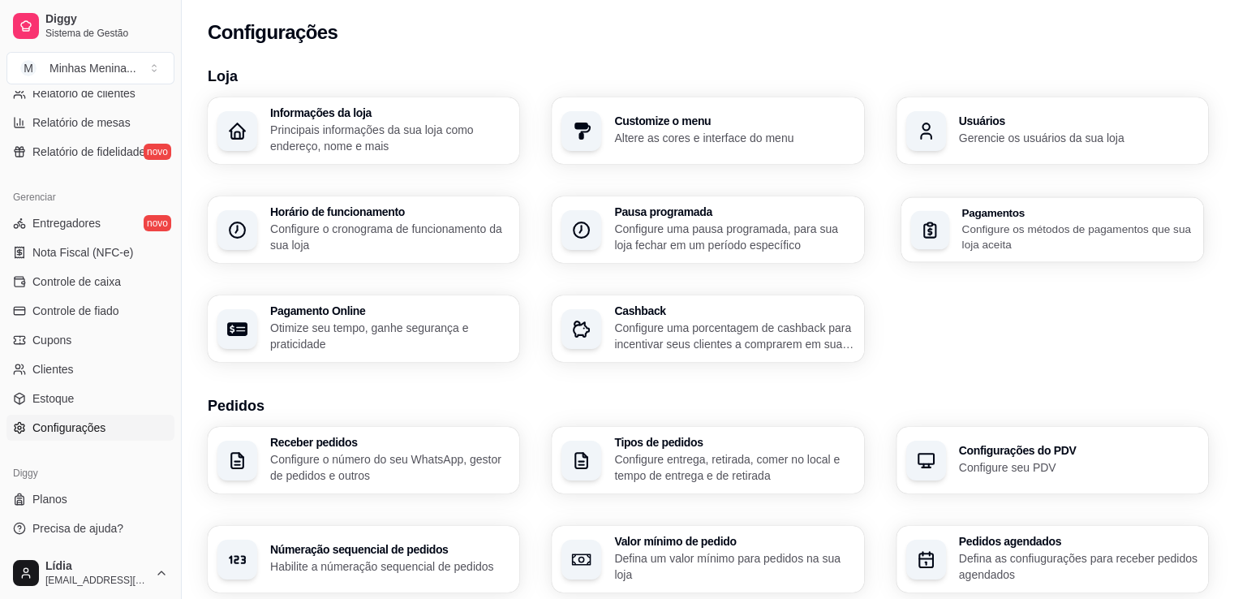
click at [986, 260] on div "Pagamentos Configure os métodos de pagamentos que sua loja aceita" at bounding box center [1051, 229] width 303 height 65
click at [404, 458] on p "Configure o número do seu WhatsApp, gestor de pedidos e outros" at bounding box center [389, 467] width 232 height 32
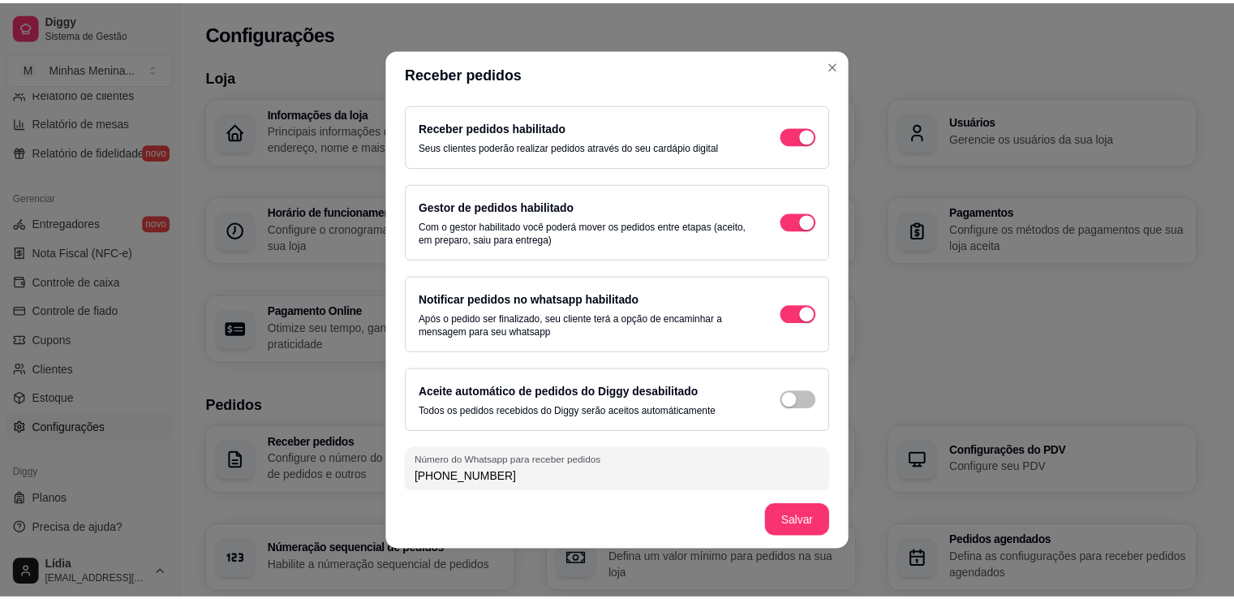
scroll to position [6, 0]
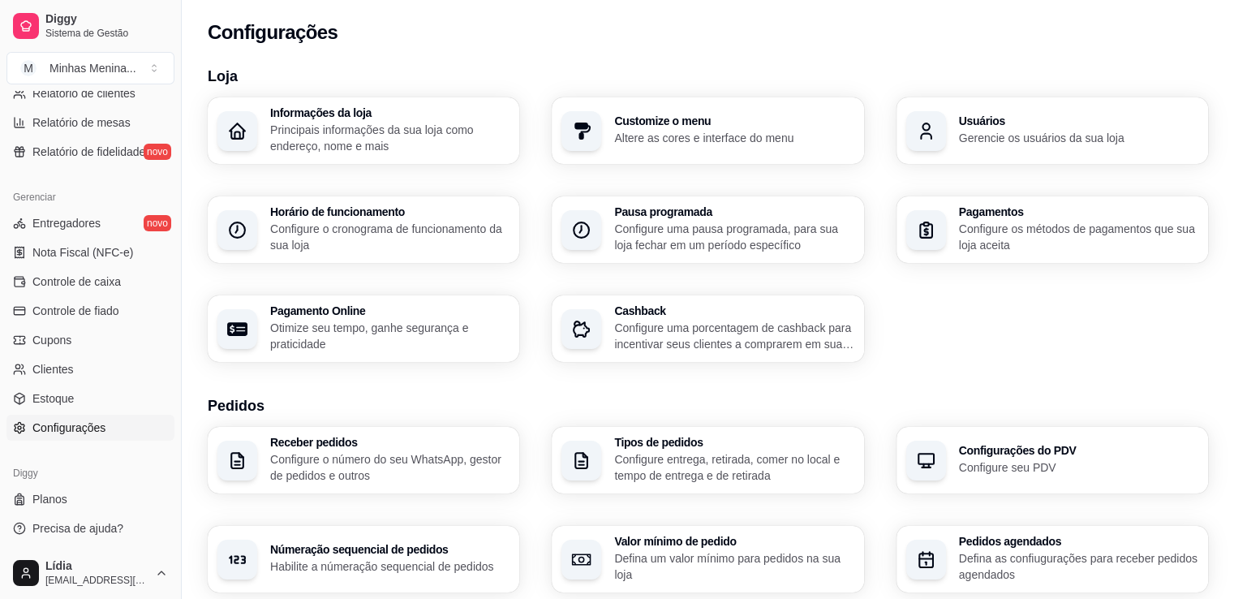
click at [724, 481] on p "Configure entrega, retirada, comer no local e tempo de entrega e de retirada" at bounding box center [733, 467] width 239 height 32
click at [1040, 474] on p "Configure seu PDV" at bounding box center [1078, 467] width 239 height 16
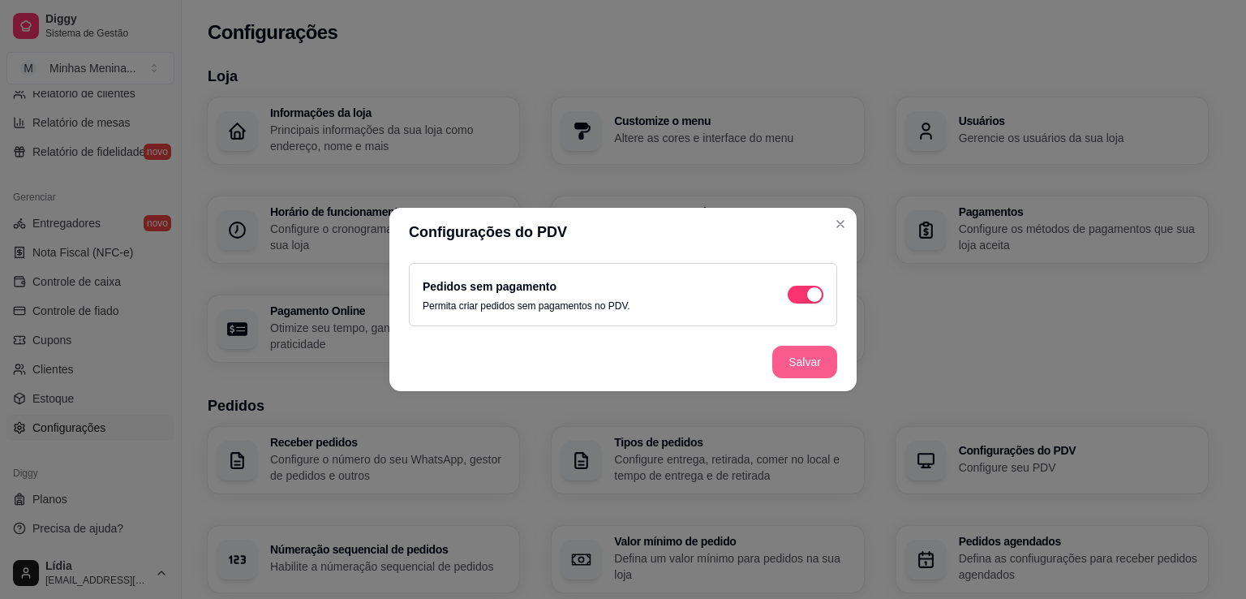
click at [811, 355] on button "Salvar" at bounding box center [804, 362] width 65 height 32
click at [820, 361] on button "Salvar" at bounding box center [804, 362] width 65 height 32
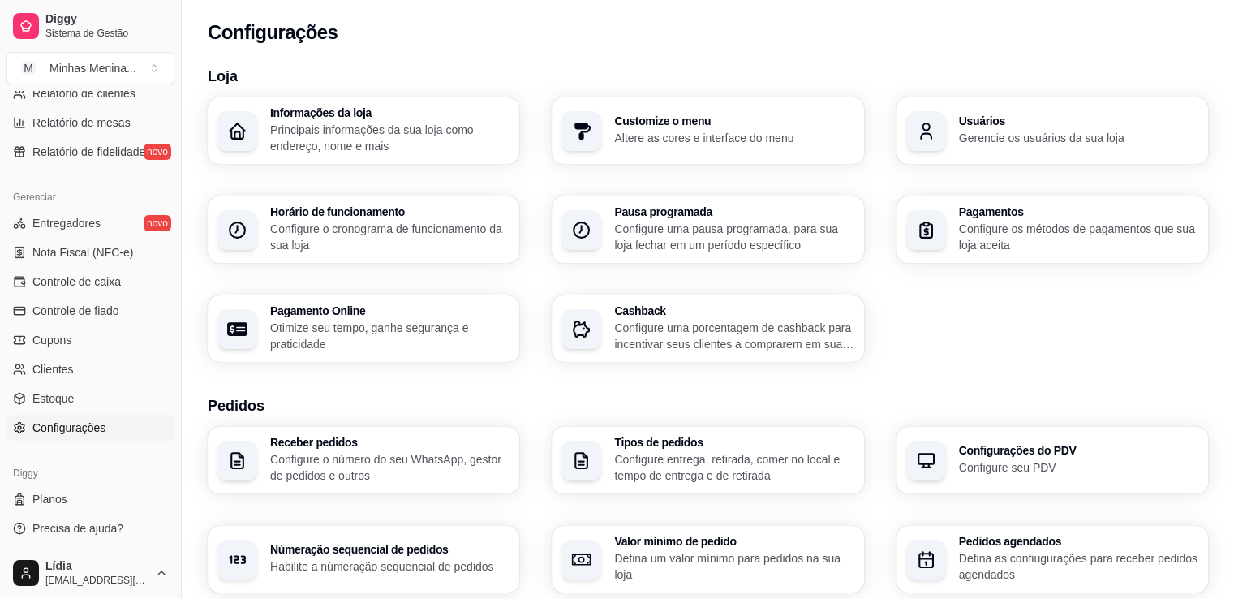
click at [488, 546] on h3 "Númeração sequencial de pedidos" at bounding box center [389, 549] width 239 height 11
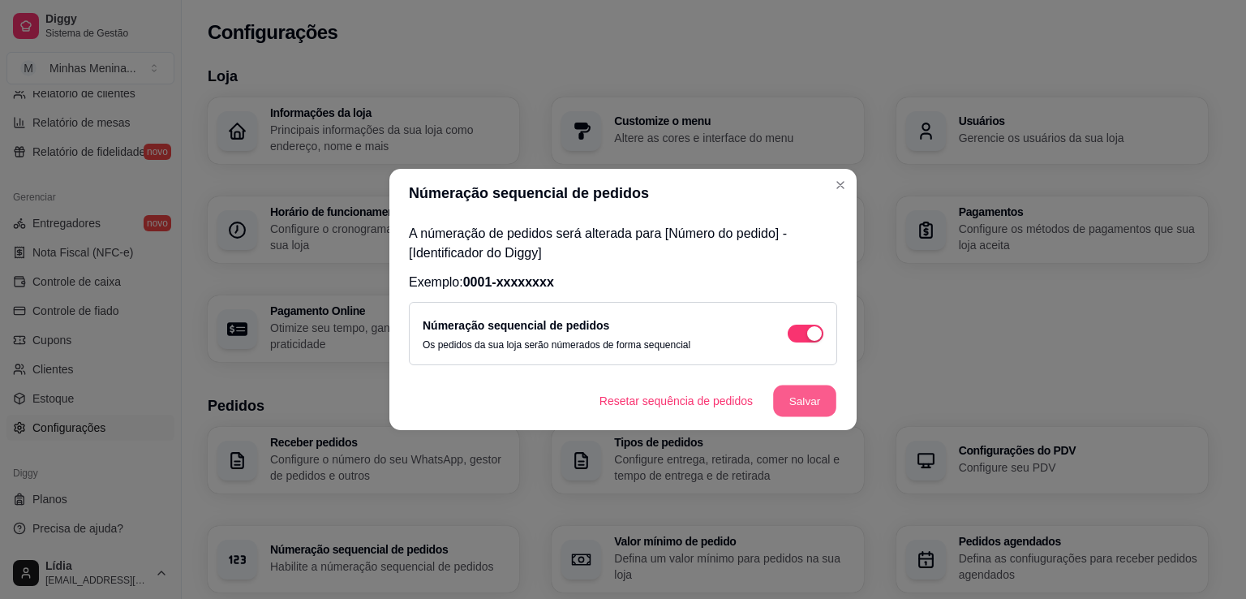
click at [790, 406] on button "Salvar" at bounding box center [804, 401] width 63 height 32
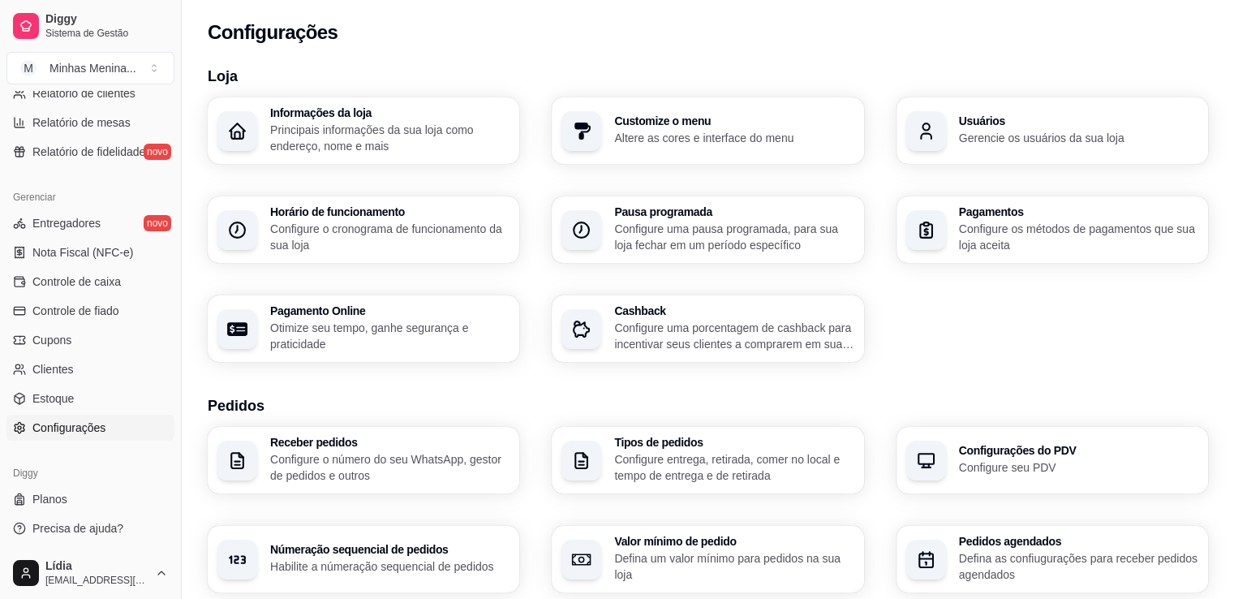
click at [730, 559] on p "Defina um valor mínimo para pedidos na sua loja" at bounding box center [733, 566] width 239 height 32
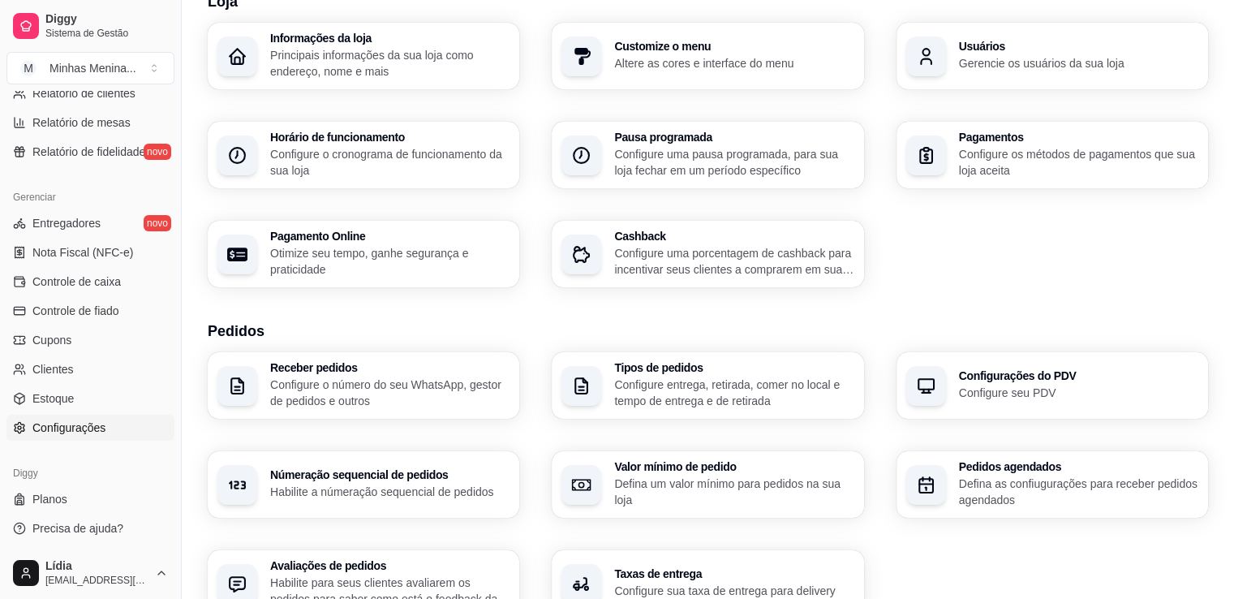
scroll to position [143, 0]
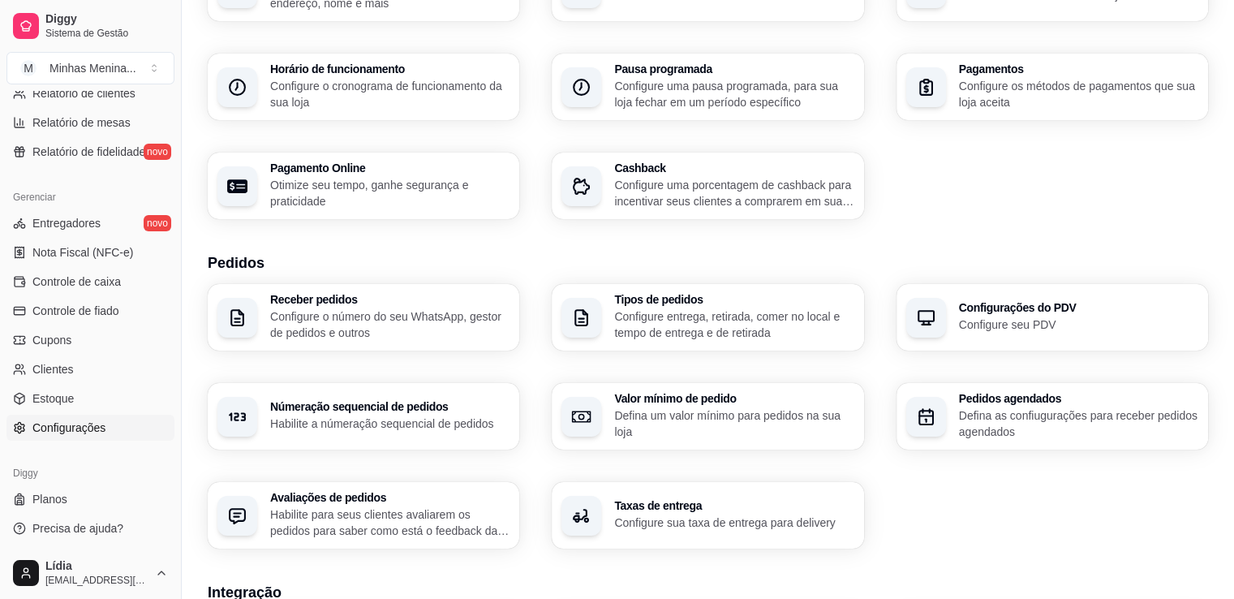
click at [370, 510] on p "Habilite para seus clientes avaliarem os pedidos para saber como está o feedbac…" at bounding box center [389, 522] width 239 height 32
click at [681, 531] on div "Taxas de entrega Configure sua taxa de entrega para delivery" at bounding box center [707, 515] width 303 height 65
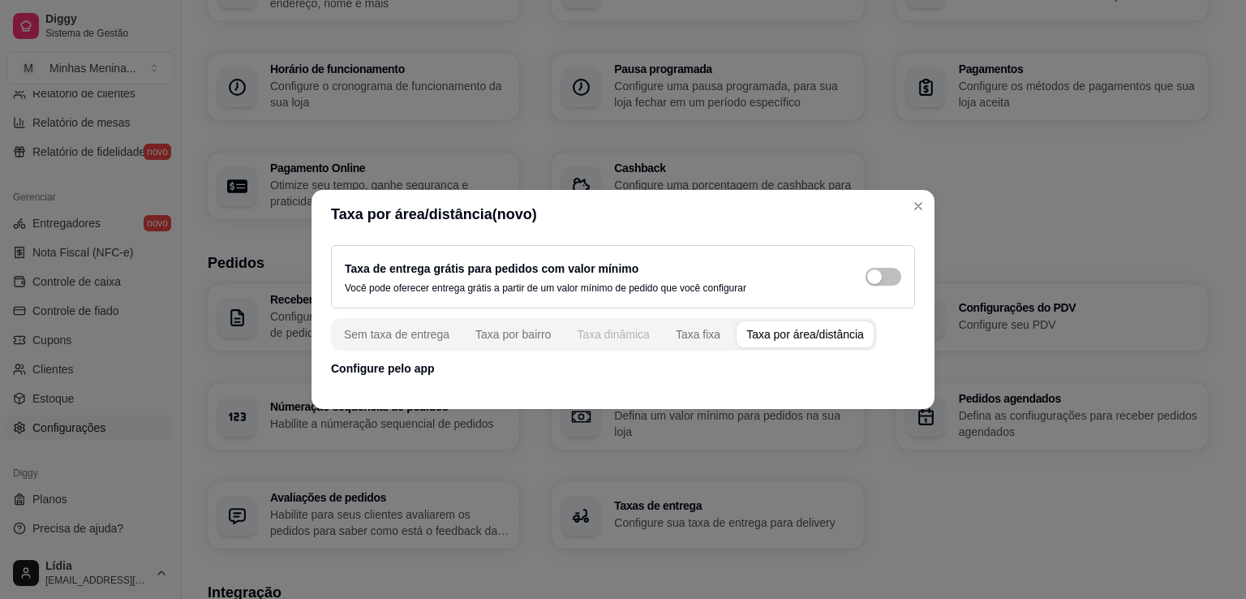
click at [608, 340] on button "Taxa dinâmica" at bounding box center [613, 334] width 92 height 26
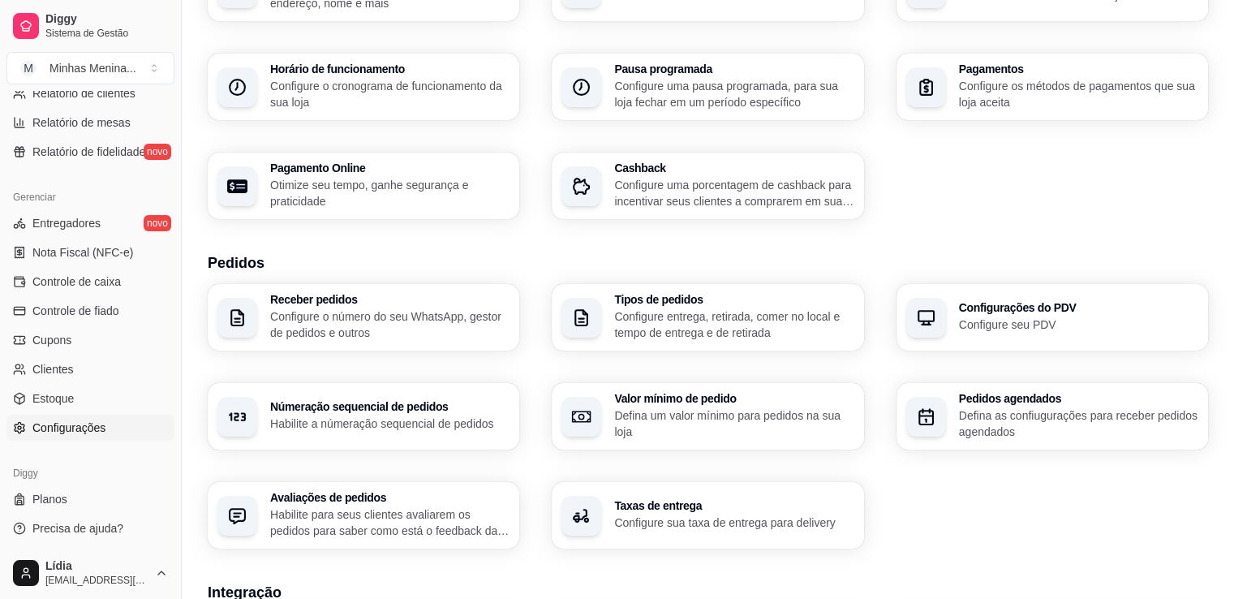
scroll to position [522, 0]
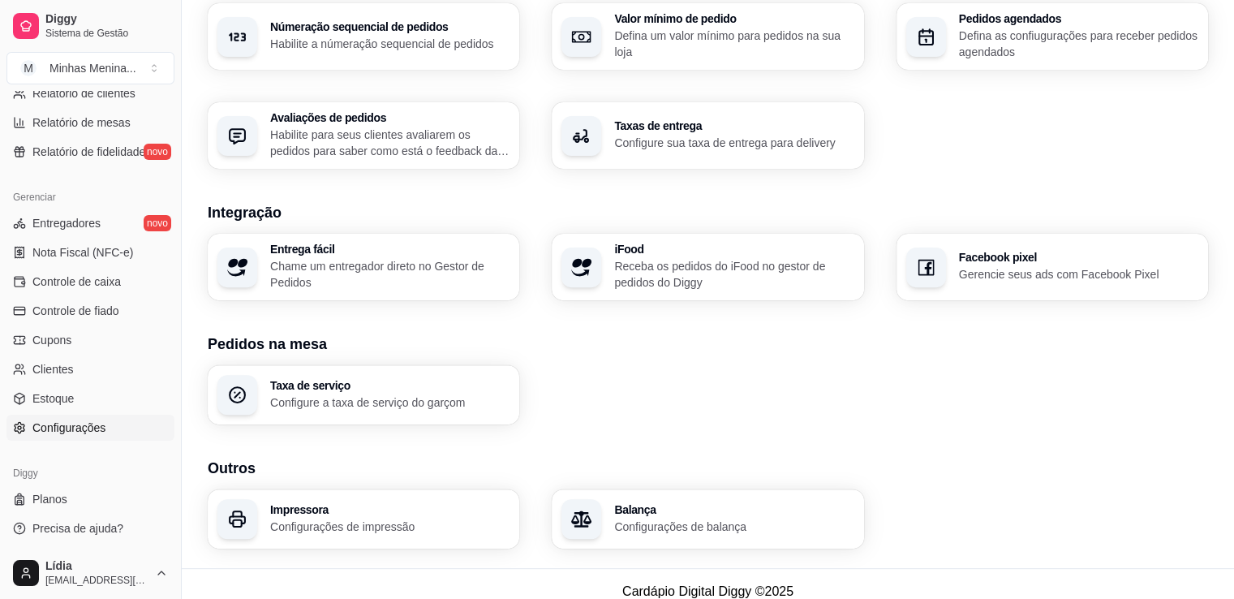
click at [359, 267] on p "Chame um entregador direto no Gestor de Pedidos" at bounding box center [389, 274] width 239 height 32
click at [674, 277] on p "Receba os pedidos do iFood no gestor de pedidos do Diggy" at bounding box center [733, 274] width 232 height 32
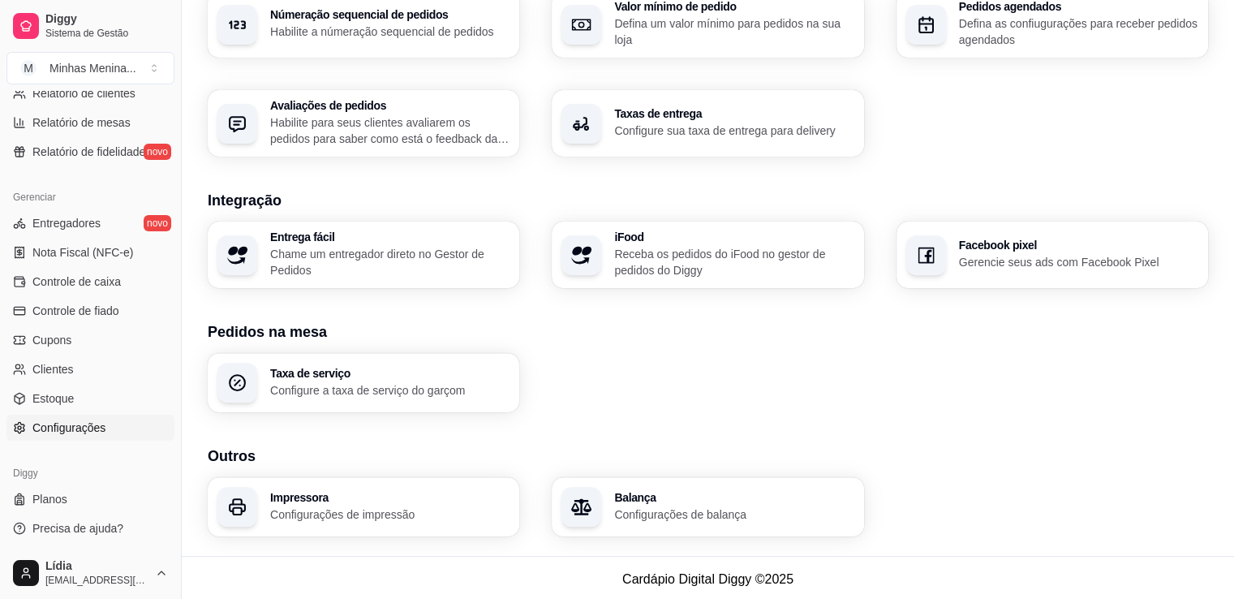
scroll to position [538, 0]
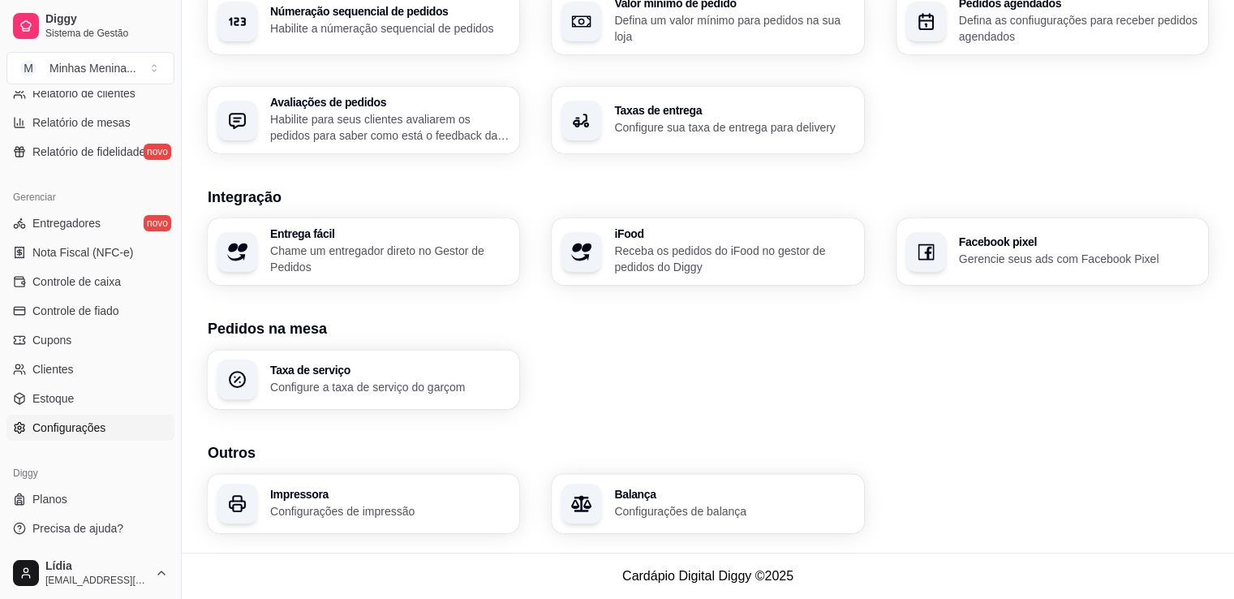
click at [642, 503] on p "Configurações de balança" at bounding box center [733, 511] width 239 height 16
click at [68, 402] on span "Estoque" at bounding box center [52, 398] width 41 height 16
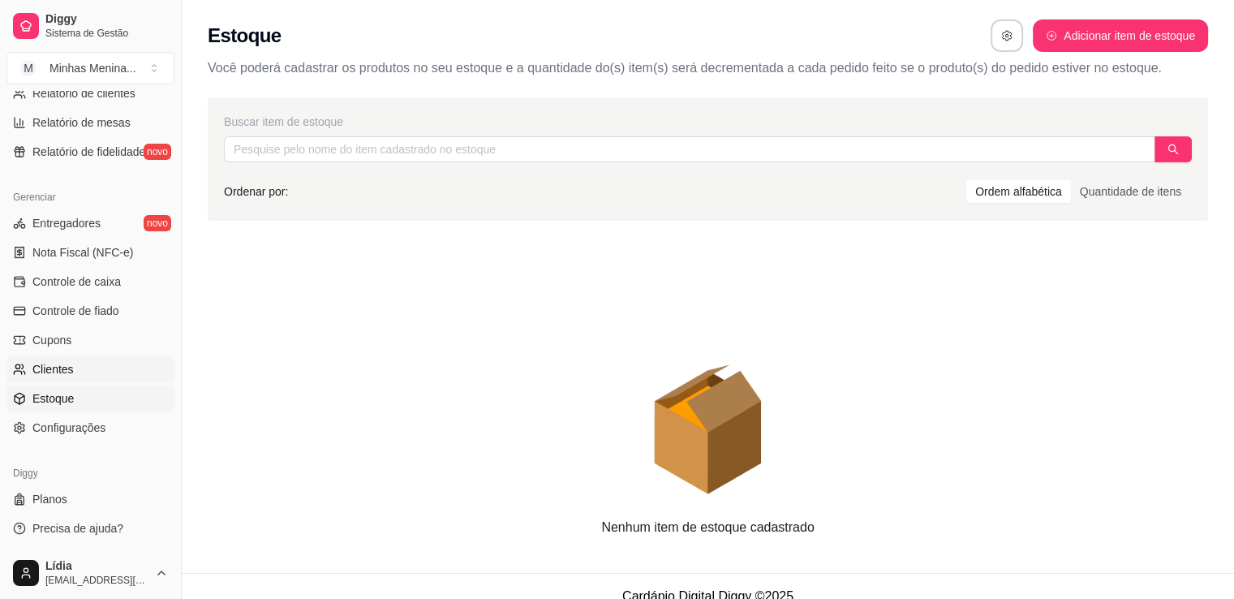
click at [68, 374] on span "Clientes" at bounding box center [52, 369] width 41 height 16
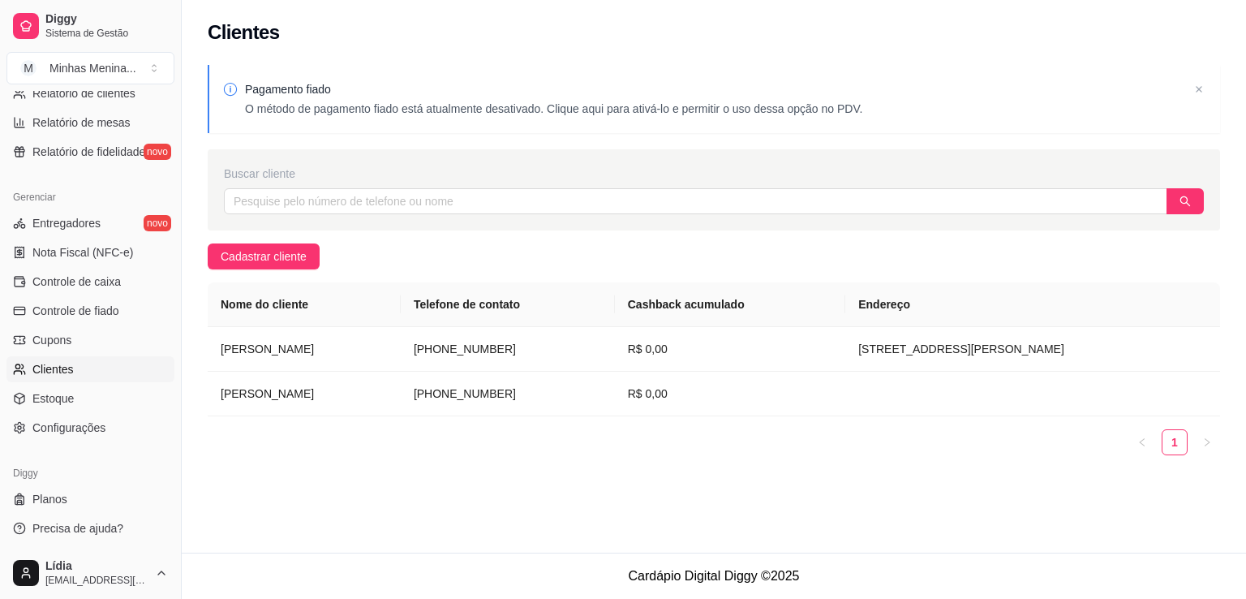
click at [67, 361] on span "Clientes" at bounding box center [52, 369] width 41 height 16
click at [69, 342] on span "Cupons" at bounding box center [51, 340] width 39 height 16
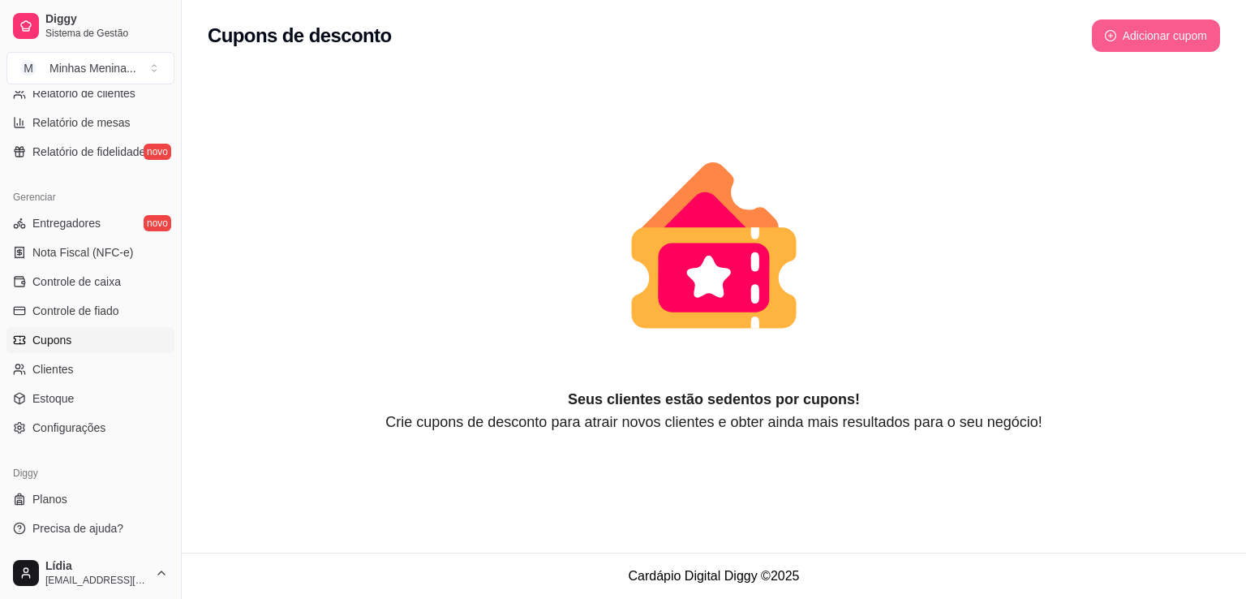
click at [1154, 19] on div "Adicionar cupom" at bounding box center [1156, 35] width 128 height 32
click at [1152, 24] on button "Adicionar cupom" at bounding box center [1156, 36] width 125 height 32
select select "FIXED_VALUE"
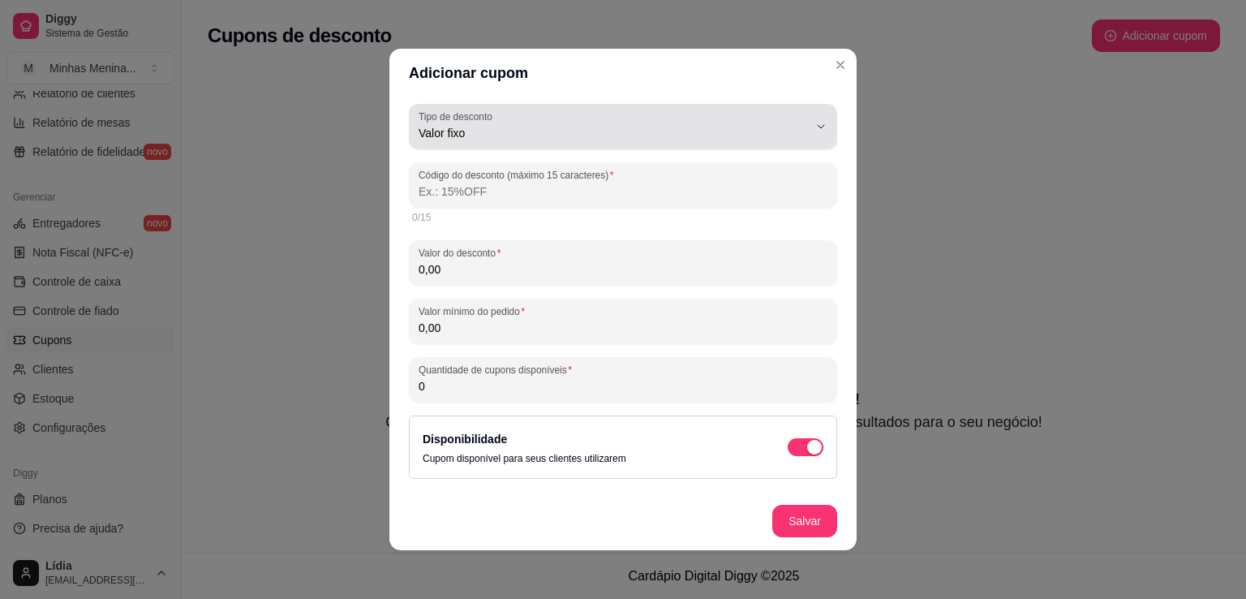
click at [513, 144] on button "Tipo de desconto Valor fixo" at bounding box center [623, 126] width 428 height 45
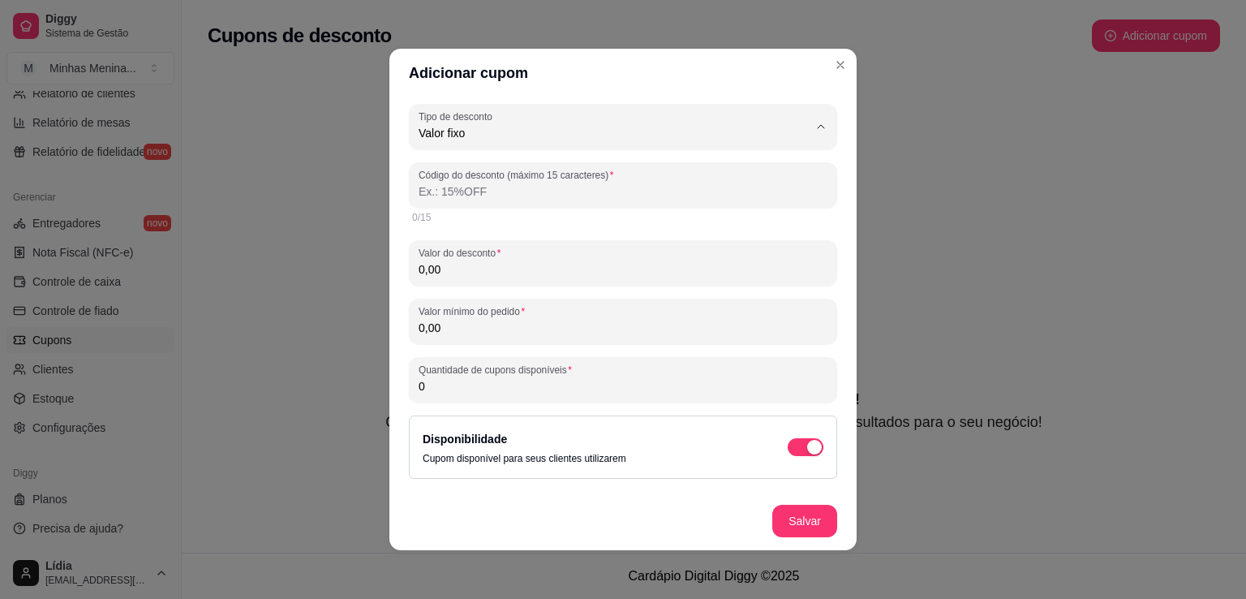
click at [504, 202] on span "Porcentagem" at bounding box center [602, 198] width 359 height 15
type input "PERCENTAGE"
select select "PERCENTAGE"
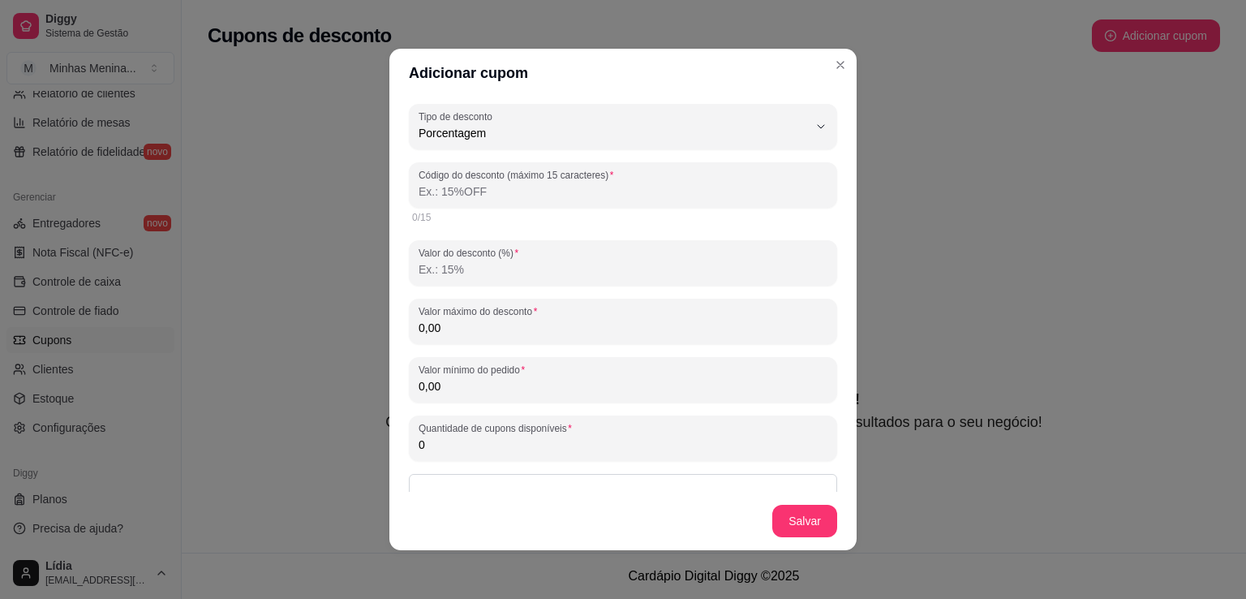
click at [504, 192] on input "Código do desconto (máximo 15 caracteres)" at bounding box center [623, 191] width 409 height 16
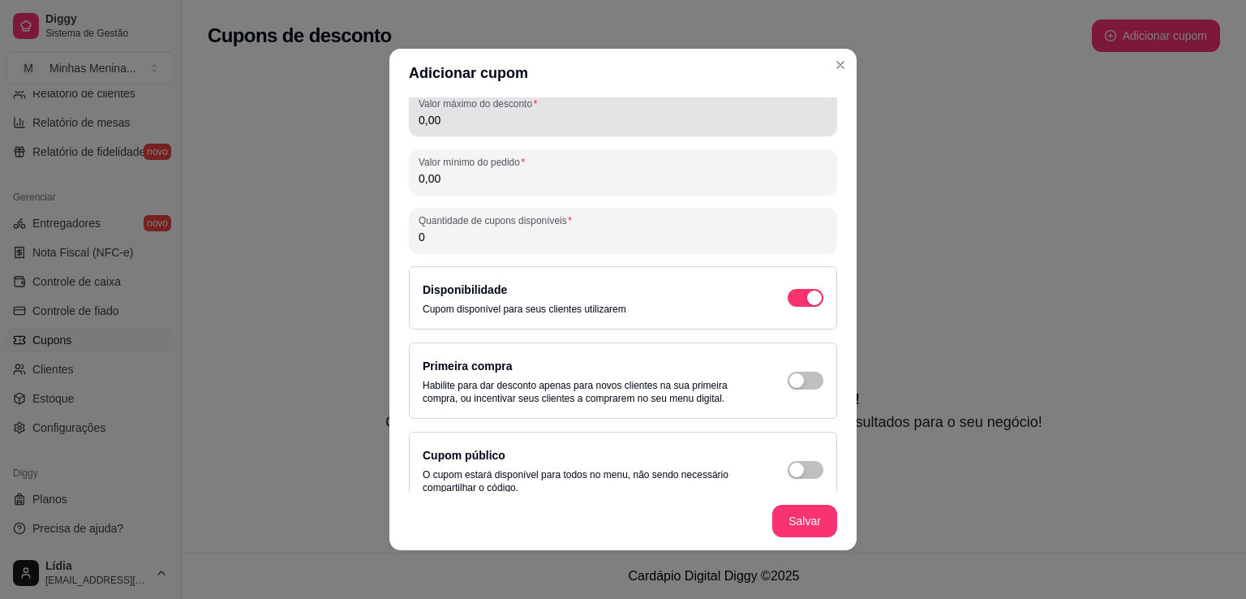
scroll to position [230, 0]
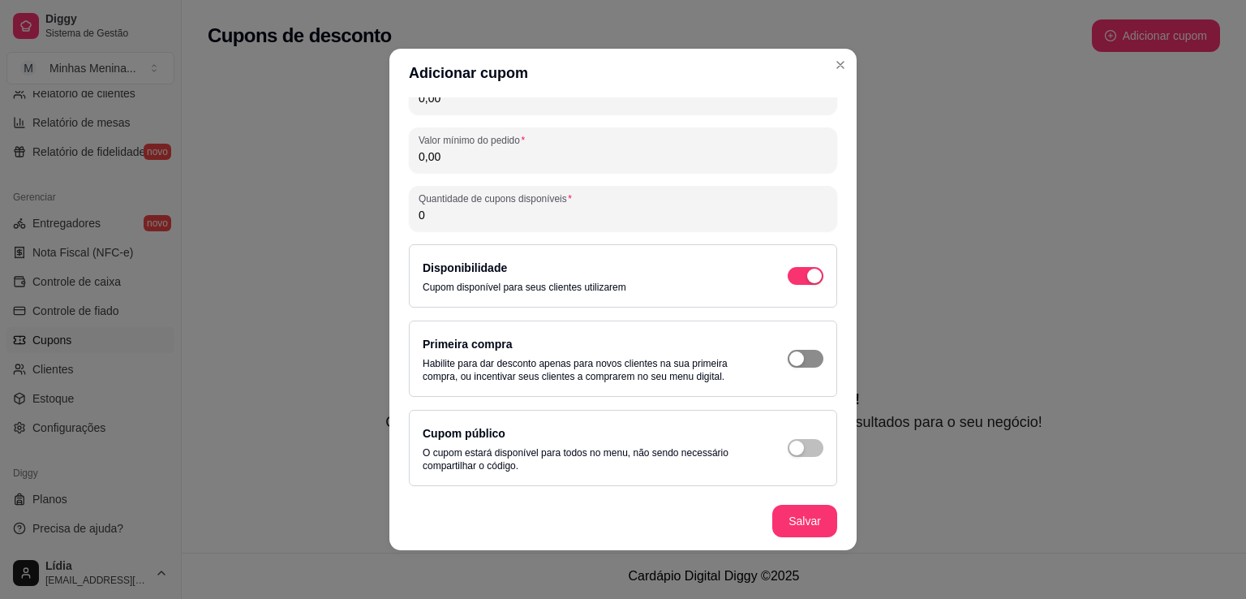
type input "5"
click at [798, 285] on span "button" at bounding box center [806, 276] width 36 height 18
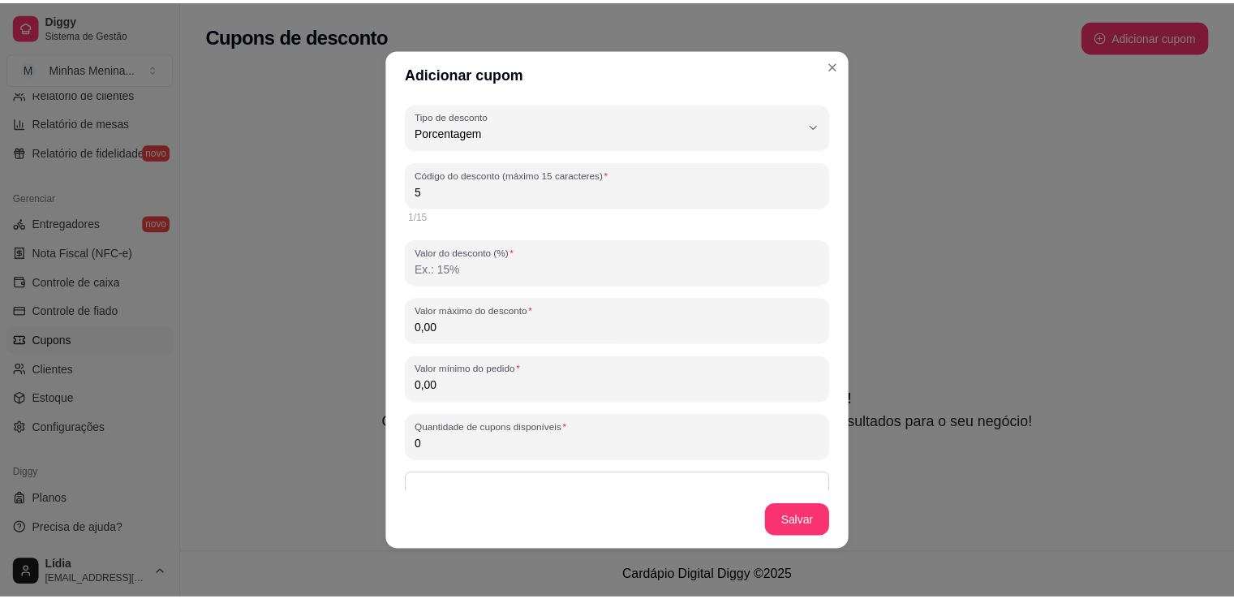
scroll to position [0, 0]
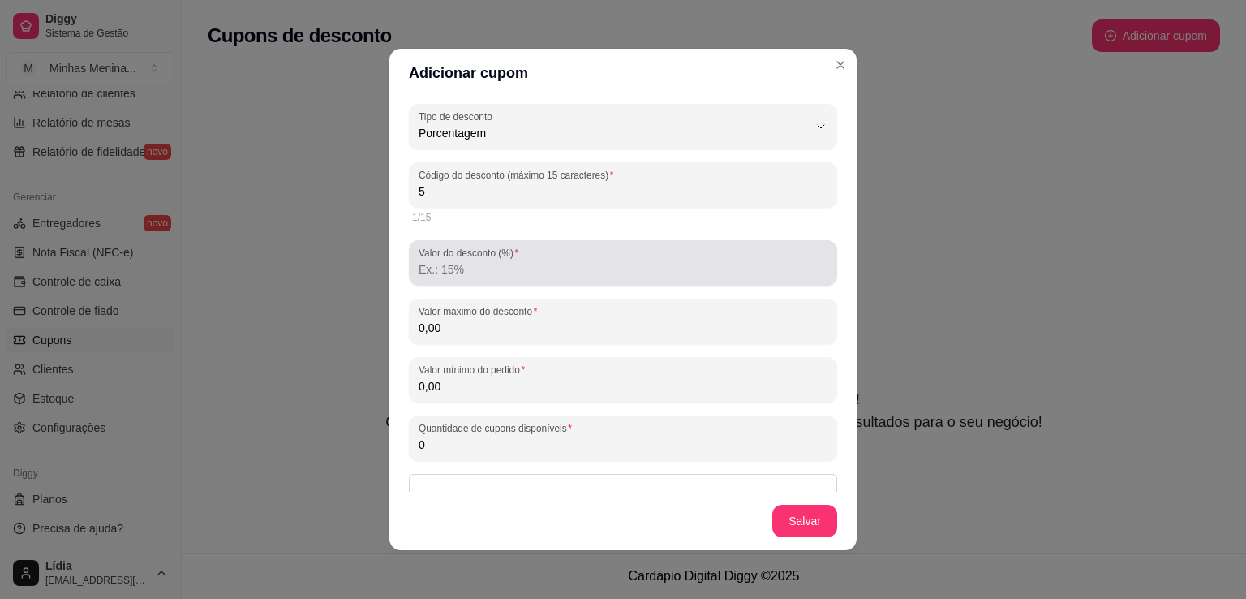
click at [572, 279] on div "Valor do desconto (%)" at bounding box center [623, 262] width 428 height 45
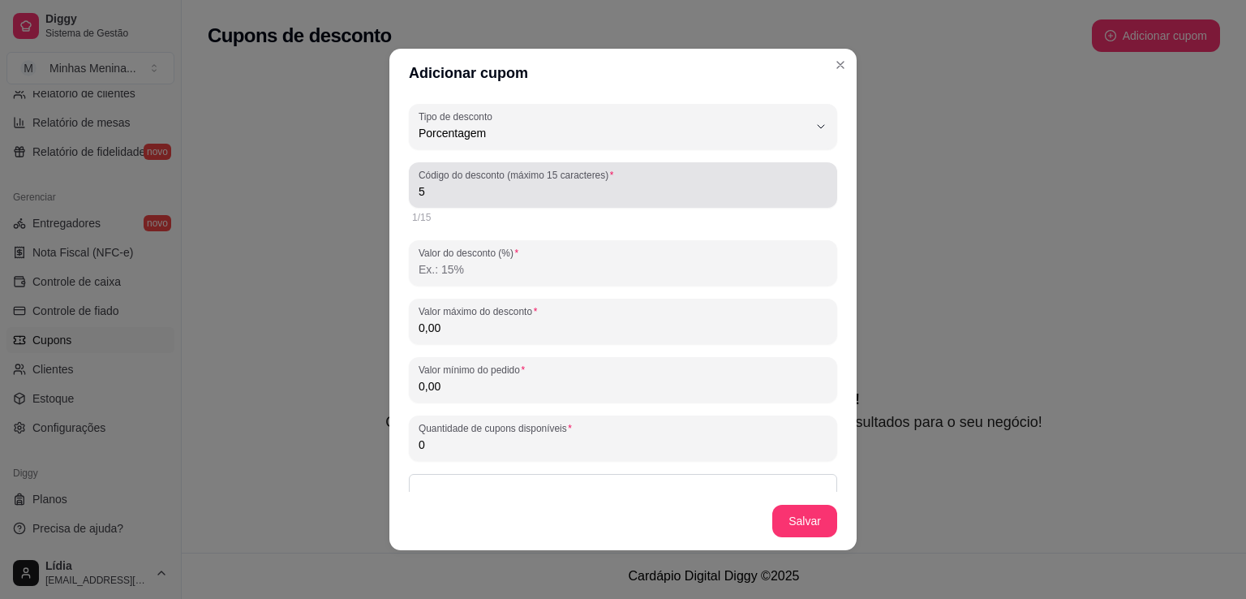
click at [532, 176] on label "Código do desconto (máximo 15 caracteres)" at bounding box center [519, 175] width 200 height 14
click at [532, 183] on input "5" at bounding box center [623, 191] width 409 height 16
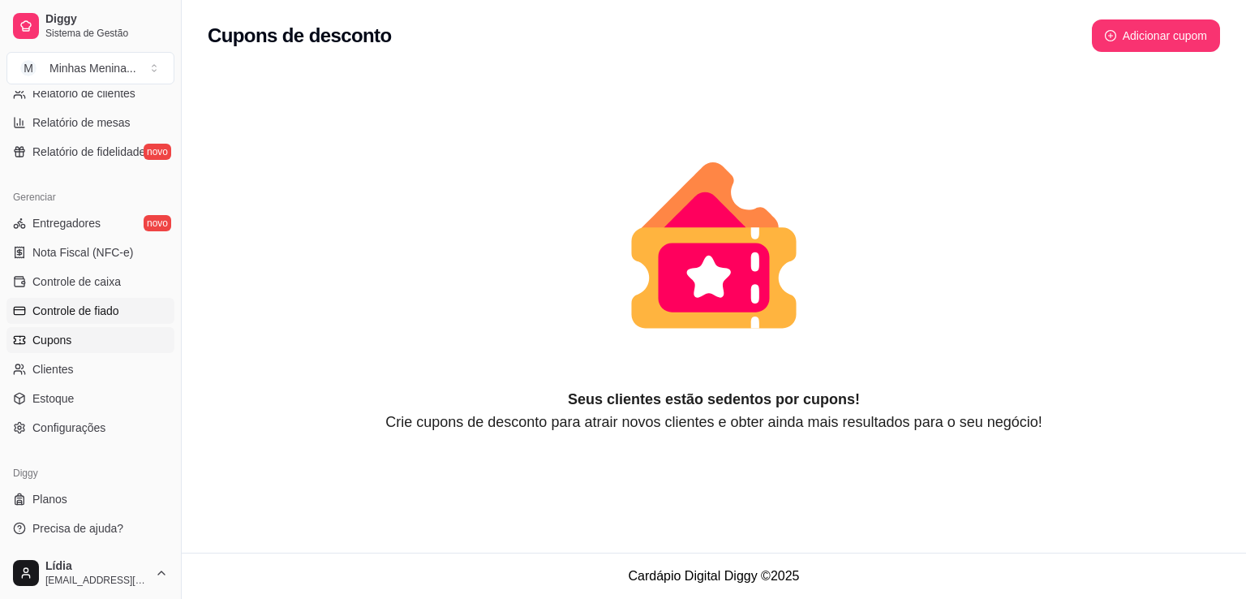
click at [64, 316] on span "Controle de fiado" at bounding box center [75, 311] width 87 height 16
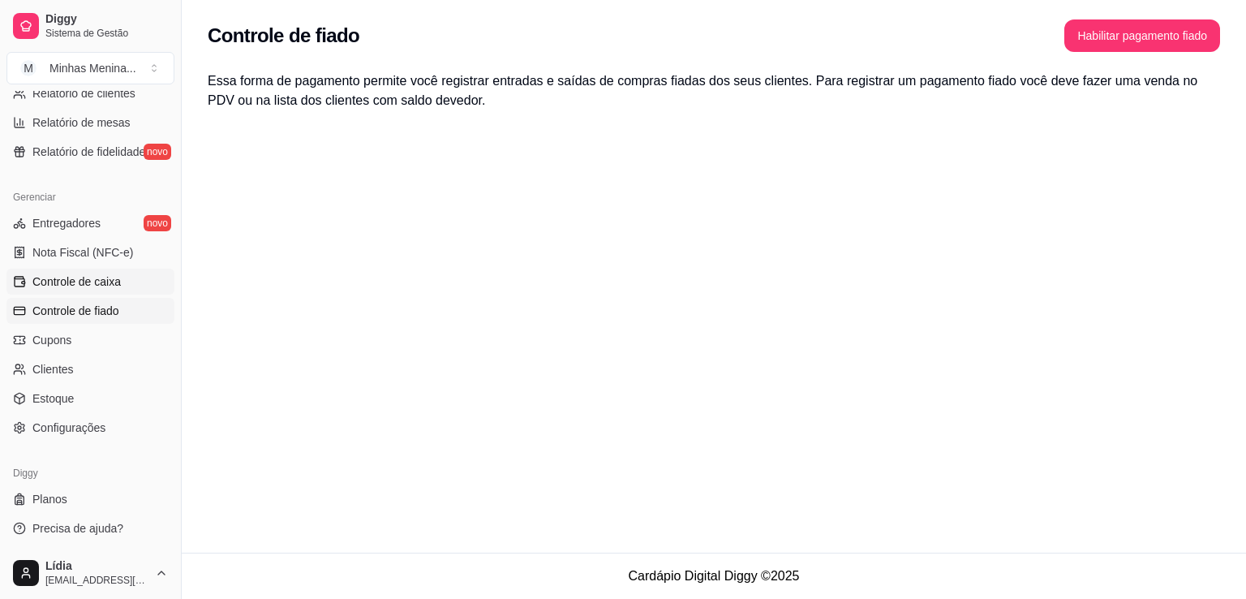
click at [78, 281] on span "Controle de caixa" at bounding box center [76, 281] width 88 height 16
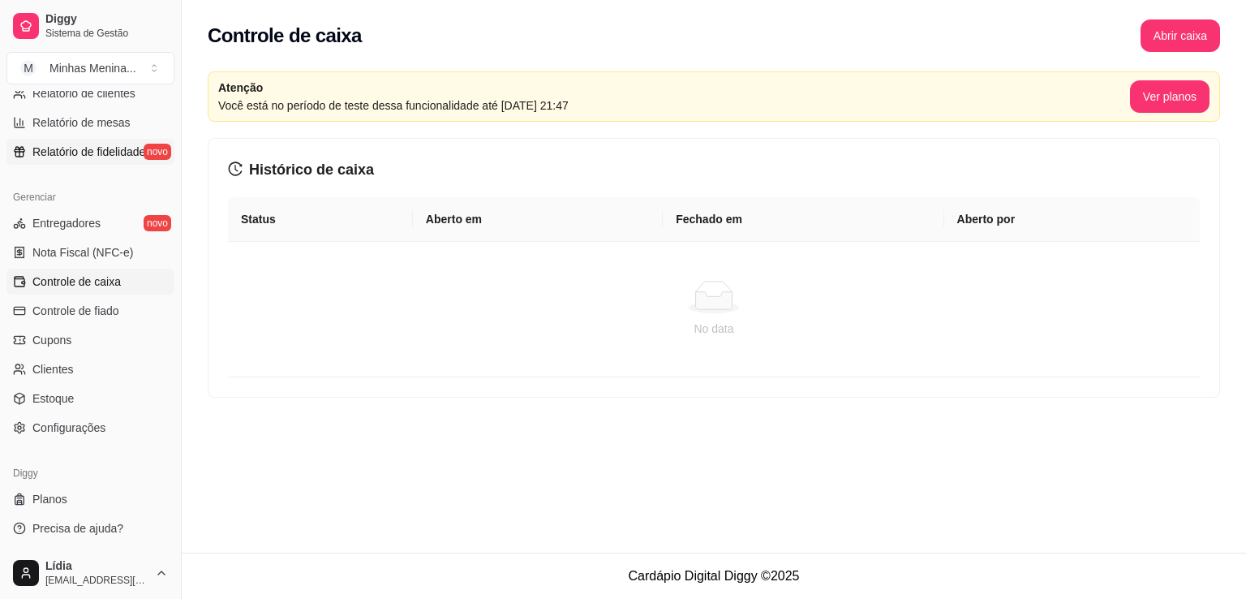
click at [97, 153] on span "Relatório de fidelidade" at bounding box center [88, 152] width 113 height 16
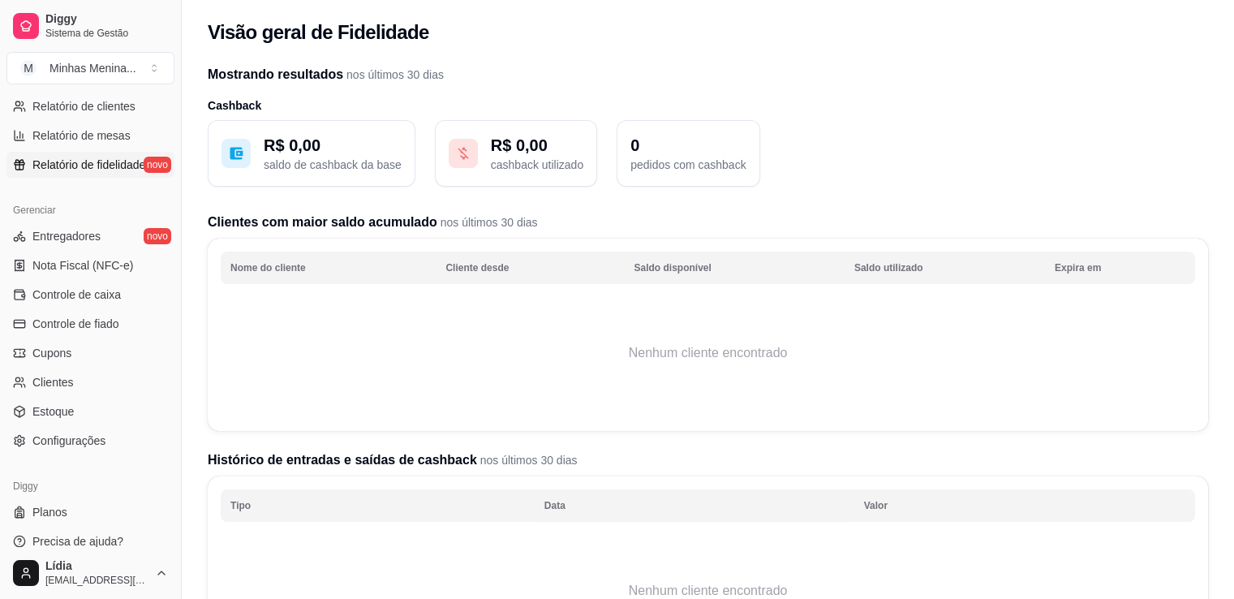
scroll to position [568, 0]
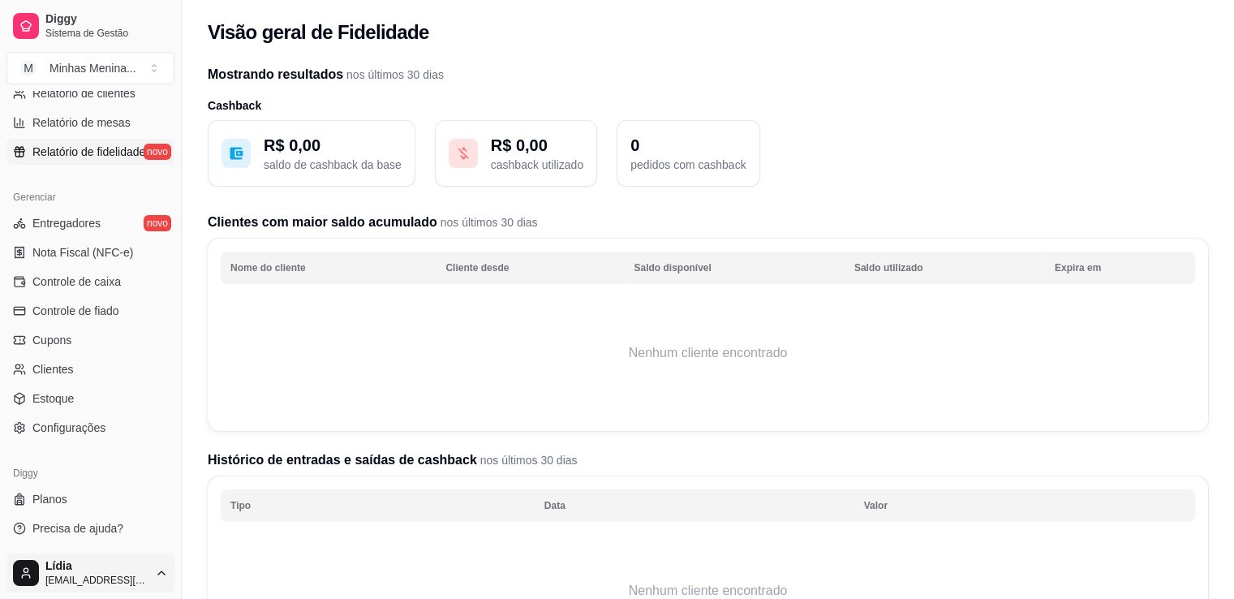
click at [78, 574] on html "Diggy Sistema de Gestão M Minhas Menina ... Loja aberta Período gratuito até 13…" at bounding box center [617, 299] width 1234 height 599
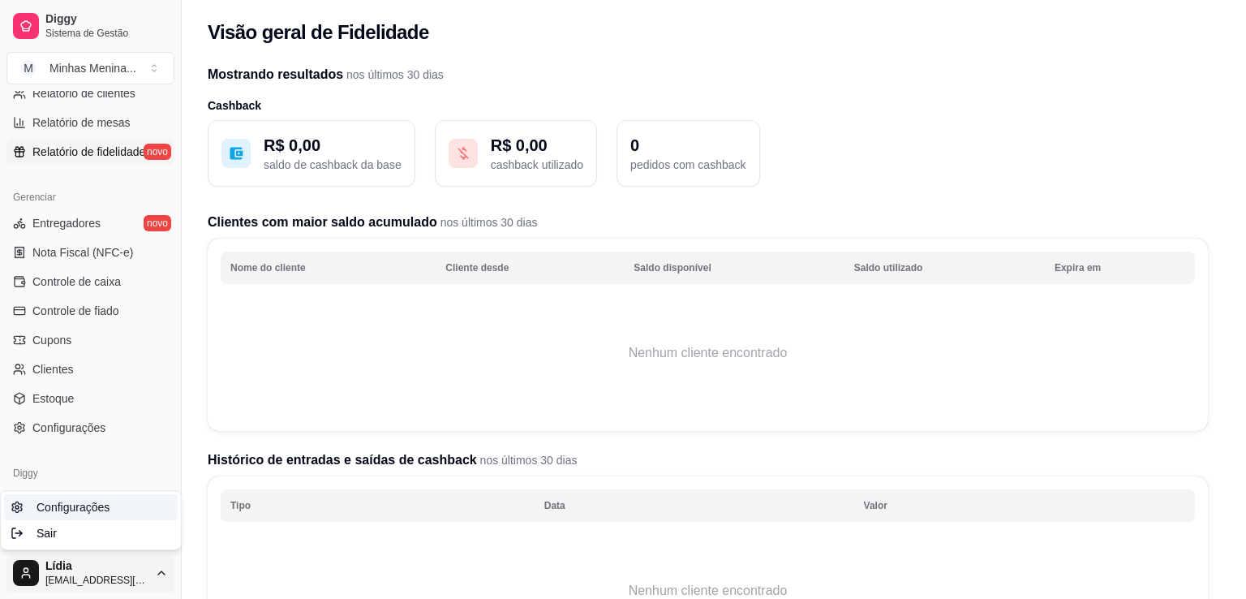
click at [81, 514] on span "Configurações" at bounding box center [73, 507] width 73 height 16
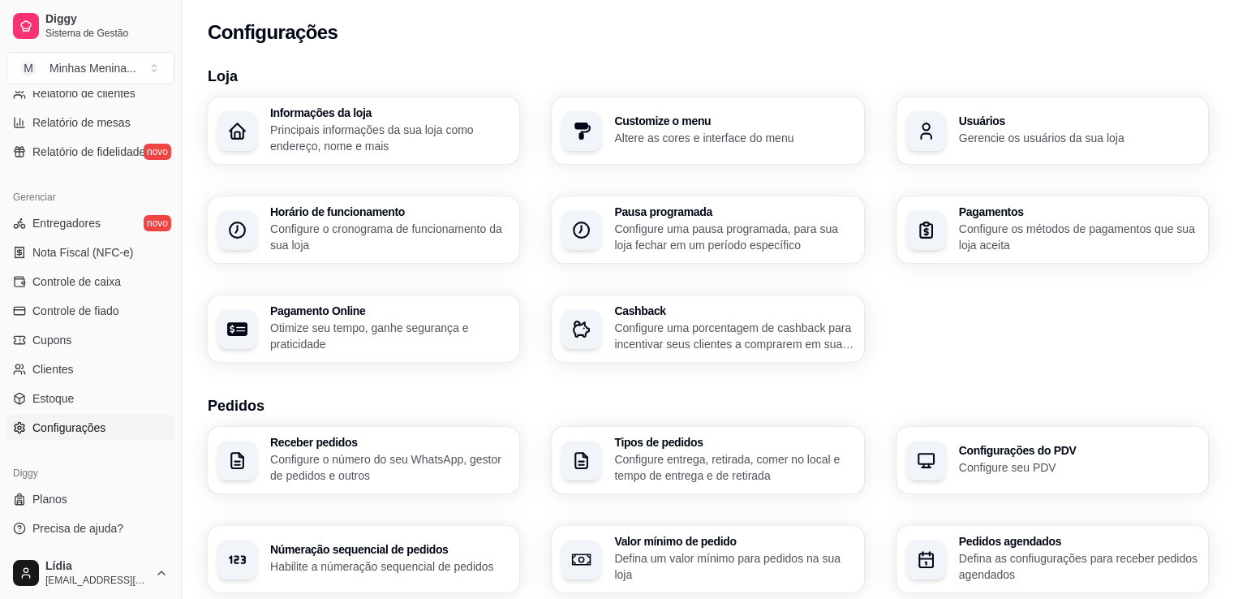
click at [1015, 45] on div "Configurações" at bounding box center [708, 27] width 1052 height 55
